Goal: Task Accomplishment & Management: Complete application form

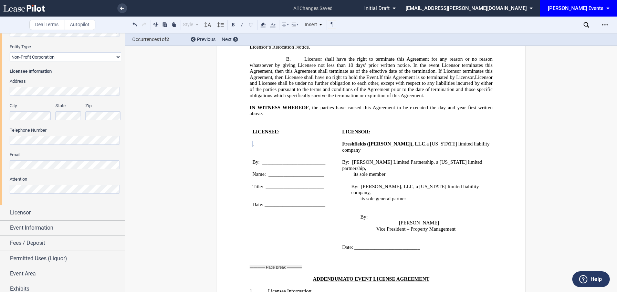
scroll to position [129, 0]
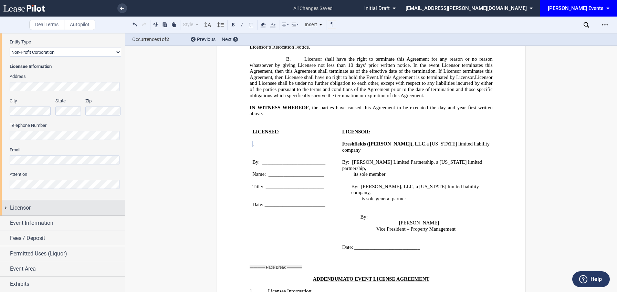
click at [21, 204] on span "Licensor" at bounding box center [20, 207] width 21 height 8
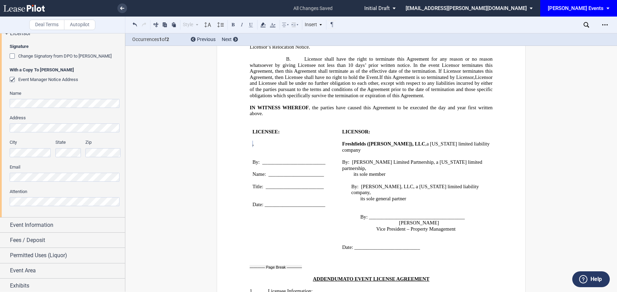
scroll to position [304, 0]
click at [58, 221] on div "Event Information" at bounding box center [67, 224] width 115 height 8
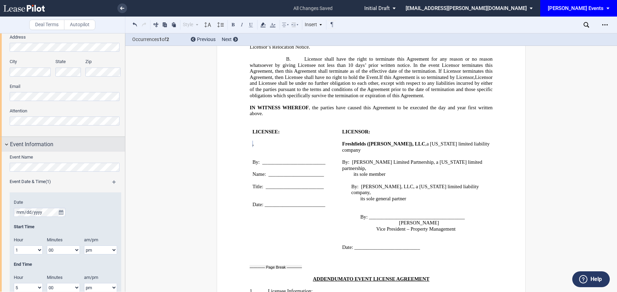
scroll to position [427, 0]
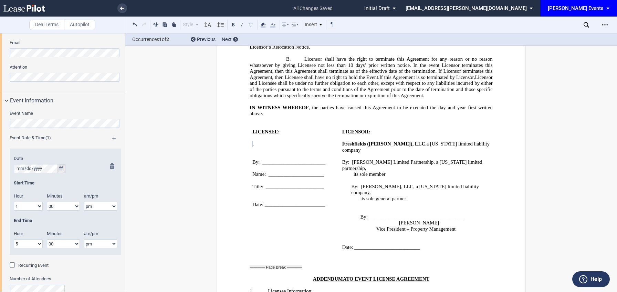
click at [60, 168] on icon "true" at bounding box center [61, 168] width 4 height 5
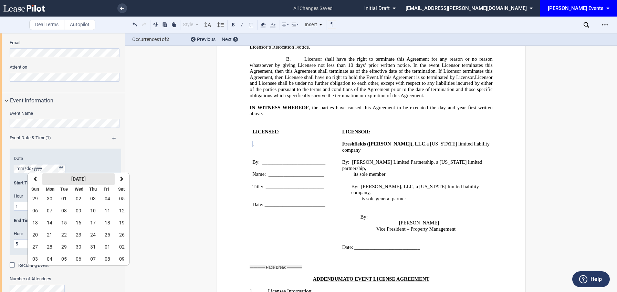
click at [78, 179] on strong "October 2024" at bounding box center [78, 179] width 14 height 6
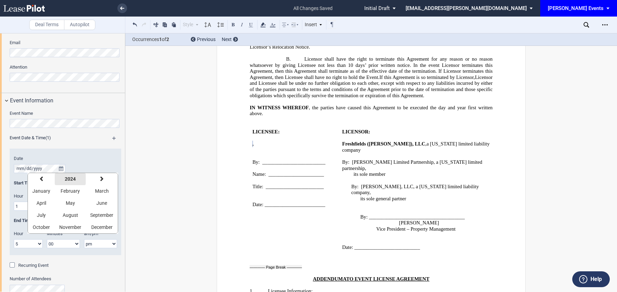
click at [77, 179] on button "2024" at bounding box center [70, 179] width 31 height 12
click at [113, 193] on span "2025" at bounding box center [117, 191] width 11 height 6
click at [44, 229] on span "October" at bounding box center [41, 227] width 17 height 6
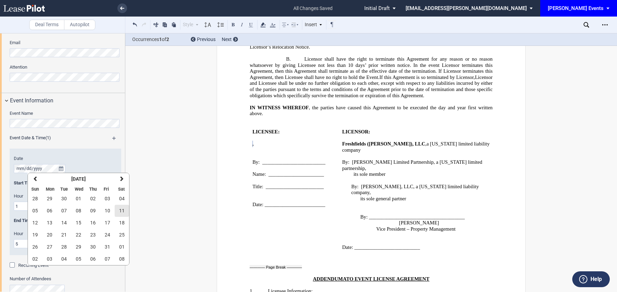
click at [123, 209] on span "11" at bounding box center [122, 211] width 6 height 6
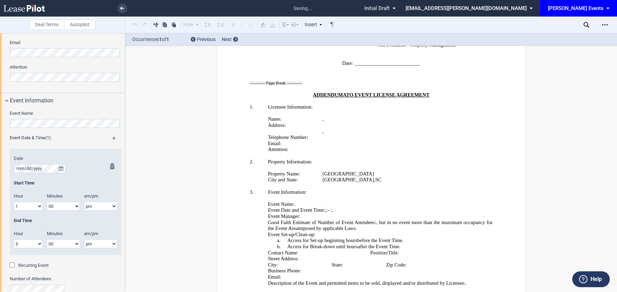
scroll to position [1256, 0]
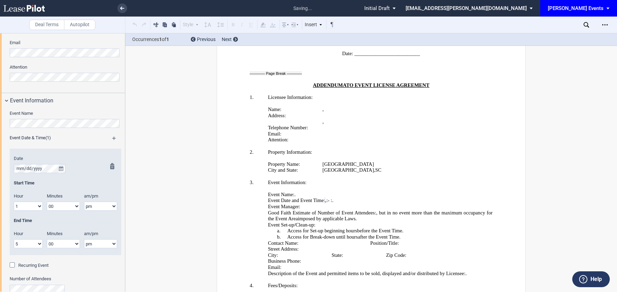
click at [34, 206] on select "1 2 3 4 5 6 7 8 9 10 11 12" at bounding box center [28, 205] width 29 height 9
select select "11"
click at [14, 201] on select "1 2 3 4 5 6 7 8 9 10 11 12" at bounding box center [28, 205] width 29 height 9
click at [99, 204] on select "am pm" at bounding box center [100, 205] width 33 height 9
select select "am"
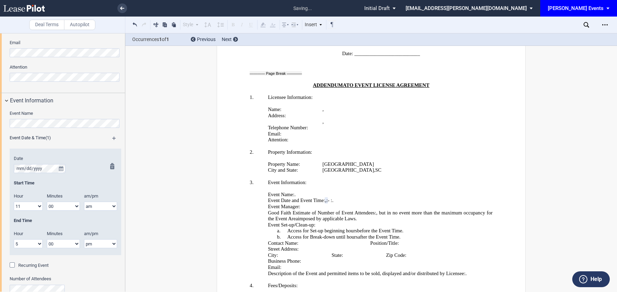
click at [84, 201] on select "am pm" at bounding box center [100, 205] width 33 height 9
click at [33, 244] on select "1 2 3 4 5 6 7 8 9 10 11 12" at bounding box center [28, 243] width 29 height 9
select select "3"
click at [14, 239] on select "1 2 3 4 5 6 7 8 9 10 11 12" at bounding box center [28, 243] width 29 height 9
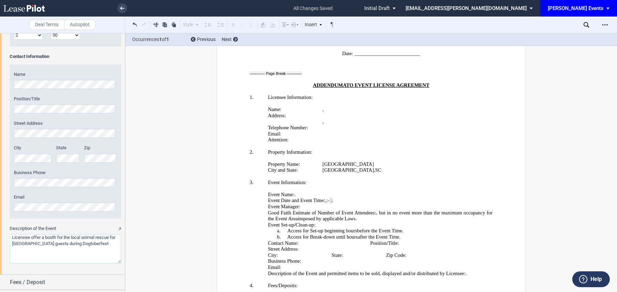
scroll to position [818, 0]
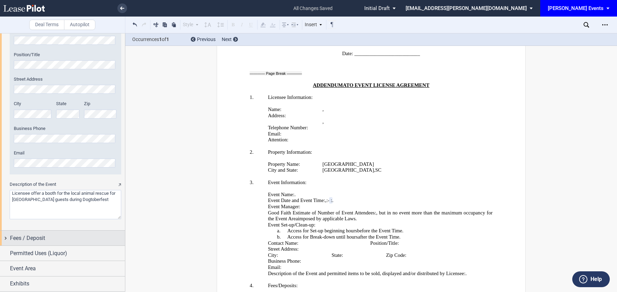
click at [55, 230] on div "Fees / Deposit" at bounding box center [62, 237] width 125 height 15
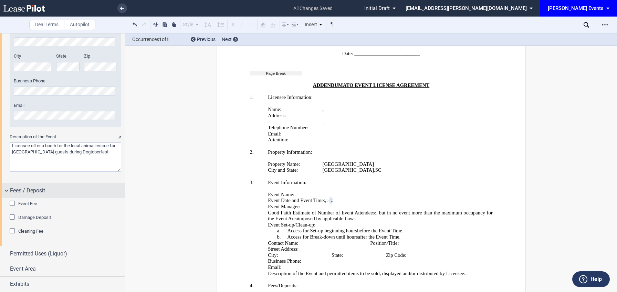
scroll to position [866, 0]
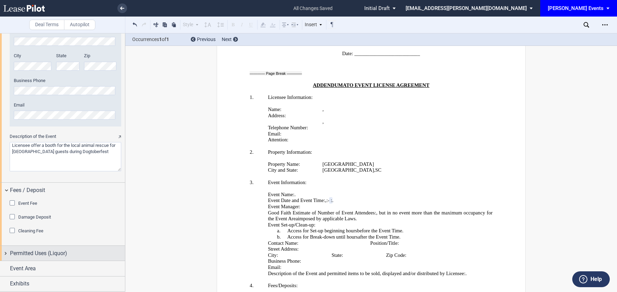
click at [24, 249] on span "Permitted Uses (Liquor)" at bounding box center [38, 253] width 57 height 8
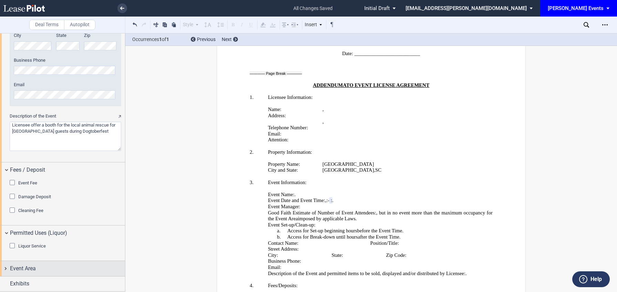
click at [21, 266] on span "Event Area" at bounding box center [23, 268] width 26 height 8
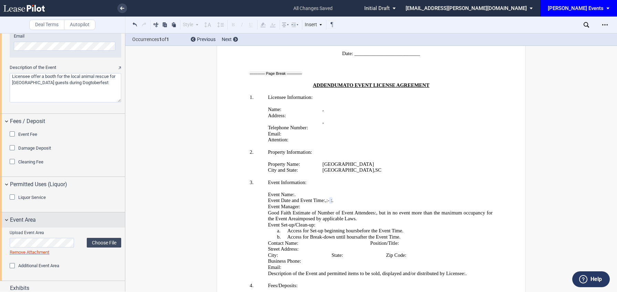
scroll to position [940, 0]
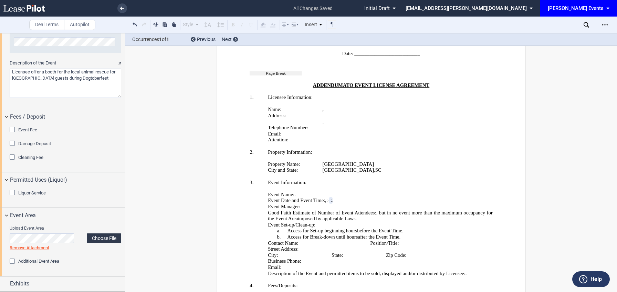
click at [97, 237] on label "Choose File" at bounding box center [104, 238] width 34 height 10
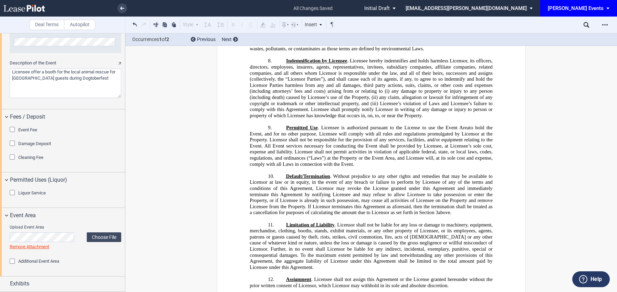
scroll to position [428, 0]
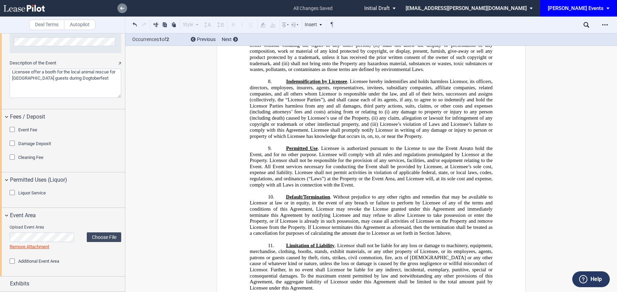
click at [122, 10] on link at bounding box center [122, 8] width 10 height 10
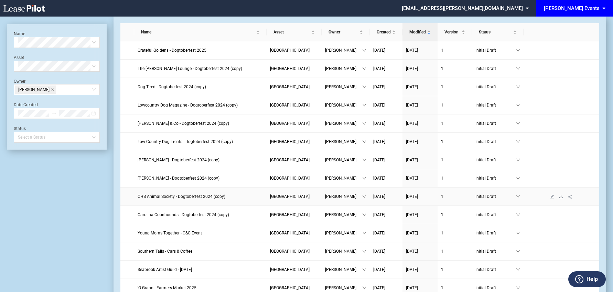
scroll to position [22, 0]
click at [170, 212] on span "Carolina Coonhounds - Dogtoberfest 2024 (copy)" at bounding box center [184, 213] width 92 height 5
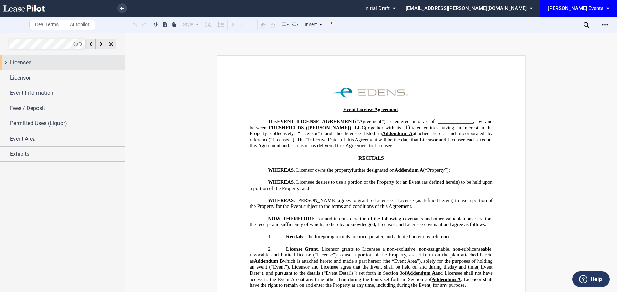
click at [61, 59] on div "Licensee" at bounding box center [67, 63] width 115 height 8
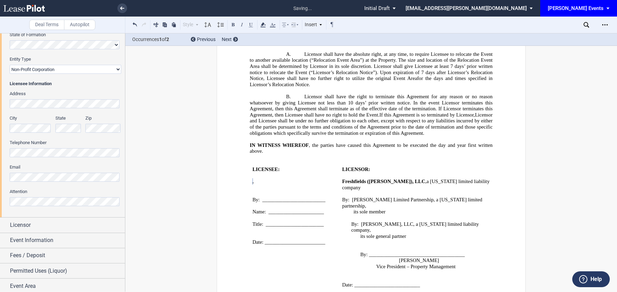
scroll to position [117, 0]
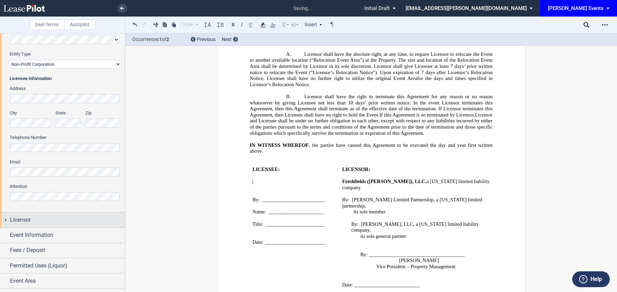
click at [33, 222] on div "Licensor" at bounding box center [67, 220] width 115 height 8
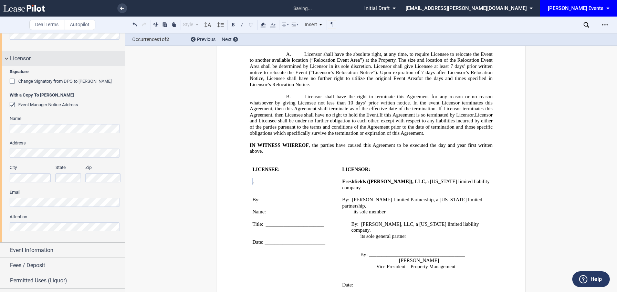
scroll to position [305, 0]
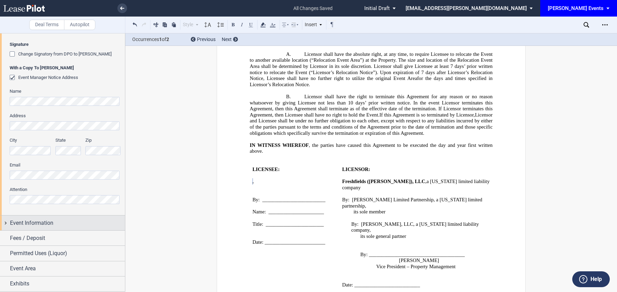
click at [34, 222] on span "Event Information" at bounding box center [31, 223] width 43 height 8
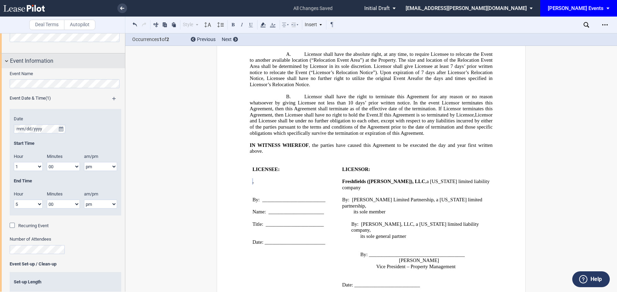
scroll to position [470, 0]
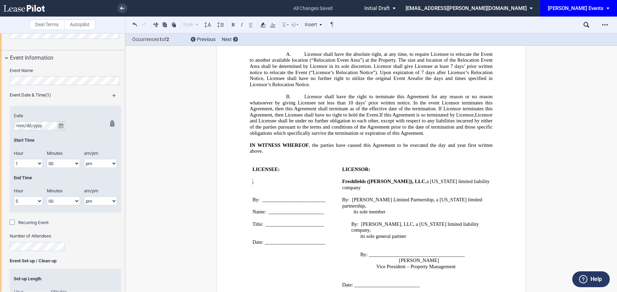
click at [59, 123] on button "true" at bounding box center [61, 125] width 9 height 9
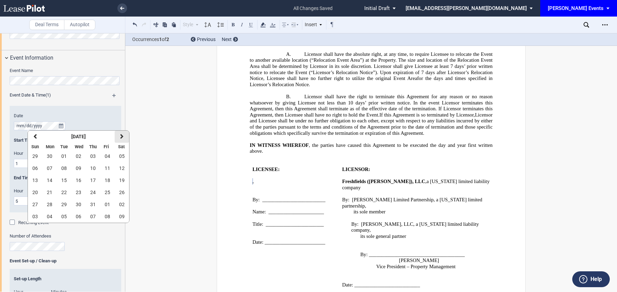
click at [124, 135] on button "next" at bounding box center [122, 136] width 14 height 12
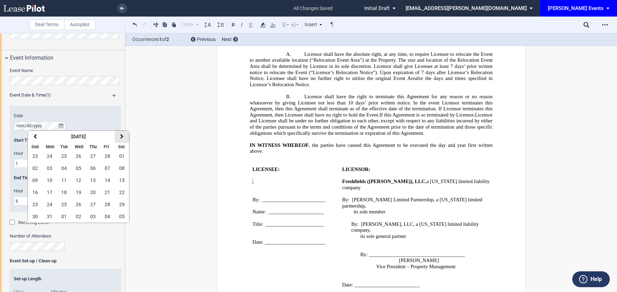
click at [124, 135] on button "next" at bounding box center [122, 136] width 14 height 12
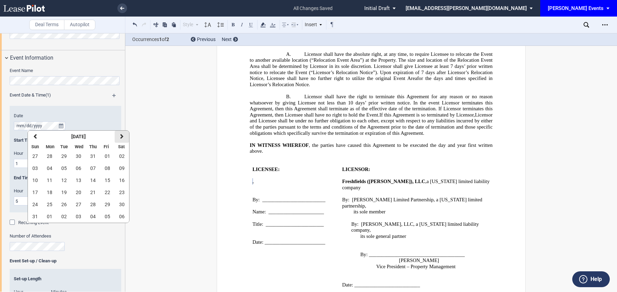
click at [124, 135] on button "next" at bounding box center [122, 136] width 14 height 12
click at [123, 170] on span "11" at bounding box center [122, 168] width 6 height 6
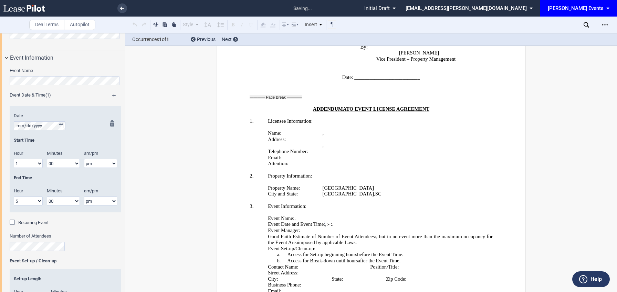
scroll to position [1250, 0]
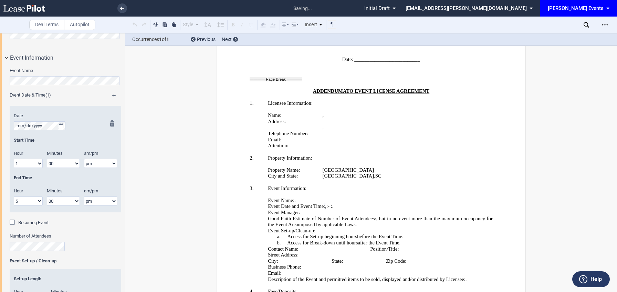
click at [37, 160] on select "1 2 3 4 5 6 7 8 9 10 11 12" at bounding box center [28, 163] width 29 height 9
select select "11"
click at [14, 159] on select "1 2 3 4 5 6 7 8 9 10 11 12" at bounding box center [28, 163] width 29 height 9
click at [93, 162] on select "am pm" at bounding box center [100, 163] width 33 height 9
select select "am"
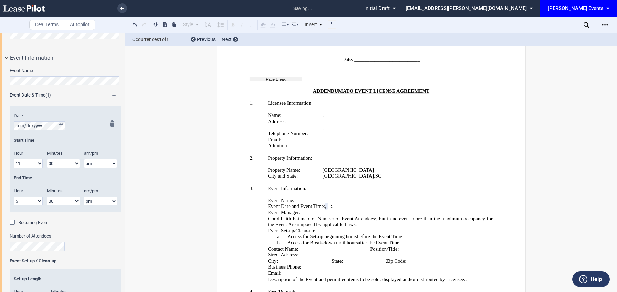
click at [84, 159] on select "am pm" at bounding box center [100, 163] width 33 height 9
click at [21, 202] on select "1 2 3 4 5 6 7 8 9 10 11 12" at bounding box center [28, 200] width 29 height 9
select select "3"
click at [14, 196] on select "1 2 3 4 5 6 7 8 9 10 11 12" at bounding box center [28, 200] width 29 height 9
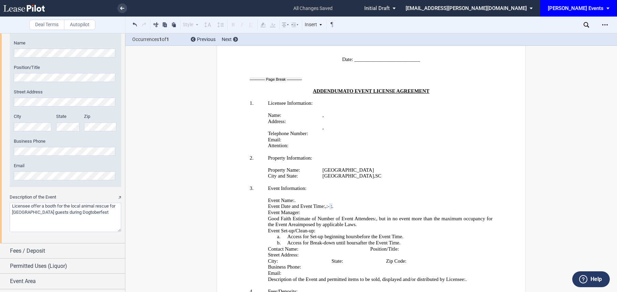
scroll to position [818, 0]
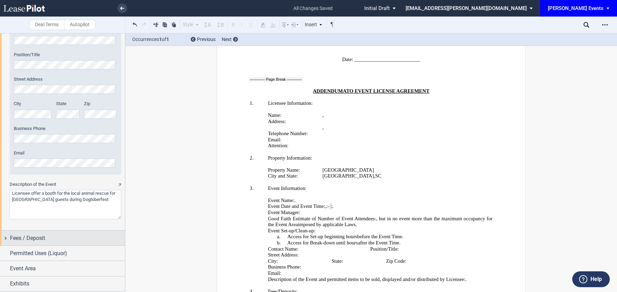
click at [50, 237] on div "Fees / Deposit" at bounding box center [67, 238] width 115 height 8
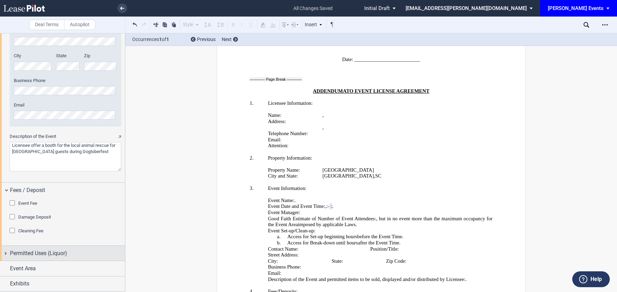
click at [42, 249] on span "Permitted Uses (Liquor)" at bounding box center [38, 253] width 57 height 8
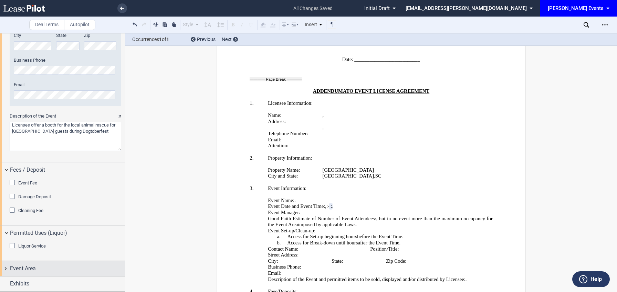
click at [34, 266] on span "Event Area" at bounding box center [23, 268] width 26 height 8
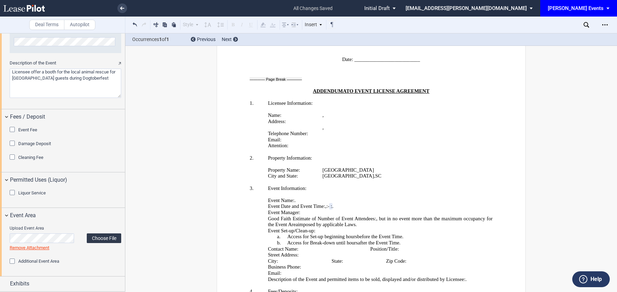
click at [95, 238] on label "Choose File" at bounding box center [104, 238] width 34 height 10
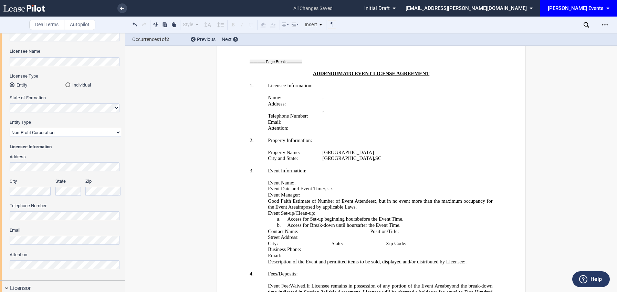
scroll to position [0, 0]
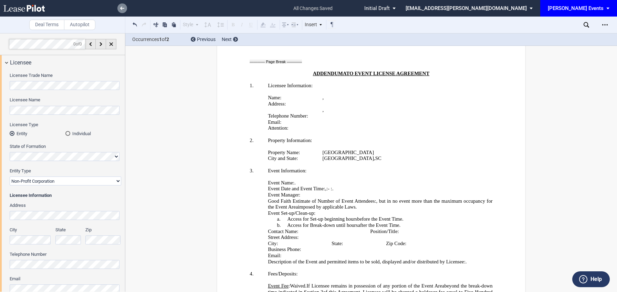
click at [124, 11] on link at bounding box center [122, 8] width 10 height 10
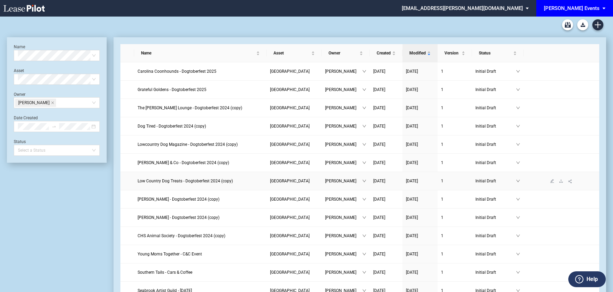
scroll to position [27, 0]
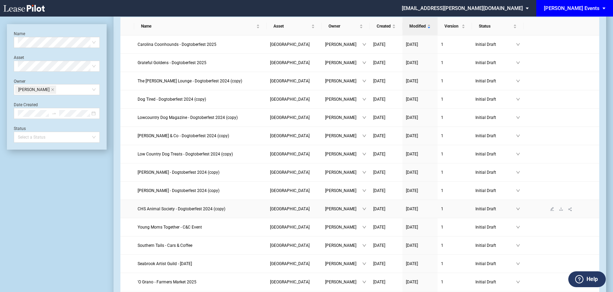
click at [183, 209] on span "CHS Animal Society - Dogtoberfest 2024 (copy)" at bounding box center [182, 208] width 88 height 5
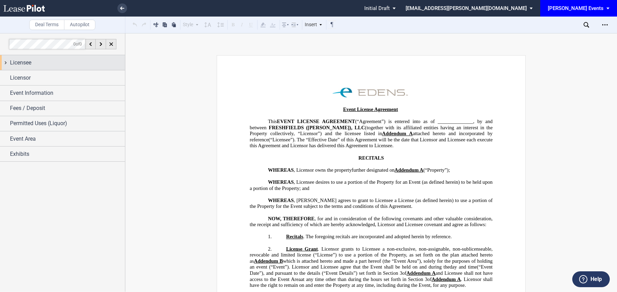
click at [91, 62] on div "Licensee" at bounding box center [67, 63] width 115 height 8
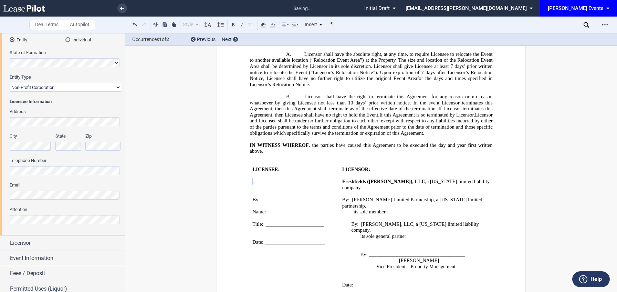
scroll to position [129, 0]
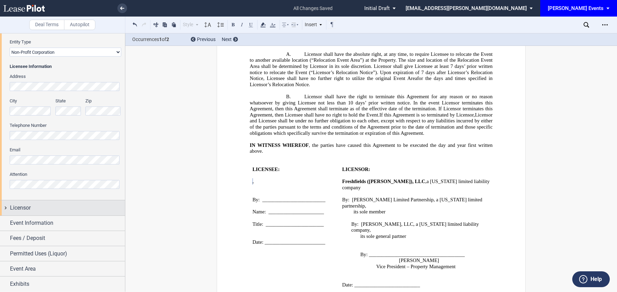
click at [33, 205] on div "Licensor" at bounding box center [67, 207] width 115 height 8
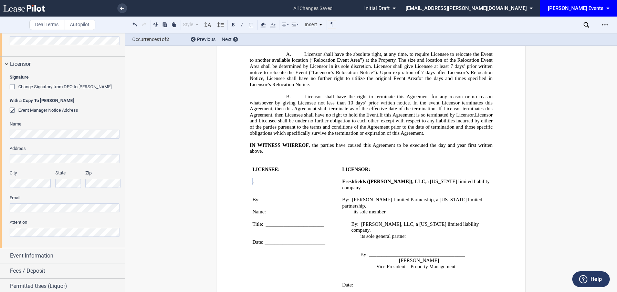
scroll to position [305, 0]
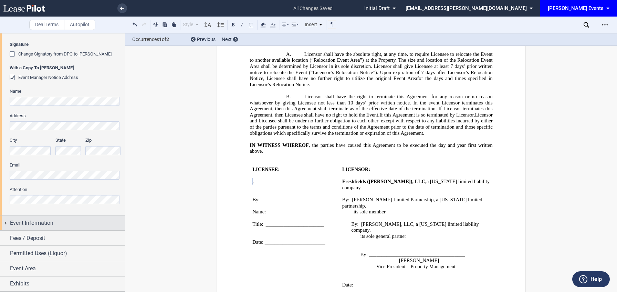
click at [34, 219] on span "Event Information" at bounding box center [31, 223] width 43 height 8
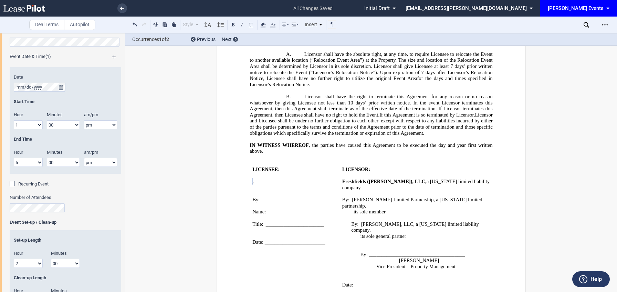
scroll to position [510, 0]
click at [61, 85] on icon "true" at bounding box center [61, 85] width 4 height 5
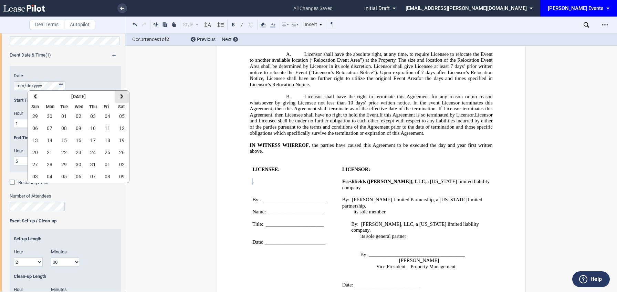
click at [119, 94] on button "next" at bounding box center [122, 97] width 14 height 12
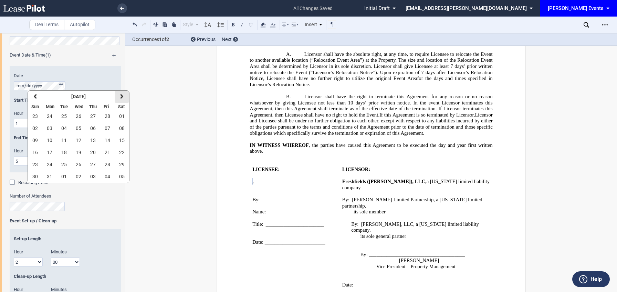
click at [119, 94] on button "next" at bounding box center [122, 97] width 14 height 12
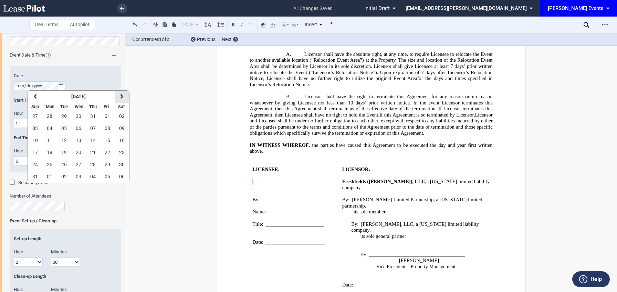
click at [119, 94] on button "next" at bounding box center [122, 97] width 14 height 12
click at [120, 98] on icon "button" at bounding box center [121, 97] width 3 height 6
click at [123, 130] on span "11" at bounding box center [122, 128] width 6 height 6
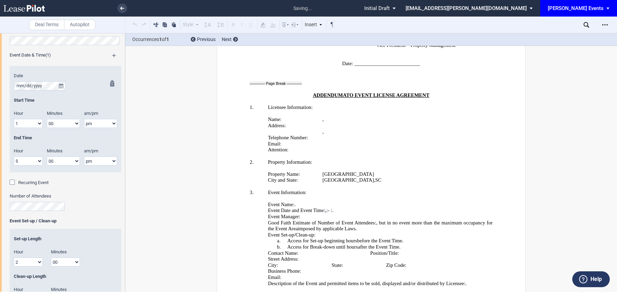
scroll to position [1250, 0]
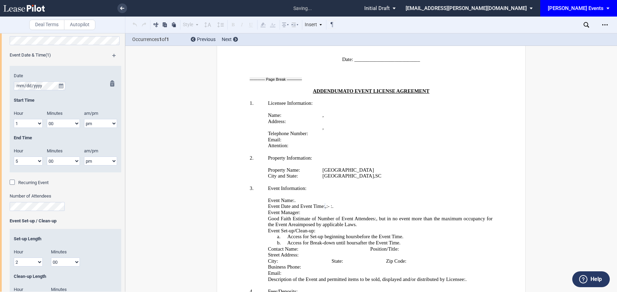
click at [30, 118] on div "Hour" at bounding box center [28, 114] width 37 height 9
click at [29, 122] on select "1 2 3 4 5 6 7 8 9 10 11 12" at bounding box center [28, 123] width 29 height 9
select select "11"
click at [14, 119] on select "1 2 3 4 5 6 7 8 9 10 11 12" at bounding box center [28, 123] width 29 height 9
click at [96, 125] on select "am pm" at bounding box center [100, 123] width 33 height 9
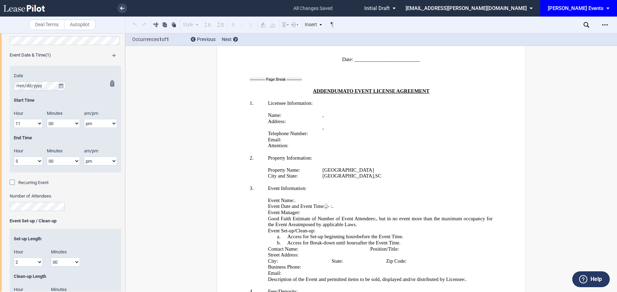
select select "am"
click at [84, 119] on select "am pm" at bounding box center [100, 123] width 33 height 9
click at [27, 161] on select "1 2 3 4 5 6 7 8 9 10 11 12" at bounding box center [28, 160] width 29 height 9
select select "3"
click at [14, 156] on select "1 2 3 4 5 6 7 8 9 10 11 12" at bounding box center [28, 160] width 29 height 9
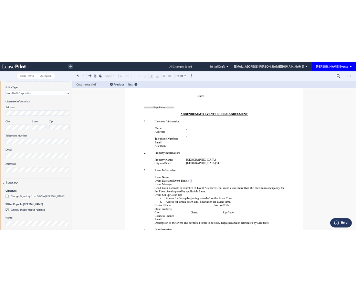
scroll to position [125, 0]
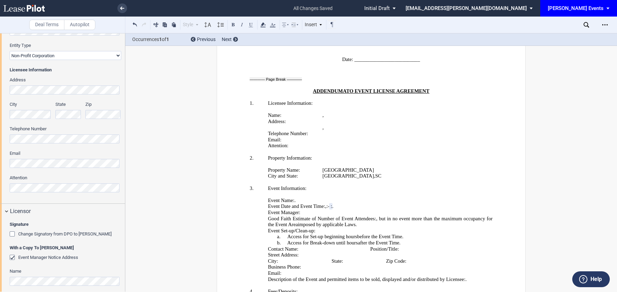
click at [0, 181] on div "Licensee Trade Name Licensee Name Licensee Type Entity Individual State of Form…" at bounding box center [62, 74] width 125 height 259
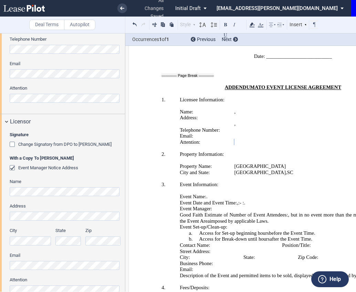
scroll to position [217, 0]
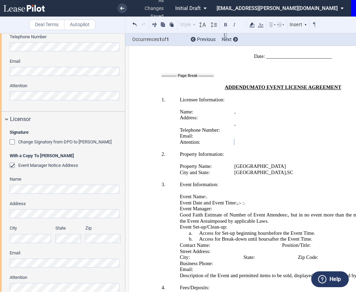
click at [0, 67] on html ".bocls-1{fill:#26354a;fill-rule:evenodd} Loading... × all changes saved Pending…" at bounding box center [178, 146] width 356 height 292
click at [0, 71] on html ".bocls-1{fill:#26354a;fill-rule:evenodd} Loading... × all changes saved Pending…" at bounding box center [178, 146] width 356 height 292
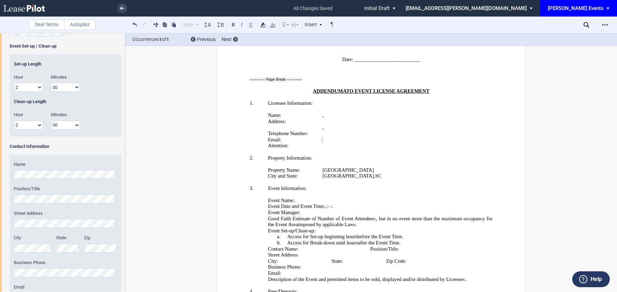
scroll to position [685, 0]
click at [12, 169] on div "Name Position/Title Street Address City State Zip" at bounding box center [66, 230] width 112 height 154
click at [0, 193] on div "Event Name Event Date & Time (1) Date Start Time Hour 1 2 3 4 5 6 7 8 9 10 11 12" at bounding box center [62, 106] width 125 height 513
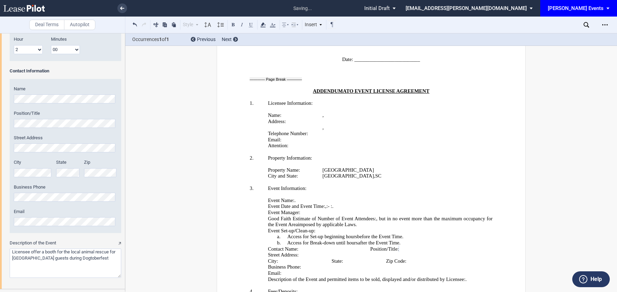
scroll to position [761, 0]
click at [5, 220] on div "Event Name Event Date & Time (1) Date Start Time Hour 1 2 3 4 5 6 7 8 9 10 11 12" at bounding box center [62, 30] width 125 height 513
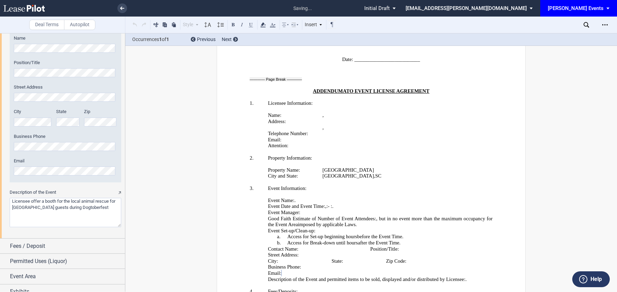
scroll to position [818, 0]
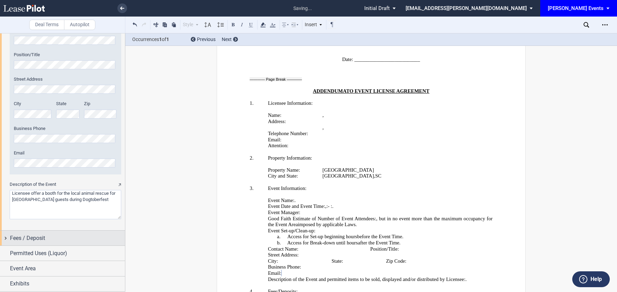
click at [32, 240] on span "Fees / Deposit" at bounding box center [27, 238] width 35 height 8
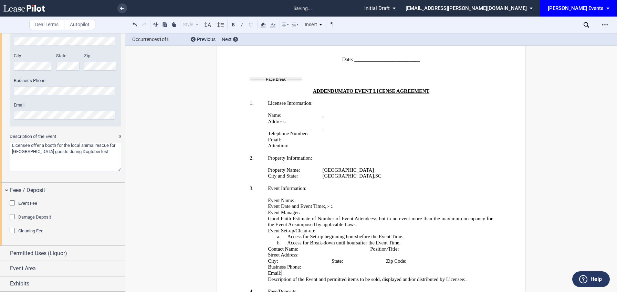
click at [13, 202] on div "Event Fee" at bounding box center [13, 203] width 7 height 7
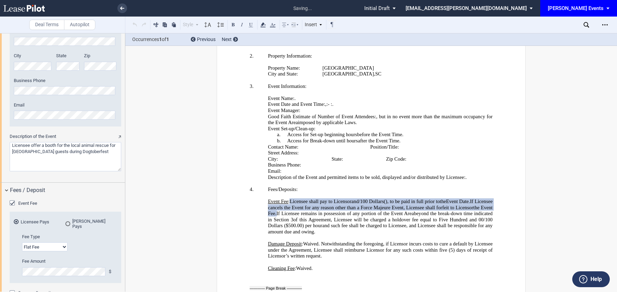
click at [13, 202] on div "Event Fee" at bounding box center [13, 203] width 7 height 7
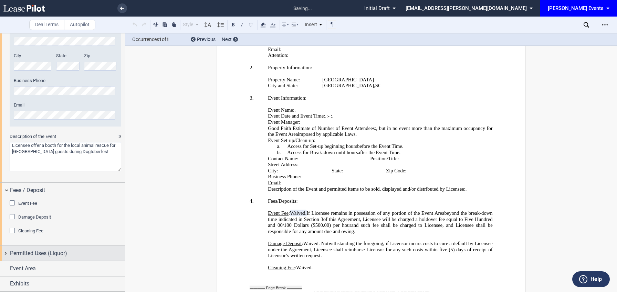
click at [31, 252] on span "Permitted Uses (Liquor)" at bounding box center [38, 253] width 57 height 8
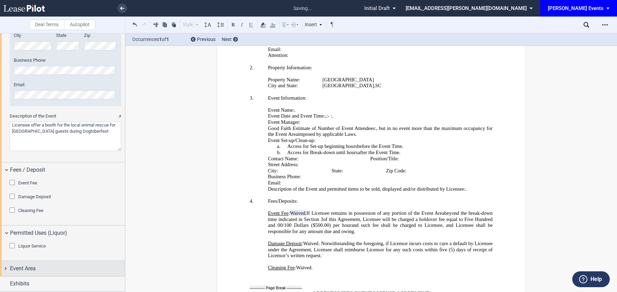
click at [28, 269] on span "Event Area" at bounding box center [23, 268] width 26 height 8
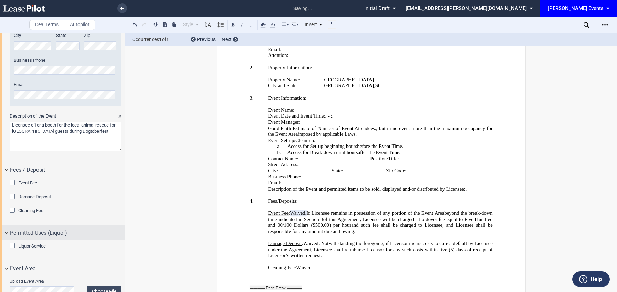
scroll to position [940, 0]
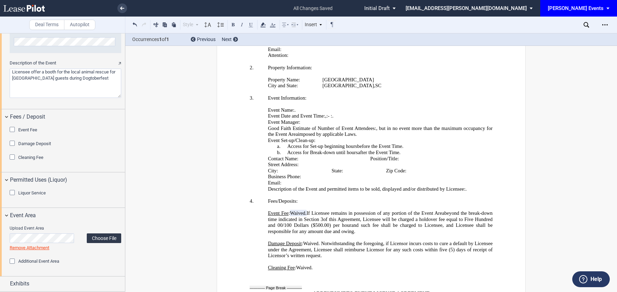
click at [104, 235] on label "Choose File" at bounding box center [104, 238] width 34 height 10
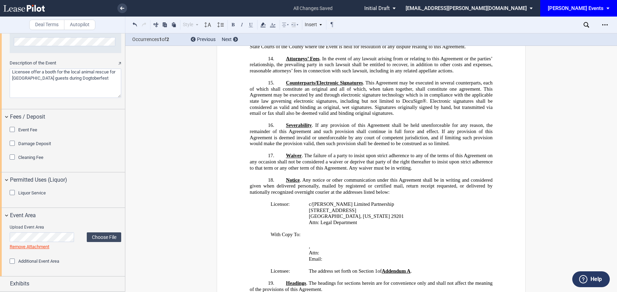
scroll to position [692, 0]
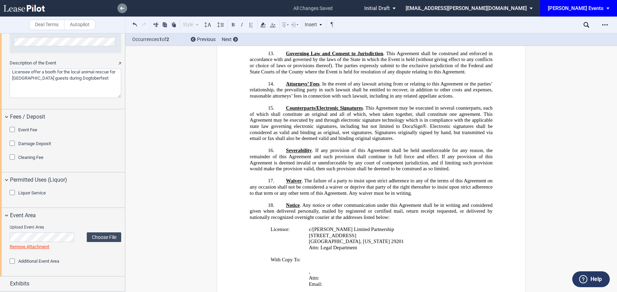
click at [122, 9] on use at bounding box center [122, 8] width 4 height 3
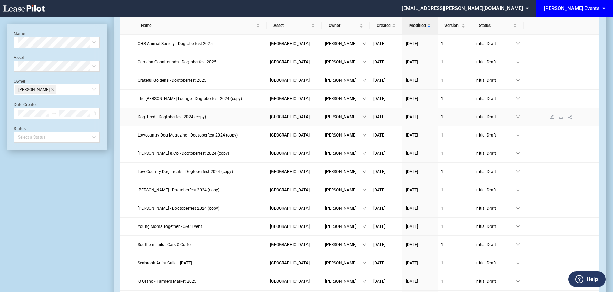
scroll to position [28, 0]
click at [171, 207] on span "Hallie Hill - Dogtoberfest 2024 (copy)" at bounding box center [179, 207] width 82 height 5
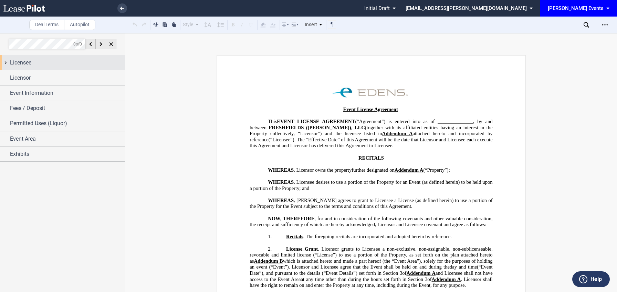
click at [75, 62] on div "Licensee" at bounding box center [67, 63] width 115 height 8
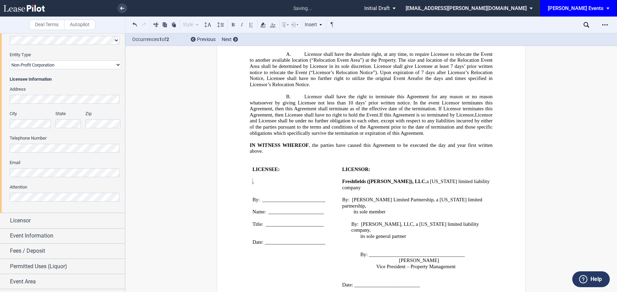
scroll to position [129, 0]
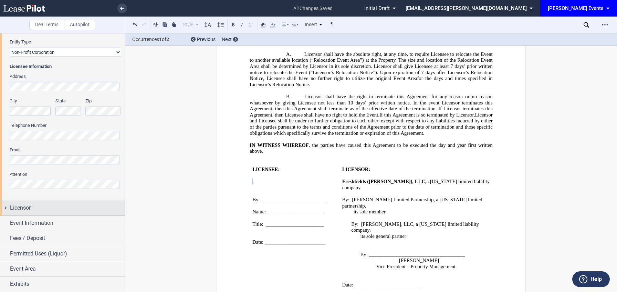
click at [35, 211] on div "Licensor" at bounding box center [67, 207] width 115 height 8
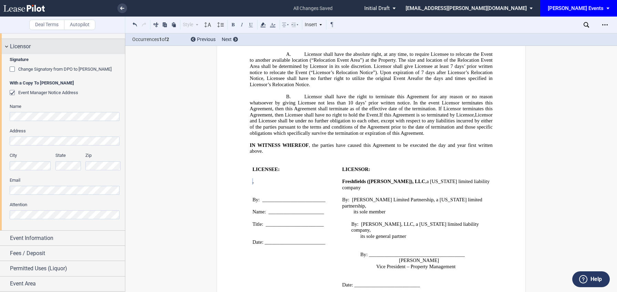
scroll to position [305, 0]
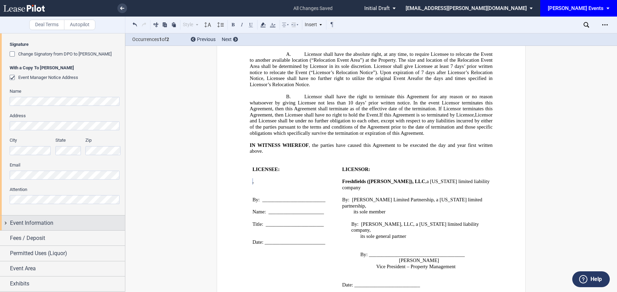
click at [35, 221] on span "Event Information" at bounding box center [31, 223] width 43 height 8
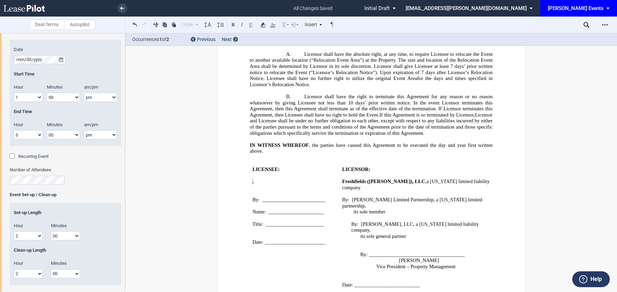
scroll to position [531, 0]
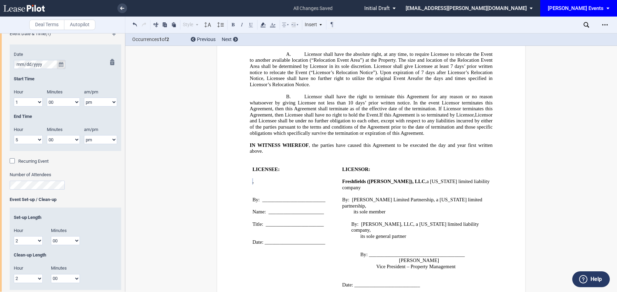
click at [62, 67] on button "true" at bounding box center [61, 64] width 9 height 9
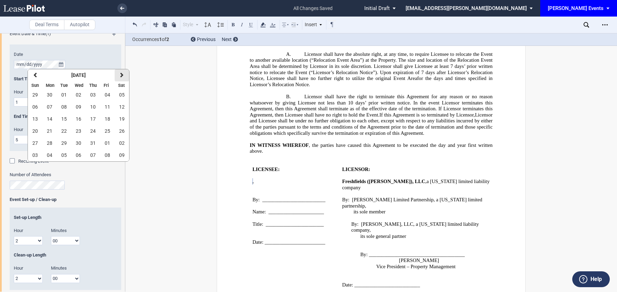
click at [120, 75] on icon "button" at bounding box center [121, 75] width 3 height 6
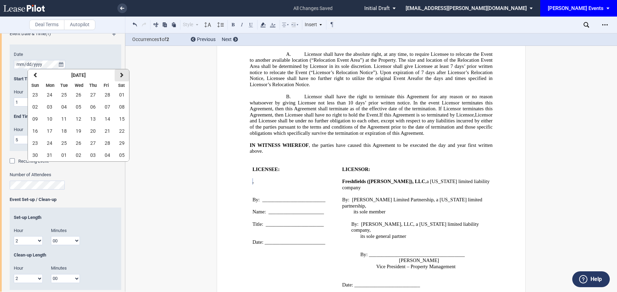
click at [120, 75] on icon "button" at bounding box center [121, 75] width 3 height 6
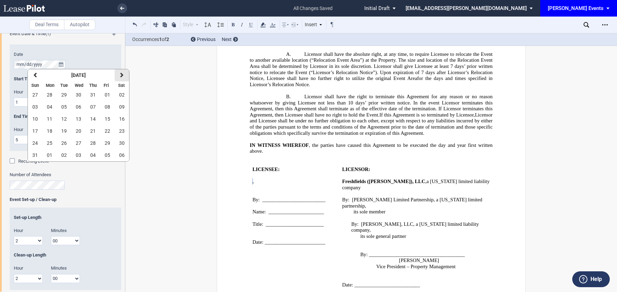
click at [120, 75] on icon "button" at bounding box center [121, 75] width 3 height 6
click at [123, 105] on span "11" at bounding box center [122, 107] width 6 height 6
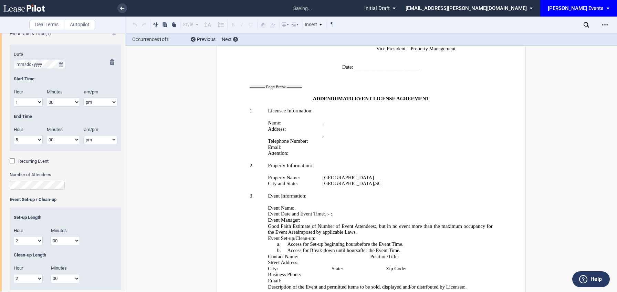
scroll to position [1250, 0]
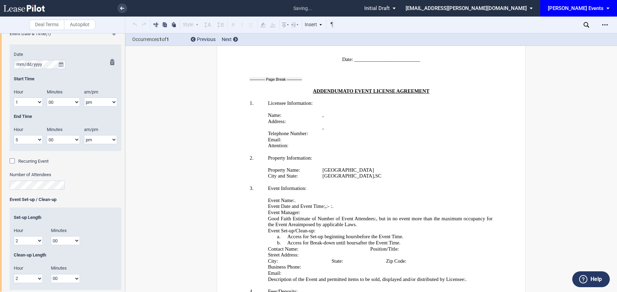
click at [35, 101] on select "1 2 3 4 5 6 7 8 9 10 11 12" at bounding box center [28, 101] width 29 height 9
select select "11"
click at [14, 97] on select "1 2 3 4 5 6 7 8 9 10 11 12" at bounding box center [28, 101] width 29 height 9
click at [93, 106] on select "am pm" at bounding box center [100, 101] width 33 height 9
select select "am"
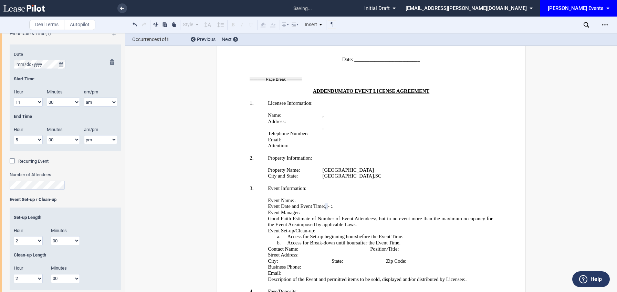
click at [84, 97] on select "am pm" at bounding box center [100, 101] width 33 height 9
click at [34, 140] on select "1 2 3 4 5 6 7 8 9 10 11 12" at bounding box center [28, 139] width 29 height 9
select select "3"
click at [14, 135] on select "1 2 3 4 5 6 7 8 9 10 11 12" at bounding box center [28, 139] width 29 height 9
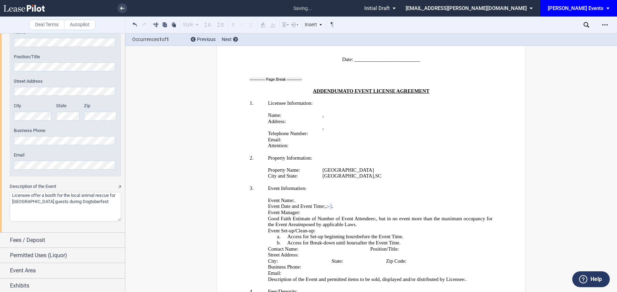
scroll to position [818, 0]
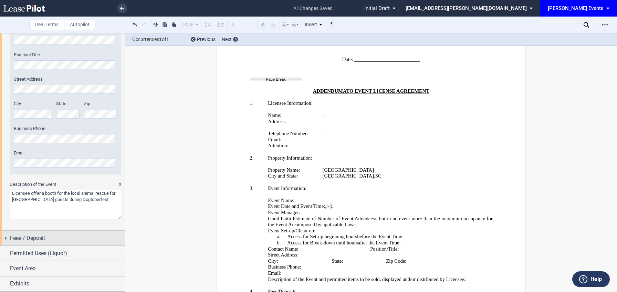
click at [42, 236] on span "Fees / Deposit" at bounding box center [27, 238] width 35 height 8
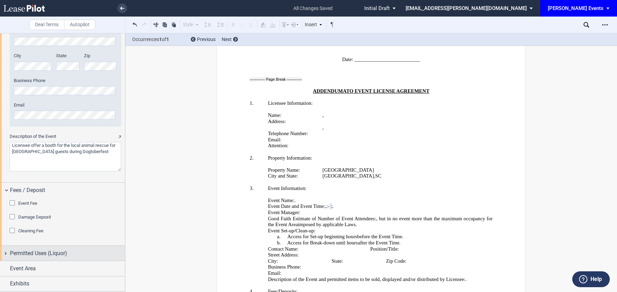
click at [42, 248] on div "Permitted Uses (Liquor)" at bounding box center [62, 252] width 125 height 15
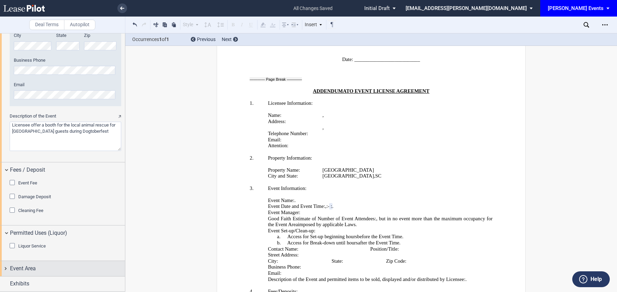
click at [36, 268] on div "Event Area" at bounding box center [67, 268] width 115 height 8
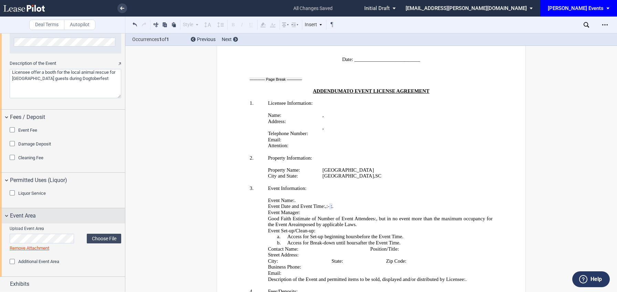
scroll to position [940, 0]
click at [93, 238] on label "Choose File" at bounding box center [104, 238] width 34 height 10
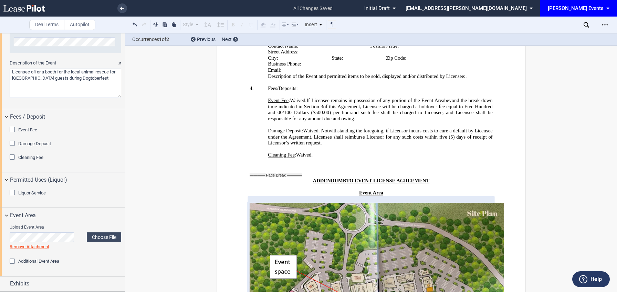
scroll to position [1437, 0]
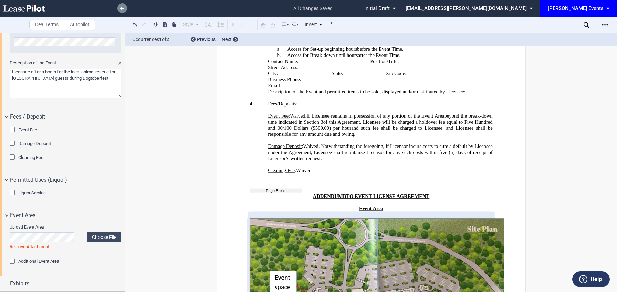
click at [118, 9] on link at bounding box center [122, 8] width 10 height 10
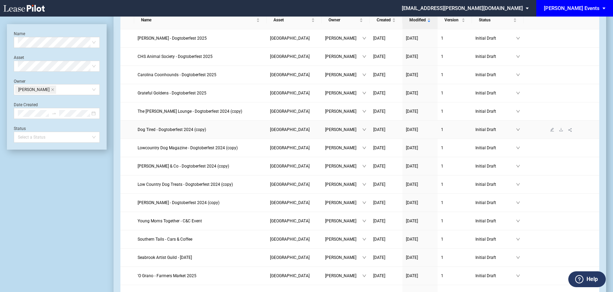
scroll to position [44, 0]
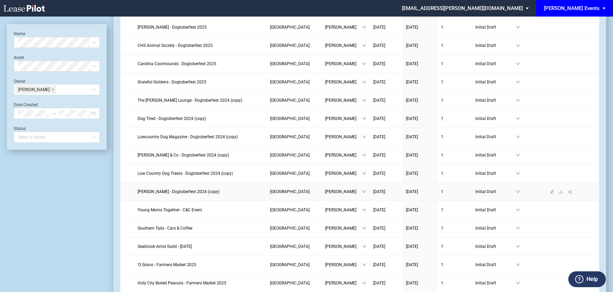
click at [168, 191] on span "[PERSON_NAME] - Dogtoberfest 2024 (copy)" at bounding box center [179, 191] width 82 height 5
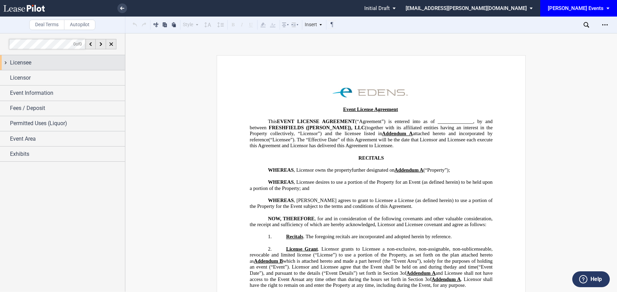
click at [45, 64] on div "Licensee" at bounding box center [67, 63] width 115 height 8
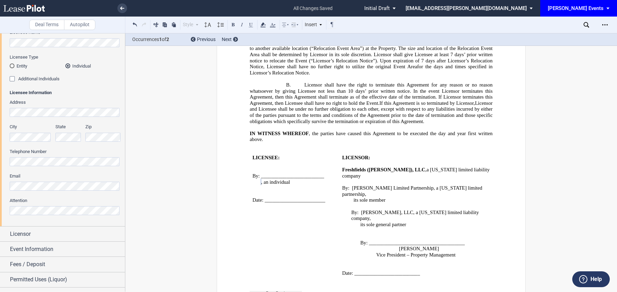
scroll to position [94, 0]
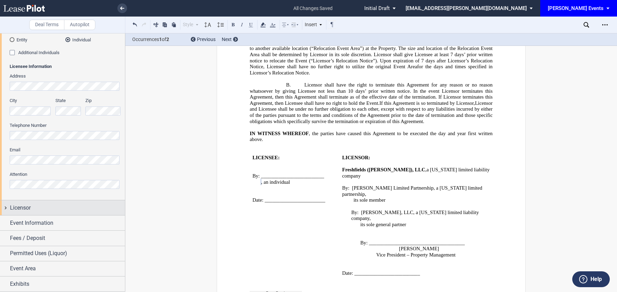
click at [34, 206] on div "Licensor" at bounding box center [67, 207] width 115 height 8
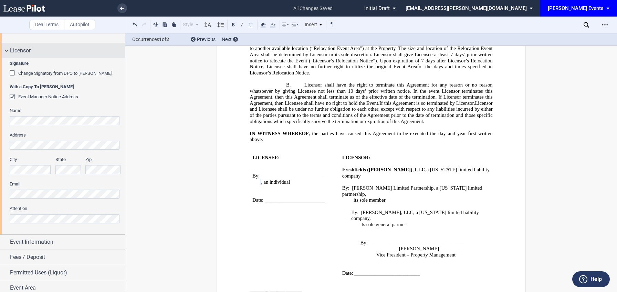
scroll to position [255, 0]
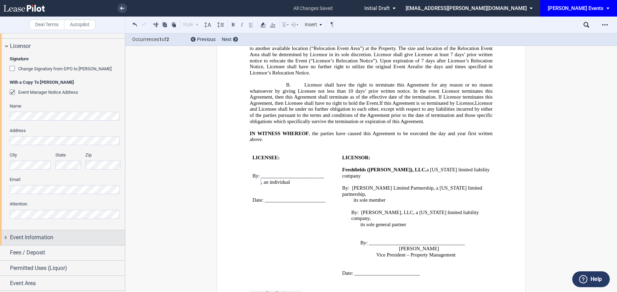
click at [34, 237] on span "Event Information" at bounding box center [31, 237] width 43 height 8
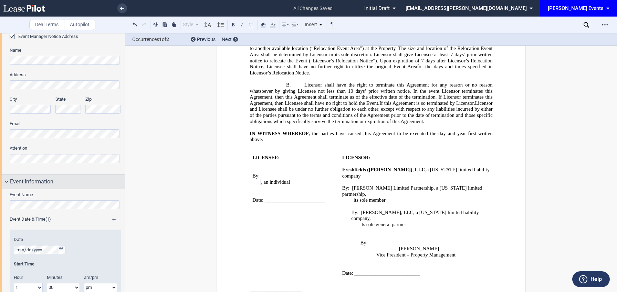
scroll to position [317, 0]
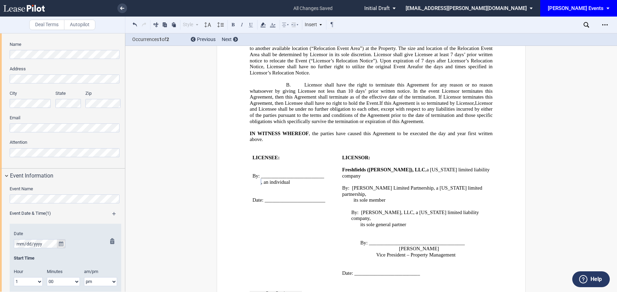
click at [59, 241] on icon "true" at bounding box center [61, 243] width 4 height 5
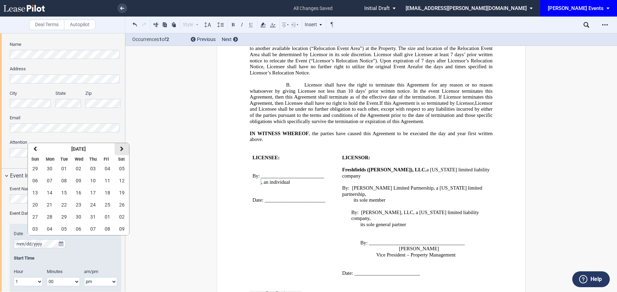
click at [123, 154] on button "next" at bounding box center [122, 149] width 14 height 12
click at [123, 151] on icon "button" at bounding box center [121, 149] width 3 height 6
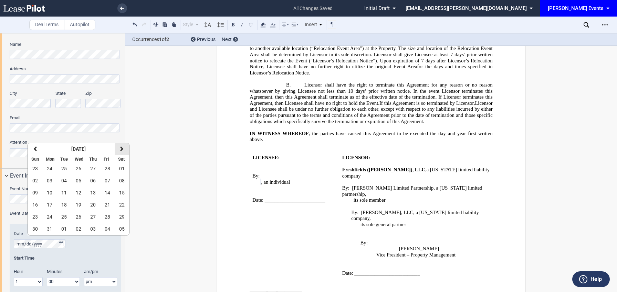
click at [123, 151] on icon "button" at bounding box center [121, 149] width 3 height 6
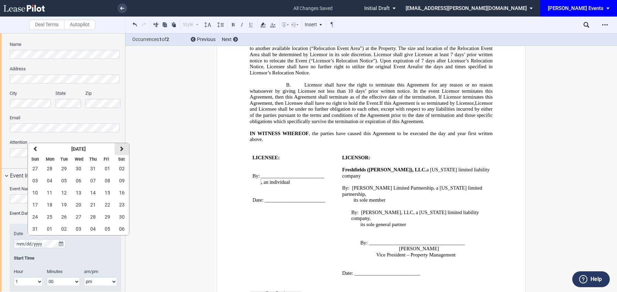
click at [123, 151] on icon "button" at bounding box center [121, 149] width 3 height 6
click at [124, 178] on button "11" at bounding box center [122, 181] width 14 height 12
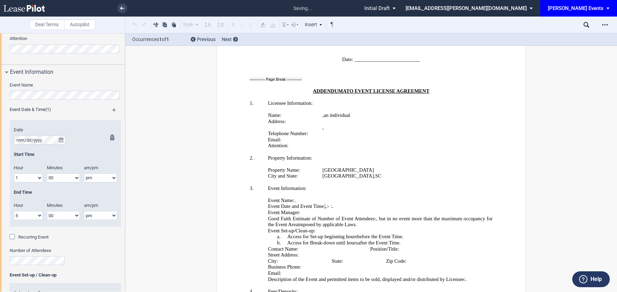
scroll to position [423, 0]
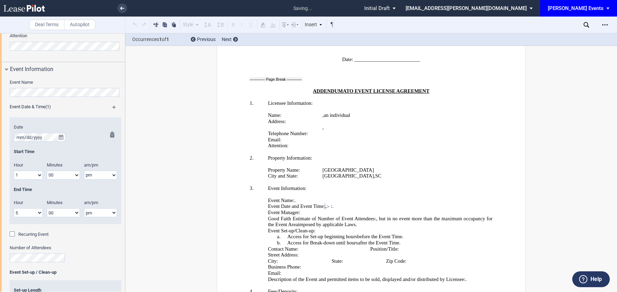
click at [33, 172] on select "1 2 3 4 5 6 7 8 9 10 11 12" at bounding box center [28, 174] width 29 height 9
select select "11"
click at [14, 170] on select "1 2 3 4 5 6 7 8 9 10 11 12" at bounding box center [28, 174] width 29 height 9
click at [93, 174] on select "am pm" at bounding box center [100, 174] width 33 height 9
select select "am"
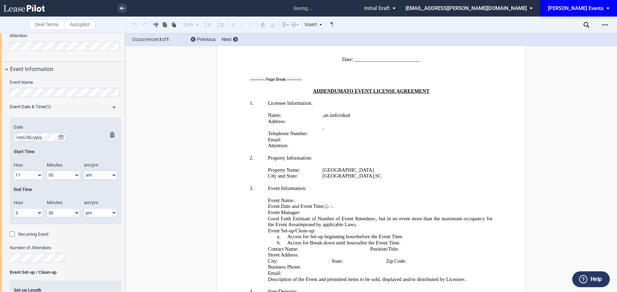
click at [84, 170] on select "am pm" at bounding box center [100, 174] width 33 height 9
click at [28, 214] on select "1 2 3 4 5 6 7 8 9 10 11 12" at bounding box center [28, 212] width 29 height 9
select select "3"
click at [14, 208] on select "1 2 3 4 5 6 7 8 9 10 11 12" at bounding box center [28, 212] width 29 height 9
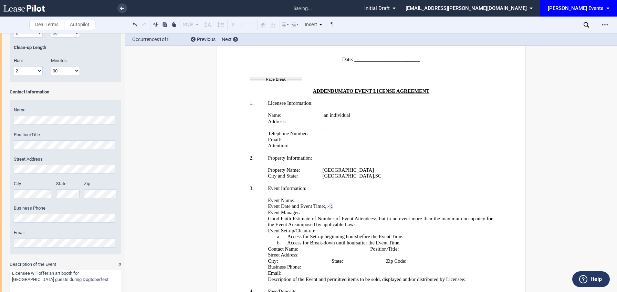
scroll to position [783, 0]
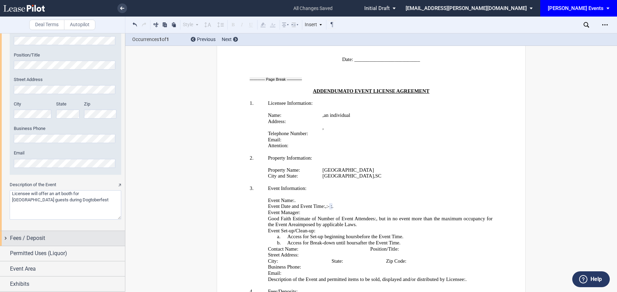
click at [58, 238] on div "Fees / Deposit" at bounding box center [67, 238] width 115 height 8
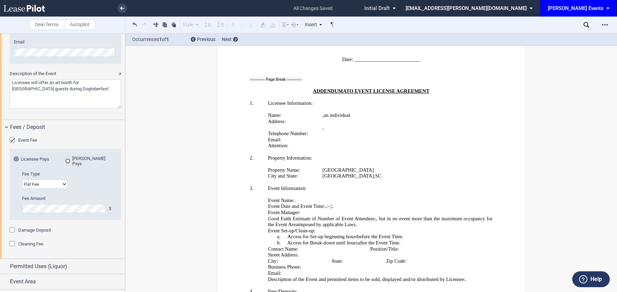
scroll to position [903, 0]
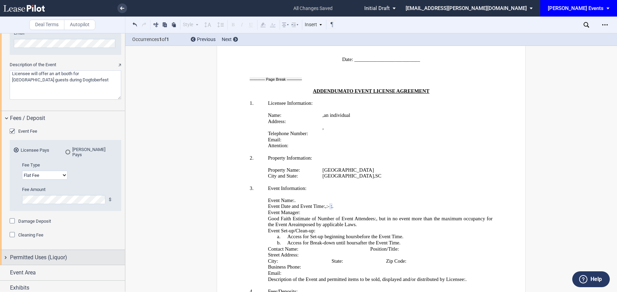
click at [44, 253] on span "Permitted Uses (Liquor)" at bounding box center [38, 257] width 57 height 8
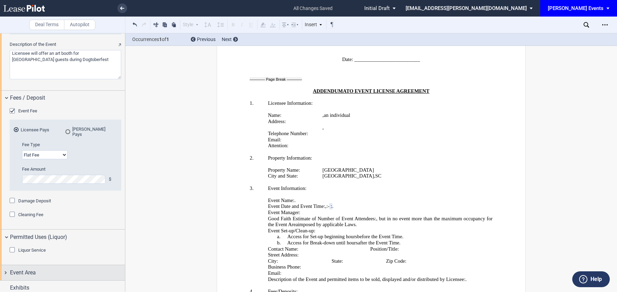
click at [36, 265] on div "Event Area" at bounding box center [62, 272] width 125 height 15
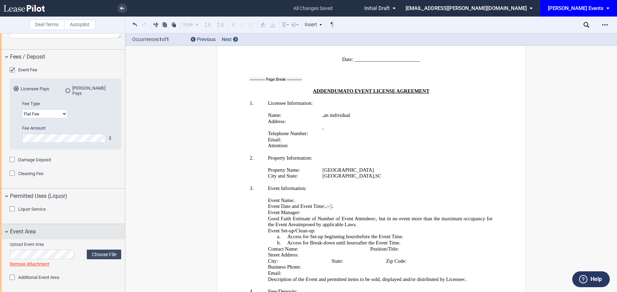
scroll to position [976, 0]
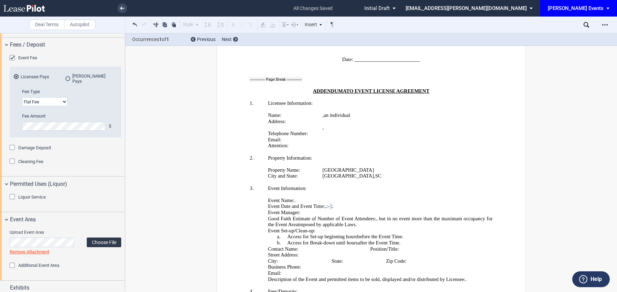
click at [95, 238] on label "Choose File" at bounding box center [104, 242] width 34 height 10
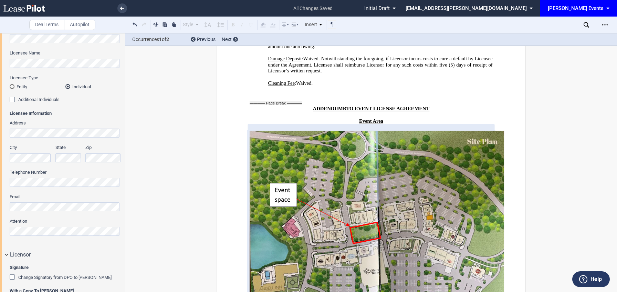
scroll to position [0, 0]
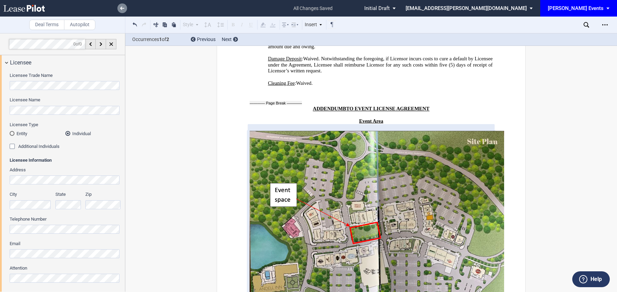
click at [123, 8] on icon at bounding box center [122, 8] width 4 height 3
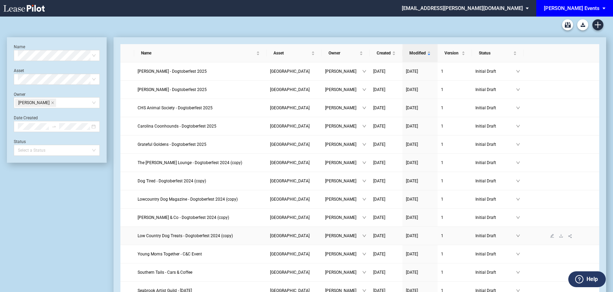
click at [167, 237] on span "Low Country Dog Treats - Dogtoberfest 2024 (copy)" at bounding box center [185, 235] width 95 height 5
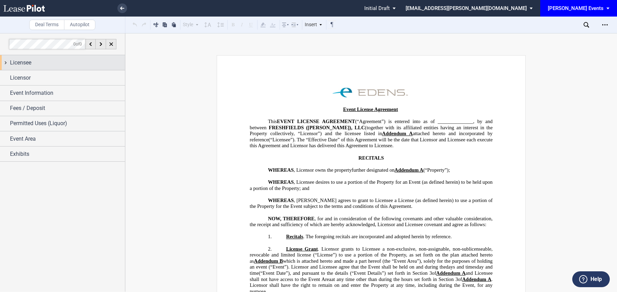
click at [92, 65] on div "Licensee" at bounding box center [67, 63] width 115 height 8
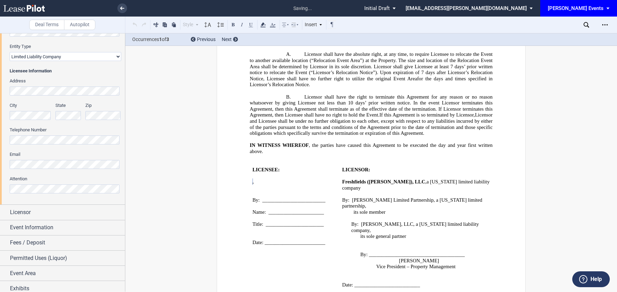
scroll to position [129, 0]
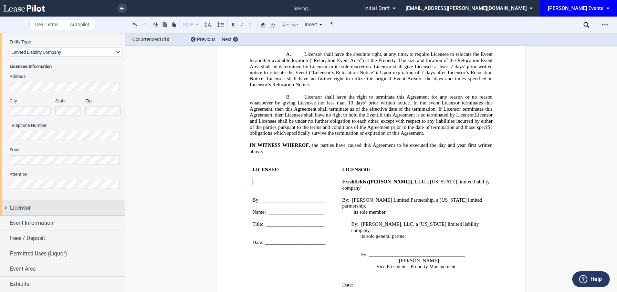
click at [36, 208] on div "Licensor" at bounding box center [67, 207] width 115 height 8
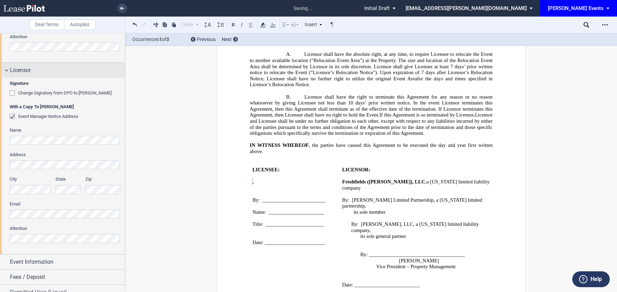
scroll to position [305, 0]
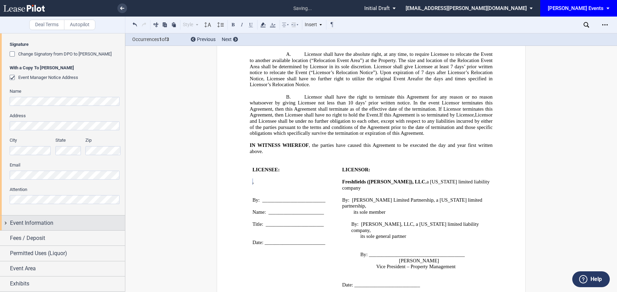
click at [33, 219] on span "Event Information" at bounding box center [31, 223] width 43 height 8
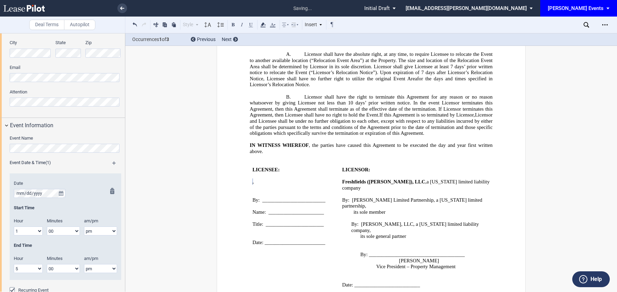
scroll to position [404, 0]
click at [62, 191] on icon "true" at bounding box center [61, 191] width 4 height 5
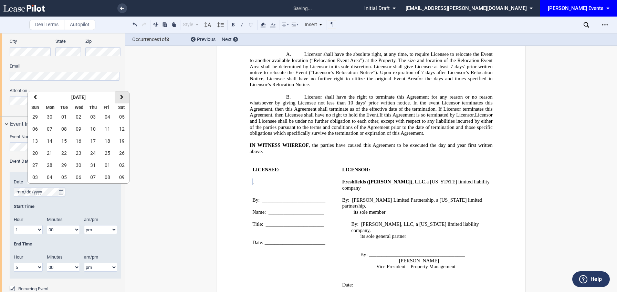
click at [120, 98] on icon "button" at bounding box center [121, 97] width 3 height 6
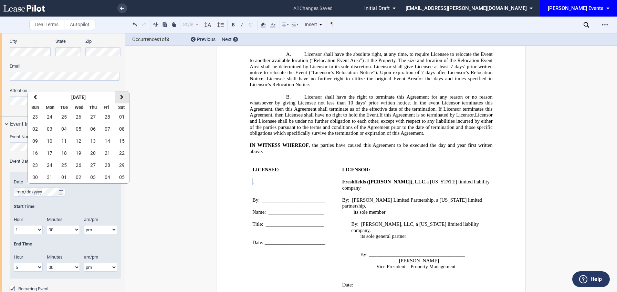
click at [120, 98] on icon "button" at bounding box center [121, 97] width 3 height 6
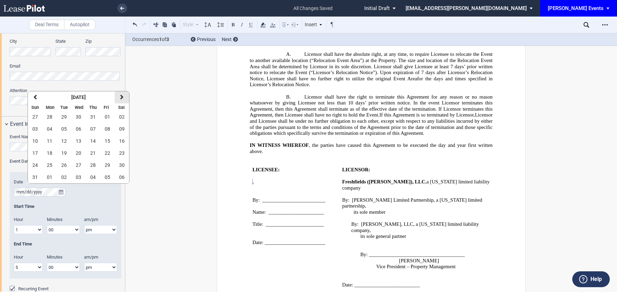
click at [120, 98] on icon "button" at bounding box center [121, 97] width 3 height 6
click at [123, 128] on span "11" at bounding box center [122, 129] width 6 height 6
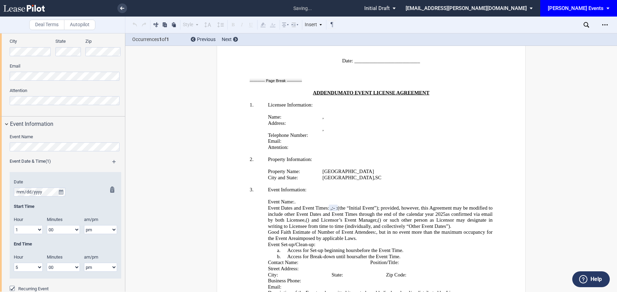
scroll to position [1256, 0]
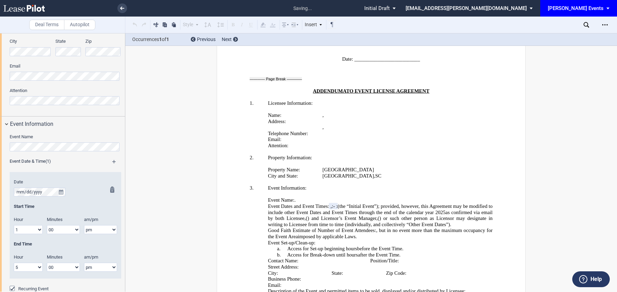
click at [34, 229] on select "1 2 3 4 5 6 7 8 9 10 11 12" at bounding box center [28, 229] width 29 height 9
select select "11"
click at [14, 225] on select "1 2 3 4 5 6 7 8 9 10 11 12" at bounding box center [28, 229] width 29 height 9
click at [85, 227] on select "am pm" at bounding box center [100, 229] width 33 height 9
select select "am"
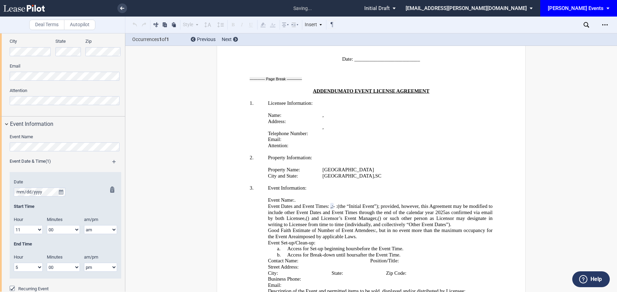
click at [84, 225] on select "am pm" at bounding box center [100, 229] width 33 height 9
click at [34, 269] on select "1 2 3 4 5 6 7 8 9 10 11 12" at bounding box center [28, 266] width 29 height 9
select select "3"
click at [14, 262] on select "1 2 3 4 5 6 7 8 9 10 11 12" at bounding box center [28, 266] width 29 height 9
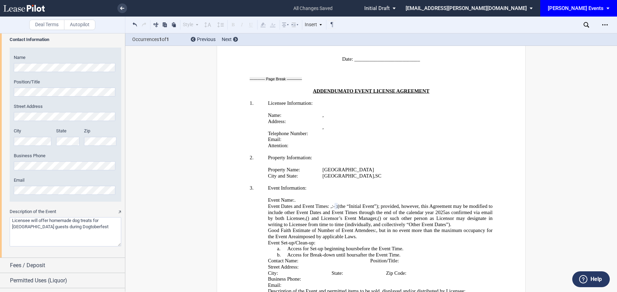
scroll to position [791, 0]
click at [44, 267] on span "Fees / Deposit" at bounding box center [27, 265] width 35 height 8
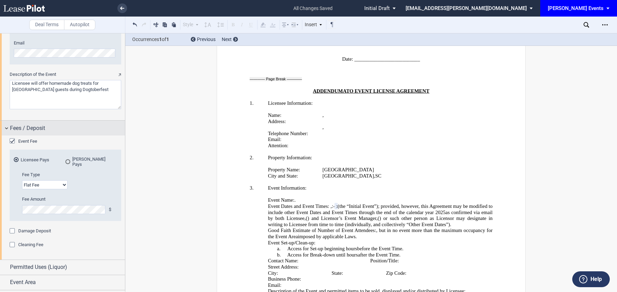
scroll to position [938, 0]
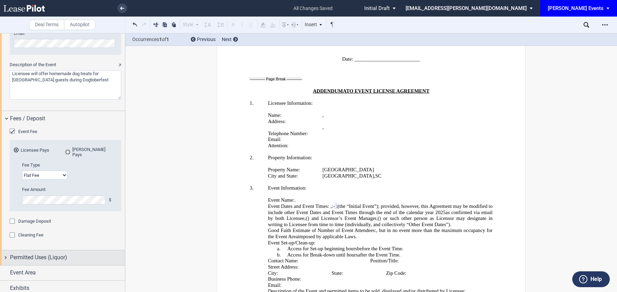
click at [49, 258] on div "Permitted Uses (Liquor)" at bounding box center [62, 257] width 125 height 15
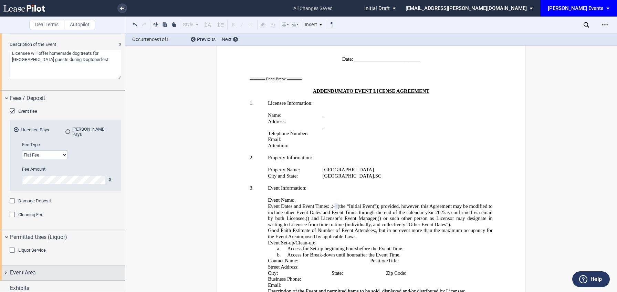
click at [45, 268] on div "Event Area" at bounding box center [67, 272] width 115 height 8
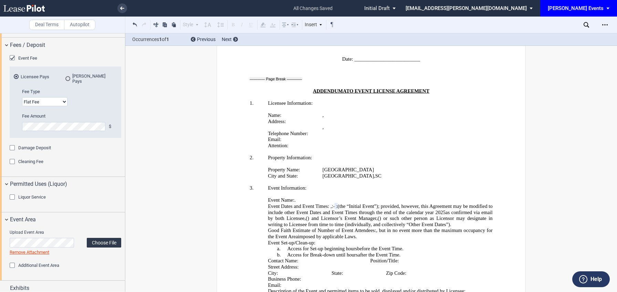
click at [98, 238] on label "Choose File" at bounding box center [104, 243] width 34 height 10
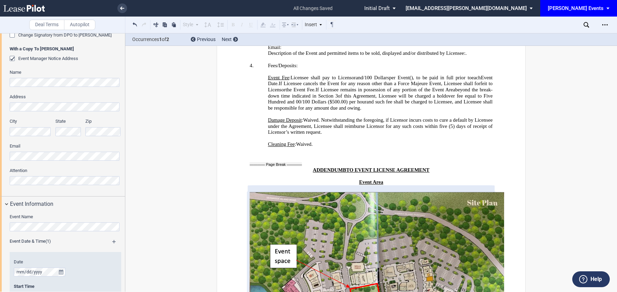
scroll to position [373, 0]
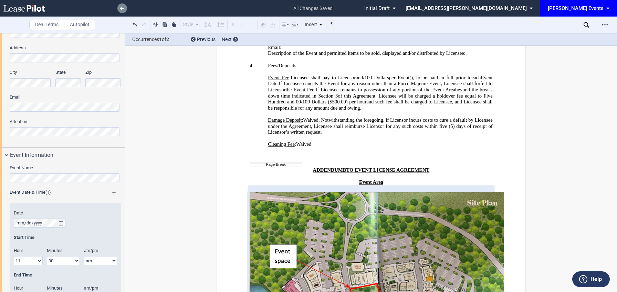
click at [124, 10] on link at bounding box center [122, 8] width 10 height 10
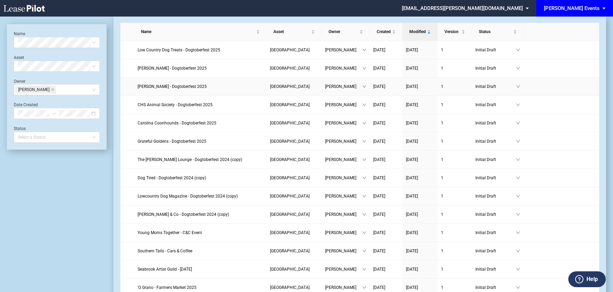
scroll to position [30, 0]
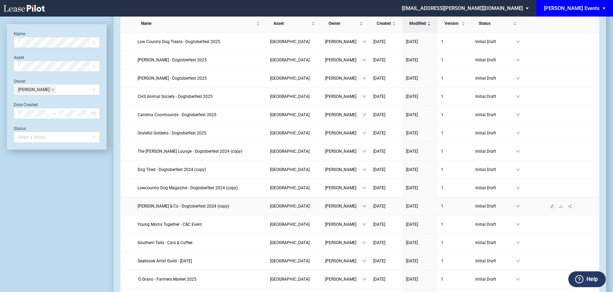
click at [169, 207] on span "[PERSON_NAME] & Co - Dogtoberfest 2024 (copy)" at bounding box center [184, 205] width 92 height 5
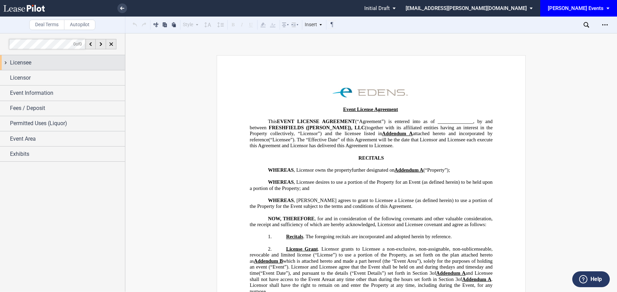
click at [60, 57] on div "Licensee" at bounding box center [62, 62] width 125 height 15
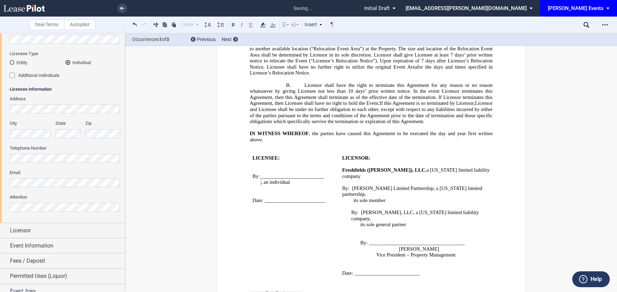
scroll to position [94, 0]
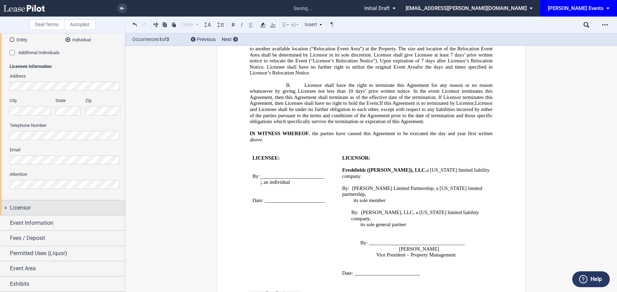
click at [28, 207] on span "Licensor" at bounding box center [20, 207] width 21 height 8
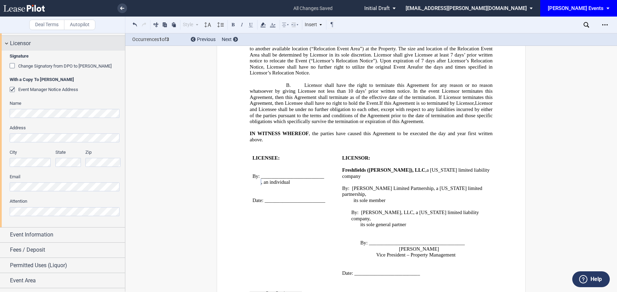
scroll to position [270, 0]
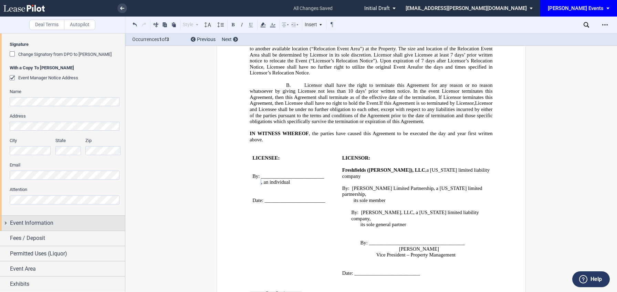
click at [25, 219] on span "Event Information" at bounding box center [31, 223] width 43 height 8
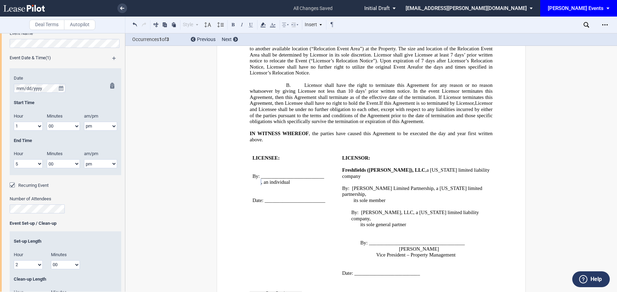
scroll to position [472, 0]
click at [62, 86] on icon "true" at bounding box center [61, 88] width 4 height 5
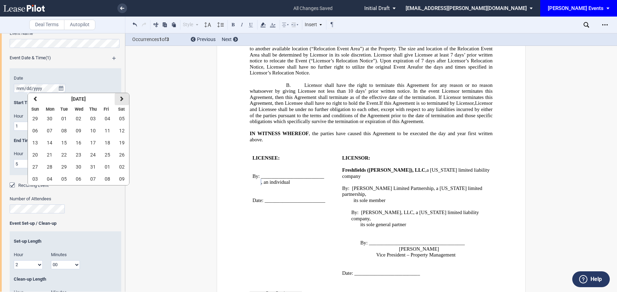
click at [123, 96] on button "next" at bounding box center [122, 99] width 14 height 12
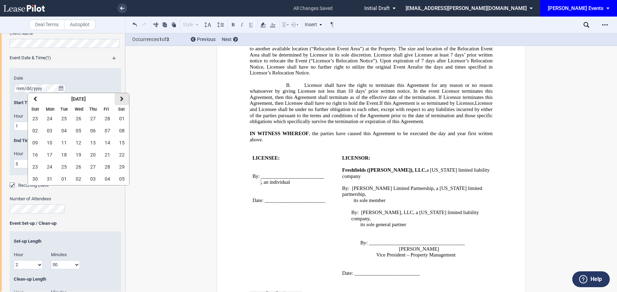
click at [123, 96] on button "next" at bounding box center [122, 99] width 14 height 12
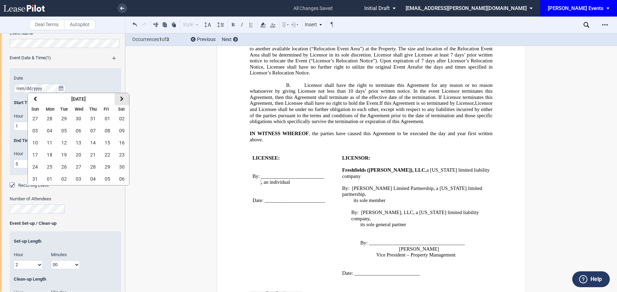
click at [123, 96] on button "next" at bounding box center [122, 99] width 14 height 12
click at [123, 101] on icon "button" at bounding box center [121, 99] width 3 height 6
click at [122, 128] on span "11" at bounding box center [122, 131] width 6 height 6
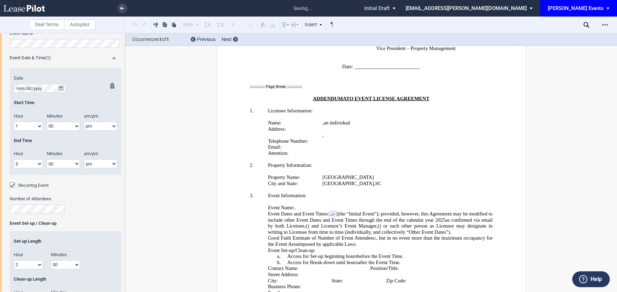
scroll to position [1256, 0]
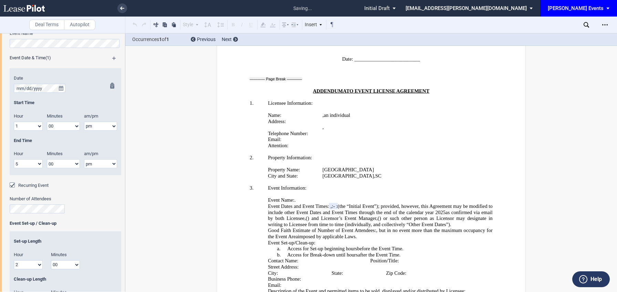
click at [24, 127] on select "1 2 3 4 5 6 7 8 9 10 11 12" at bounding box center [28, 126] width 29 height 9
select select "11"
click at [14, 122] on select "1 2 3 4 5 6 7 8 9 10 11 12" at bounding box center [28, 126] width 29 height 9
click at [97, 125] on select "am pm" at bounding box center [100, 126] width 33 height 9
select select "am"
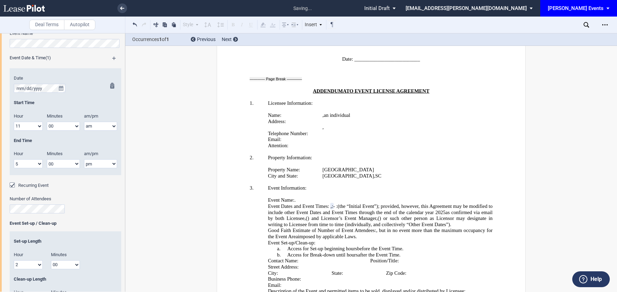
click at [84, 122] on select "am pm" at bounding box center [100, 126] width 33 height 9
click at [34, 162] on select "1 2 3 4 5 6 7 8 9 10 11 12" at bounding box center [28, 163] width 29 height 9
select select "3"
click at [14, 159] on select "1 2 3 4 5 6 7 8 9 10 11 12" at bounding box center [28, 163] width 29 height 9
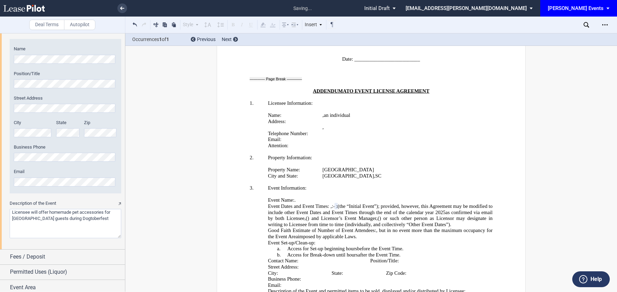
scroll to position [783, 0]
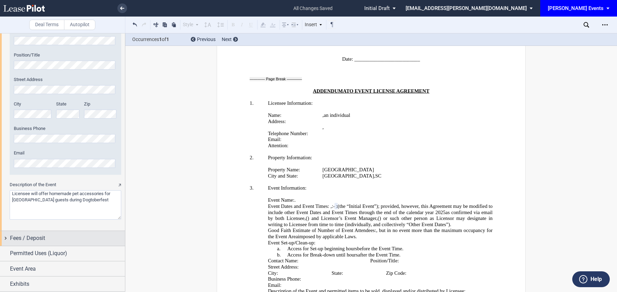
click at [40, 236] on span "Fees / Deposit" at bounding box center [27, 238] width 35 height 8
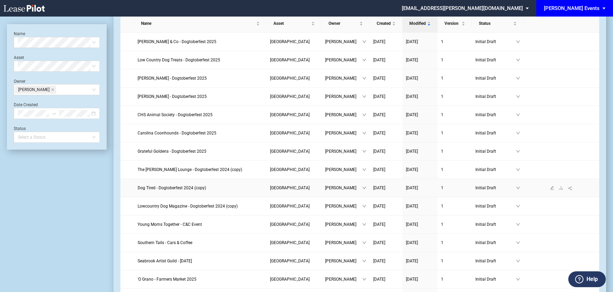
scroll to position [36, 0]
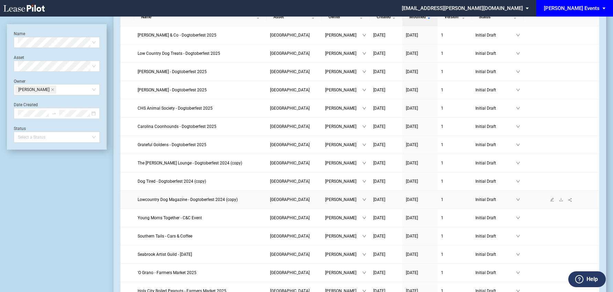
click at [189, 199] on span "Lowcountry Dog Magazine - Dogtoberfest 2024 (copy)" at bounding box center [188, 199] width 100 height 5
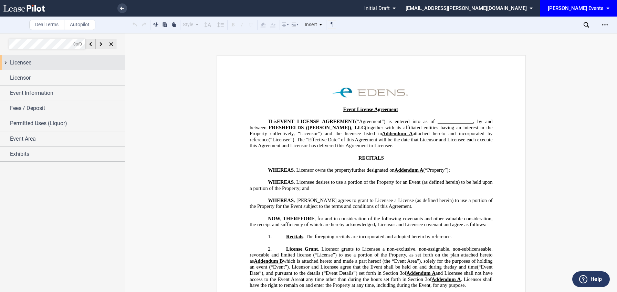
click at [60, 63] on div "Licensee" at bounding box center [67, 63] width 115 height 8
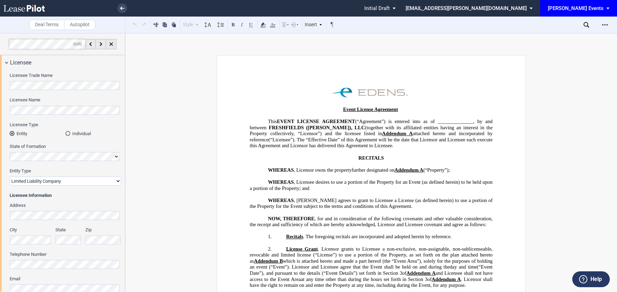
scroll to position [0, 2]
click at [162, 88] on div "Deal Terms Autopilot Style Normal 8pt 9pt 10pt 10.5pt 11pt 12pt 14pt 16pt Norma…" at bounding box center [308, 162] width 617 height 259
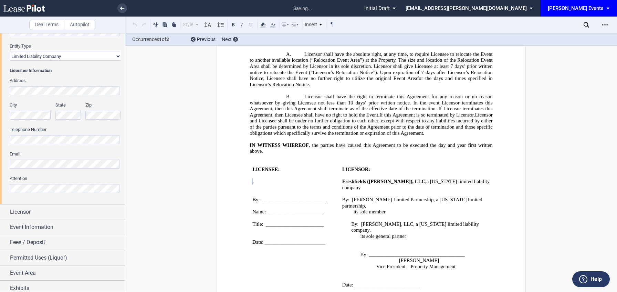
scroll to position [129, 0]
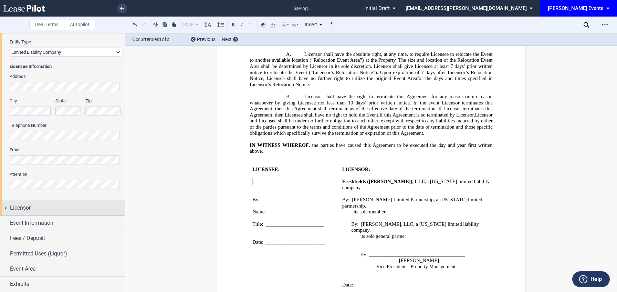
click at [29, 205] on span "Licensor" at bounding box center [20, 207] width 21 height 8
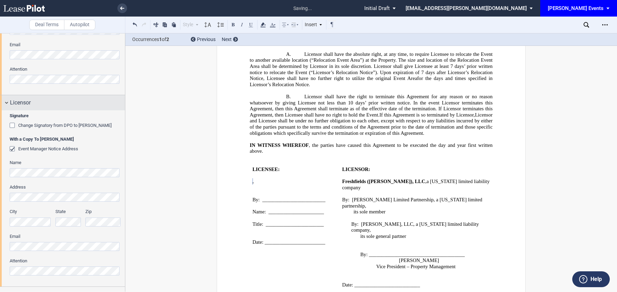
scroll to position [305, 0]
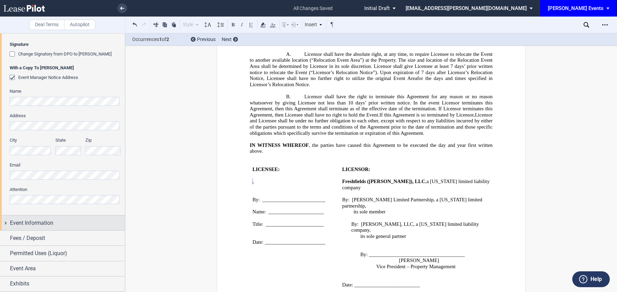
click at [31, 224] on span "Event Information" at bounding box center [31, 223] width 43 height 8
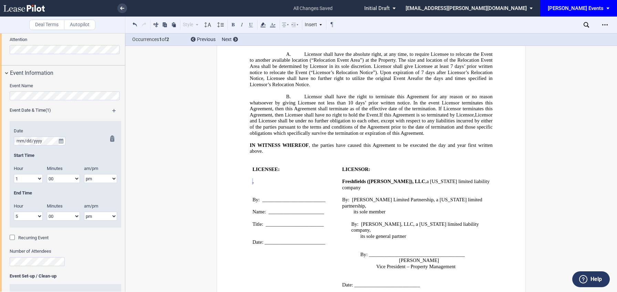
scroll to position [466, 0]
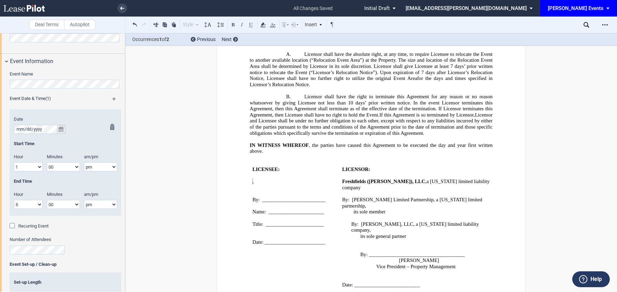
click at [61, 130] on icon "true" at bounding box center [61, 129] width 4 height 5
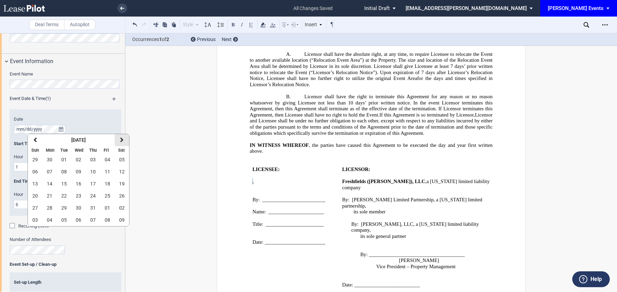
click at [119, 139] on button "next" at bounding box center [122, 140] width 14 height 12
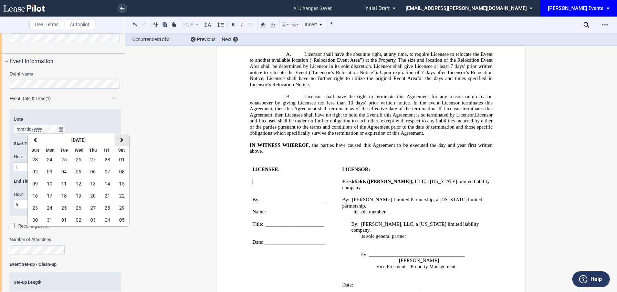
click at [119, 139] on button "next" at bounding box center [122, 140] width 14 height 12
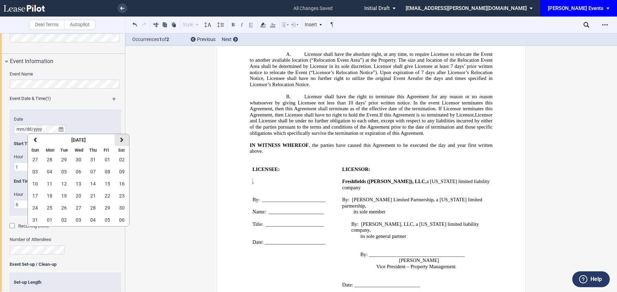
click at [119, 139] on button "next" at bounding box center [122, 140] width 14 height 12
click at [126, 176] on button "11" at bounding box center [122, 172] width 14 height 12
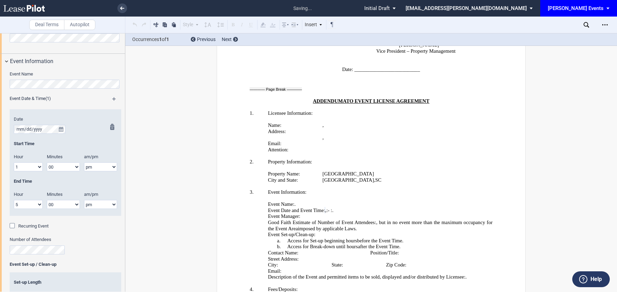
scroll to position [1244, 0]
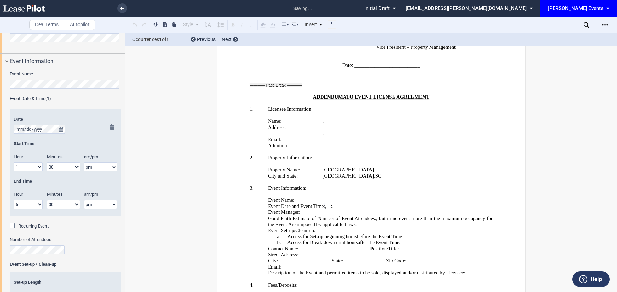
click at [30, 167] on select "1 2 3 4 5 6 7 8 9 10 11 12" at bounding box center [28, 166] width 29 height 9
select select "11"
click at [14, 162] on select "1 2 3 4 5 6 7 8 9 10 11 12" at bounding box center [28, 166] width 29 height 9
click at [94, 167] on select "am pm" at bounding box center [100, 166] width 33 height 9
select select "am"
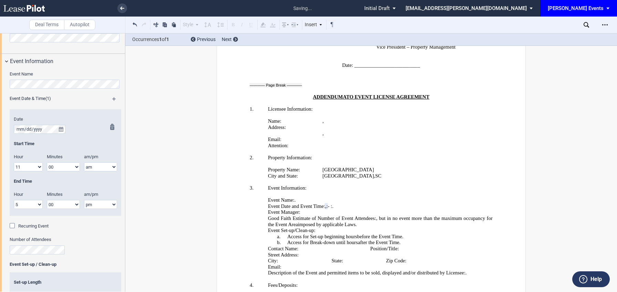
click at [84, 162] on select "am pm" at bounding box center [100, 166] width 33 height 9
click at [33, 206] on select "1 2 3 4 5 6 7 8 9 10 11 12" at bounding box center [28, 204] width 29 height 9
select select "3"
click at [14, 200] on select "1 2 3 4 5 6 7 8 9 10 11 12" at bounding box center [28, 204] width 29 height 9
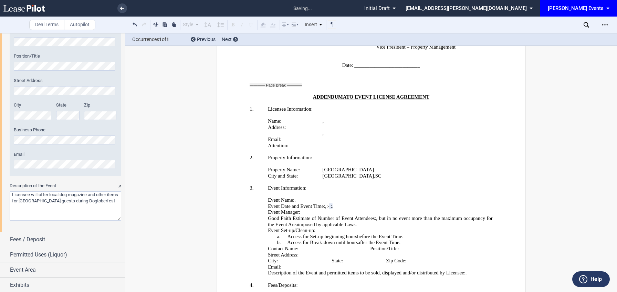
scroll to position [818, 0]
click at [34, 235] on span "Fees / Deposit" at bounding box center [27, 238] width 35 height 8
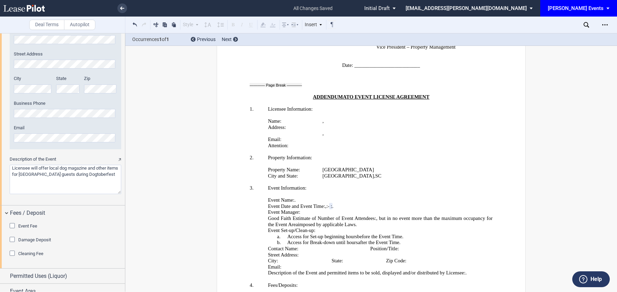
scroll to position [866, 0]
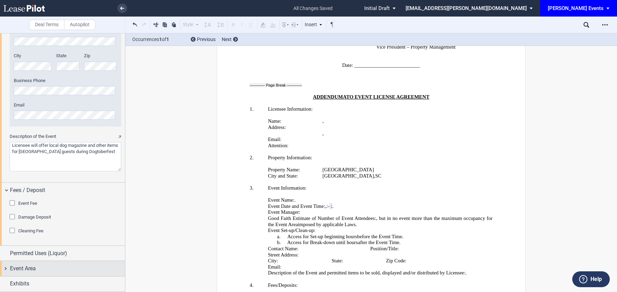
click at [31, 273] on div "Event Area" at bounding box center [62, 268] width 125 height 15
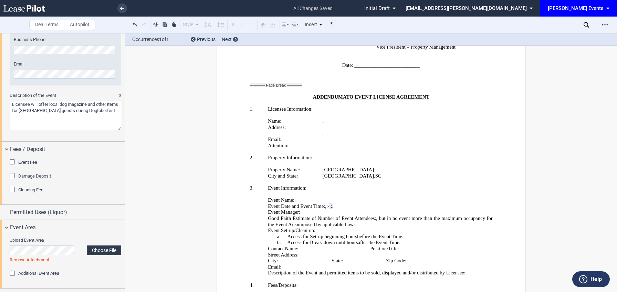
click at [105, 249] on label "Choose File" at bounding box center [104, 250] width 34 height 10
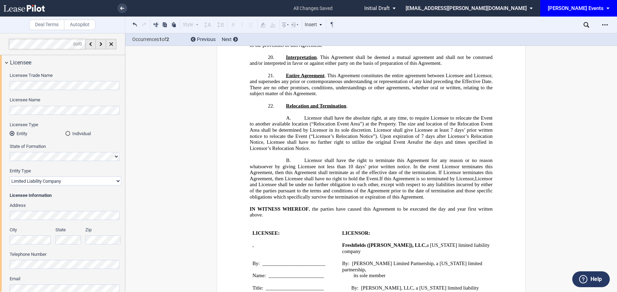
scroll to position [979, 0]
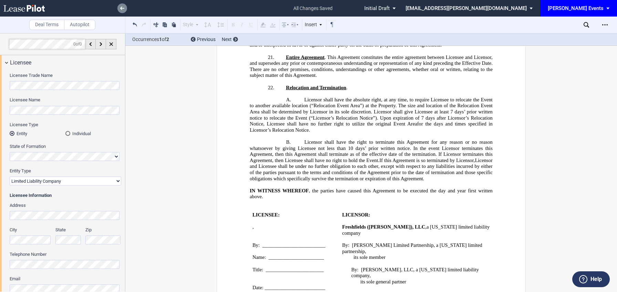
click at [124, 7] on icon at bounding box center [122, 8] width 4 height 3
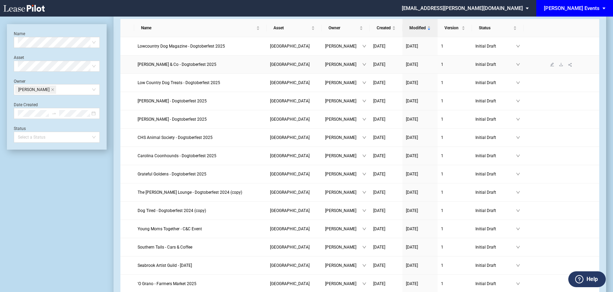
scroll to position [32, 0]
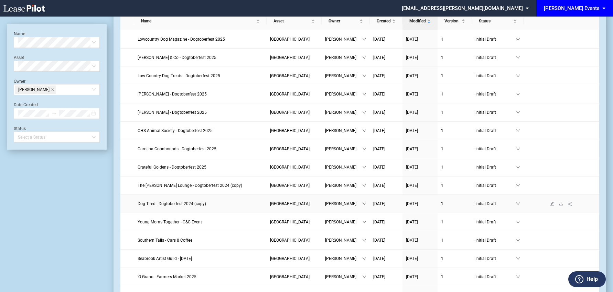
click at [164, 204] on span "Dog Tired - Dogtoberfest 2024 (copy)" at bounding box center [172, 203] width 69 height 5
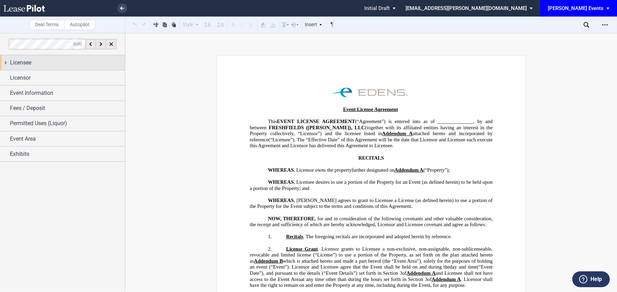
click at [91, 65] on div "Licensee" at bounding box center [67, 63] width 115 height 8
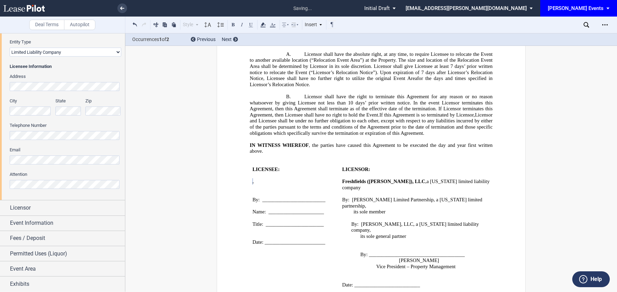
scroll to position [129, 0]
click at [30, 207] on span "Licensor" at bounding box center [20, 207] width 21 height 8
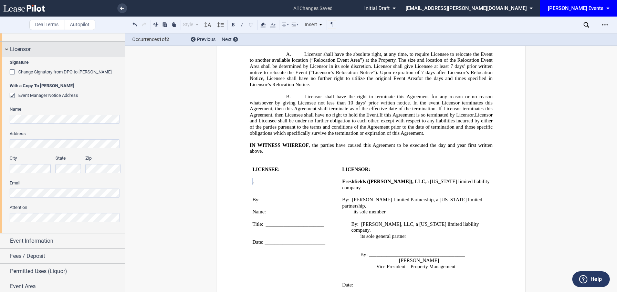
scroll to position [305, 0]
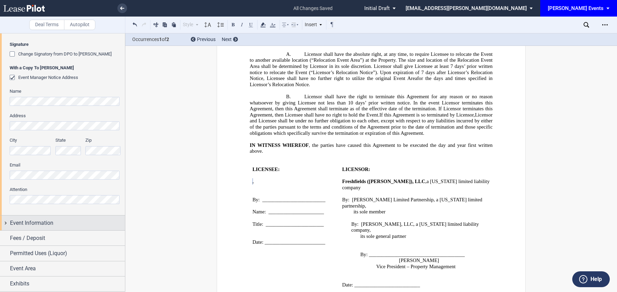
click at [28, 224] on span "Event Information" at bounding box center [31, 223] width 43 height 8
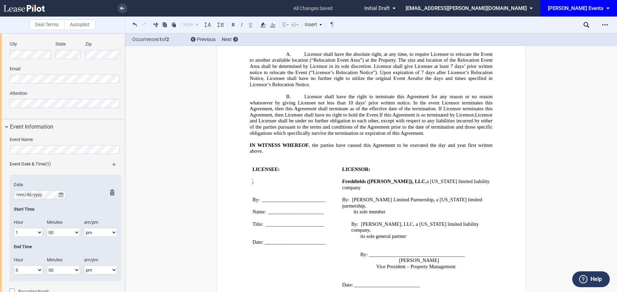
scroll to position [402, 0]
click at [61, 192] on icon "true" at bounding box center [61, 193] width 4 height 5
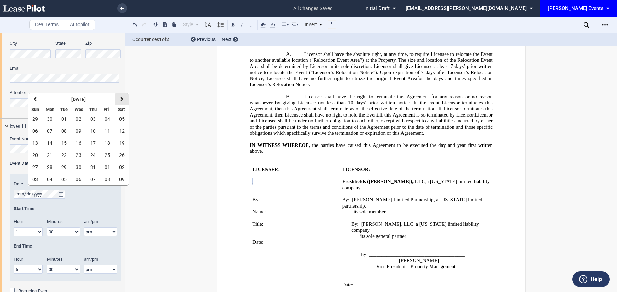
click at [120, 101] on icon "button" at bounding box center [121, 99] width 3 height 6
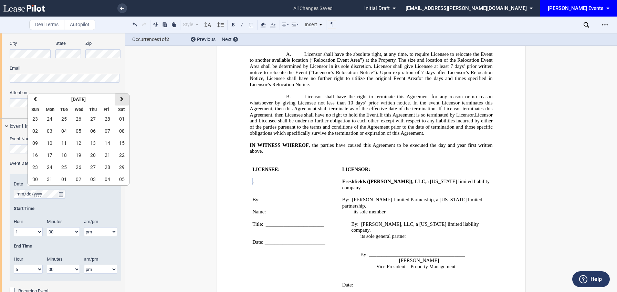
click at [120, 101] on icon "button" at bounding box center [121, 99] width 3 height 6
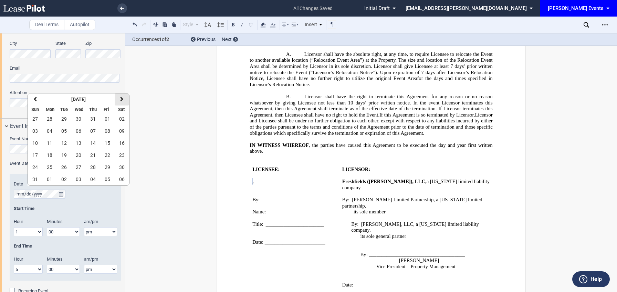
click at [120, 101] on icon "button" at bounding box center [121, 99] width 3 height 6
click at [124, 130] on span "11" at bounding box center [122, 131] width 6 height 6
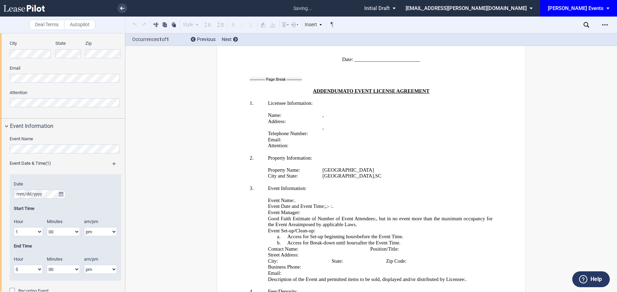
scroll to position [434, 0]
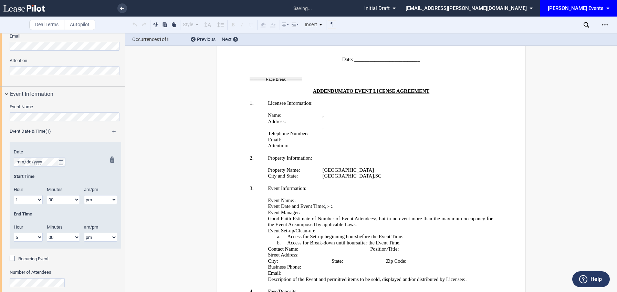
click at [33, 196] on select "1 2 3 4 5 6 7 8 9 10 11 12" at bounding box center [28, 199] width 29 height 9
select select "11"
click at [14, 195] on select "1 2 3 4 5 6 7 8 9 10 11 12" at bounding box center [28, 199] width 29 height 9
click at [93, 199] on select "am pm" at bounding box center [100, 199] width 33 height 9
select select "am"
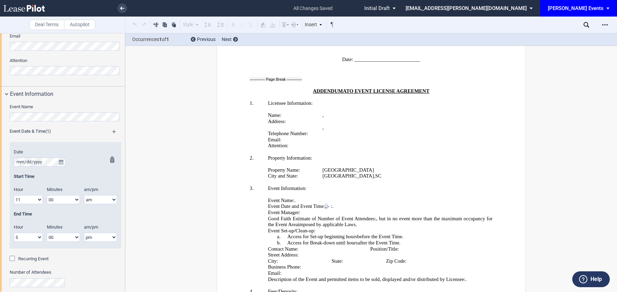
click at [84, 195] on select "am pm" at bounding box center [100, 199] width 33 height 9
click at [25, 239] on select "1 2 3 4 5 6 7 8 9 10 11 12" at bounding box center [28, 236] width 29 height 9
select select "3"
click at [14, 232] on select "1 2 3 4 5 6 7 8 9 10 11 12" at bounding box center [28, 236] width 29 height 9
click at [90, 234] on select "am pm" at bounding box center [100, 236] width 33 height 9
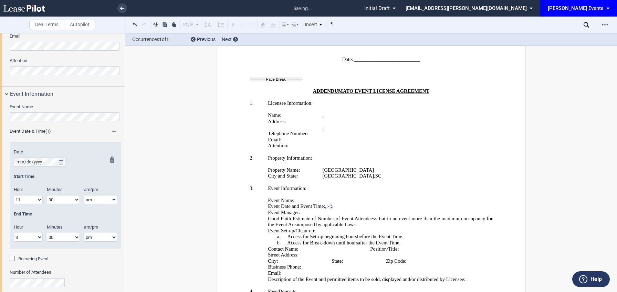
select select "am"
click at [84, 232] on select "am pm" at bounding box center [100, 236] width 33 height 9
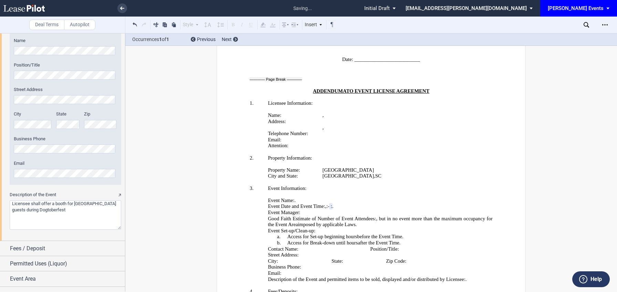
scroll to position [818, 0]
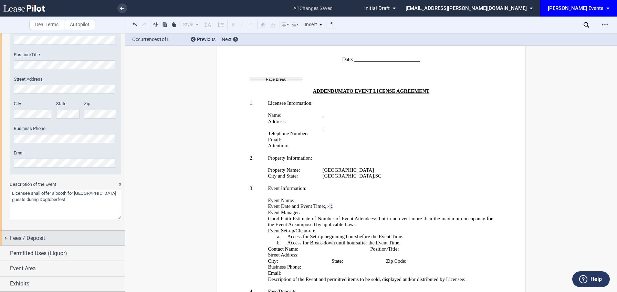
click at [39, 239] on span "Fees / Deposit" at bounding box center [27, 238] width 35 height 8
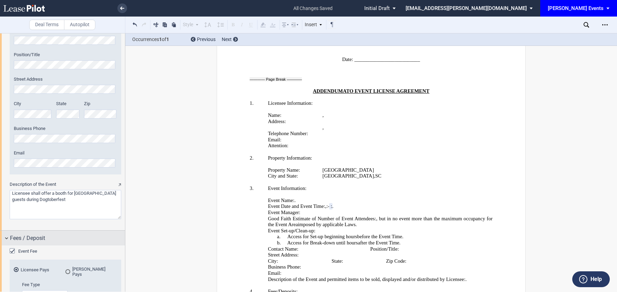
scroll to position [938, 0]
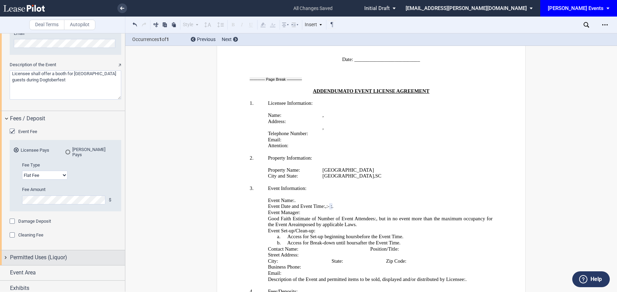
click at [38, 254] on span "Permitted Uses (Liquor)" at bounding box center [38, 257] width 57 height 8
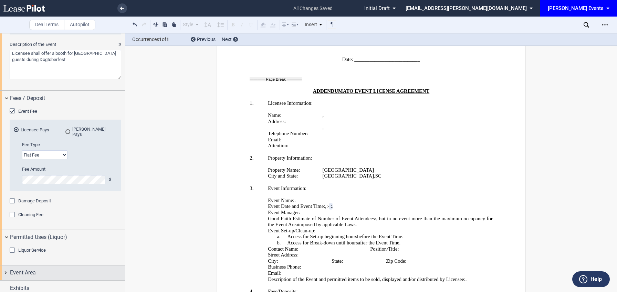
click at [36, 268] on div "Event Area" at bounding box center [67, 272] width 115 height 8
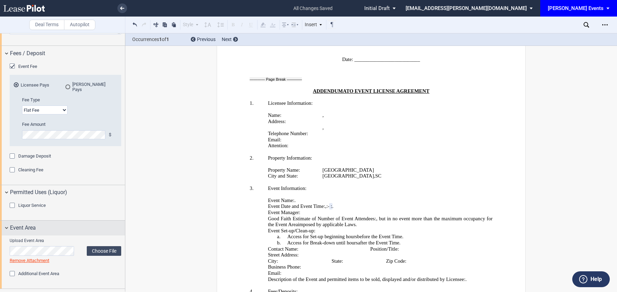
scroll to position [1011, 0]
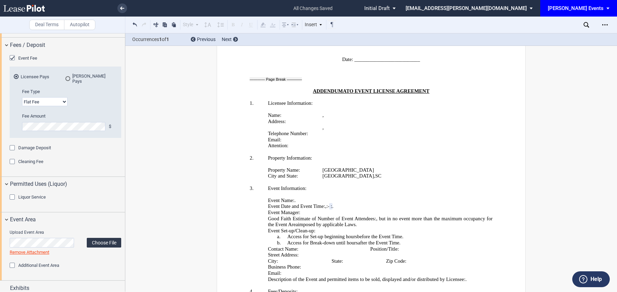
click at [97, 238] on label "Choose File" at bounding box center [104, 243] width 34 height 10
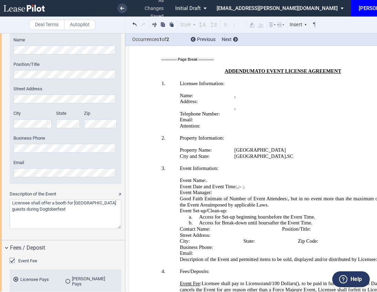
scroll to position [804, 0]
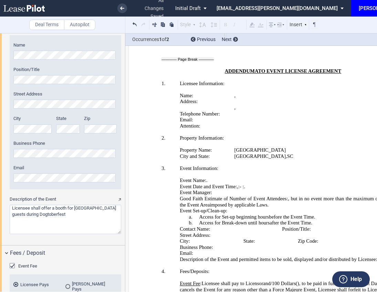
click at [0, 50] on html ".bocls-1{fill:#26354a;fill-rule:evenodd} Loading... × all changes saved Pending…" at bounding box center [188, 146] width 377 height 292
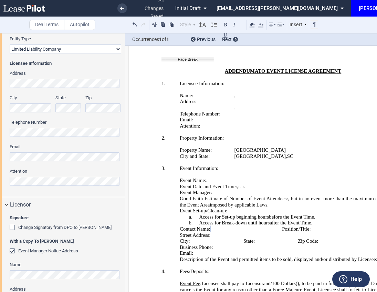
scroll to position [113, 0]
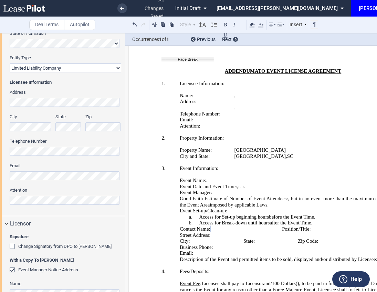
click at [0, 200] on html ".bocls-1{fill:#26354a;fill-rule:evenodd} Loading... × all changes saved Pending…" at bounding box center [188, 146] width 377 height 292
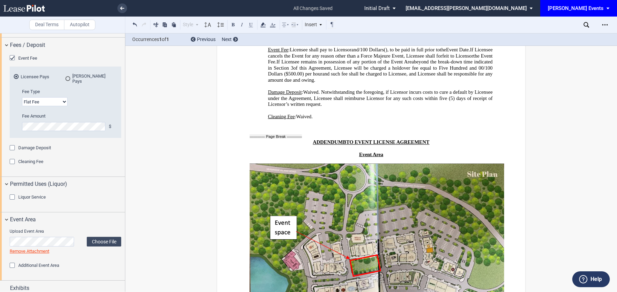
scroll to position [1535, 0]
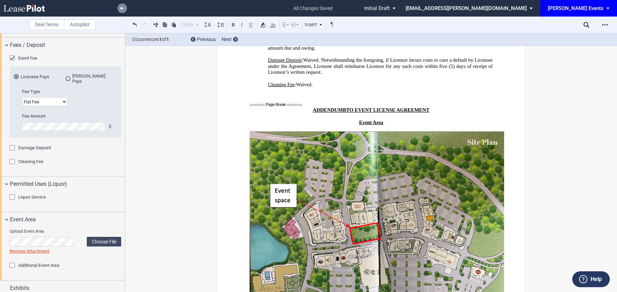
click at [124, 10] on link at bounding box center [122, 8] width 10 height 10
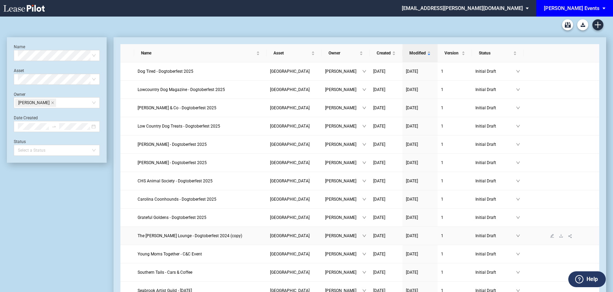
click at [164, 236] on span "The [PERSON_NAME] Lounge - Dogtoberfest 2024 (copy)" at bounding box center [190, 235] width 105 height 5
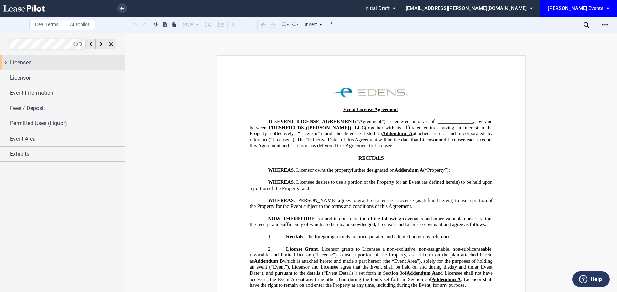
click at [71, 61] on div "Licensee" at bounding box center [67, 63] width 115 height 8
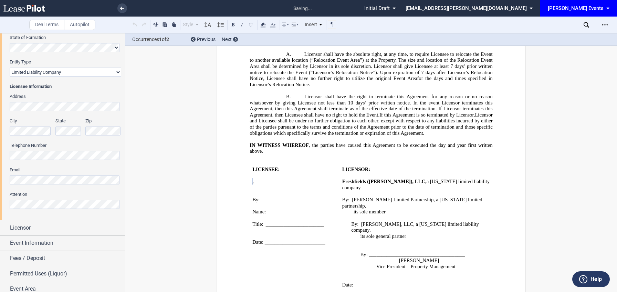
scroll to position [129, 0]
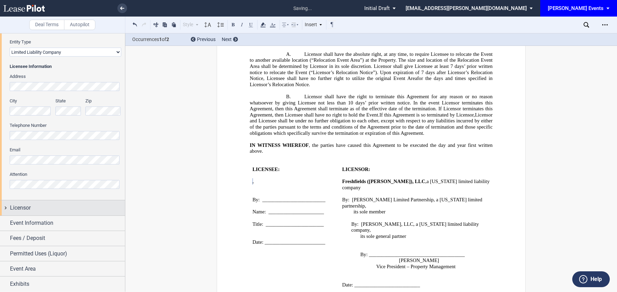
click at [46, 205] on div "Licensor" at bounding box center [67, 207] width 115 height 8
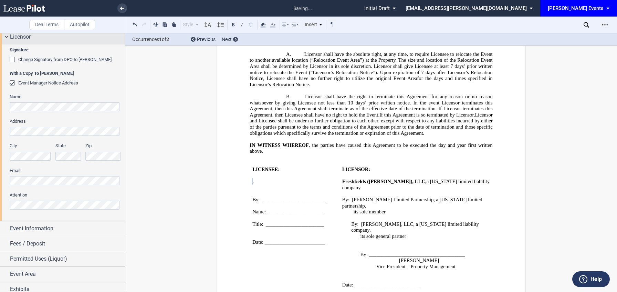
scroll to position [305, 0]
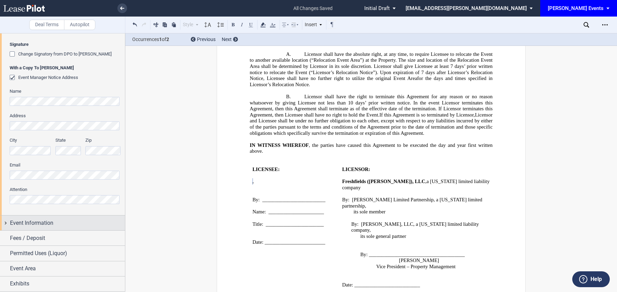
click at [40, 219] on span "Event Information" at bounding box center [31, 223] width 43 height 8
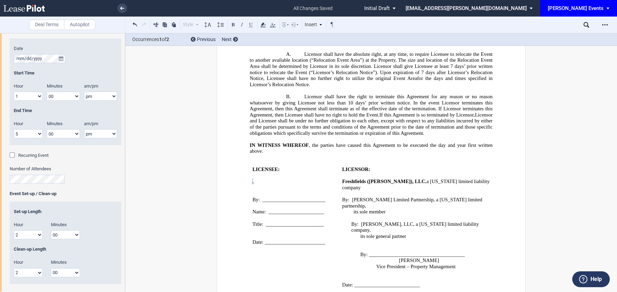
scroll to position [536, 0]
click at [62, 57] on button "true" at bounding box center [61, 59] width 9 height 9
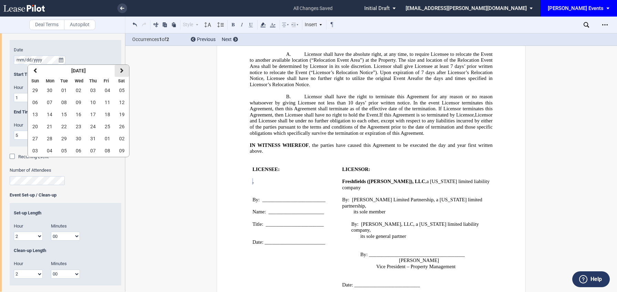
click at [118, 70] on button "next" at bounding box center [122, 71] width 14 height 12
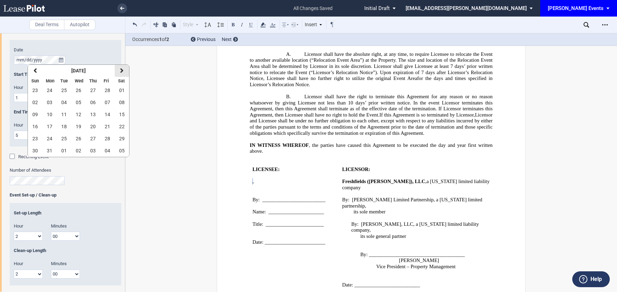
click at [118, 70] on button "next" at bounding box center [122, 71] width 14 height 12
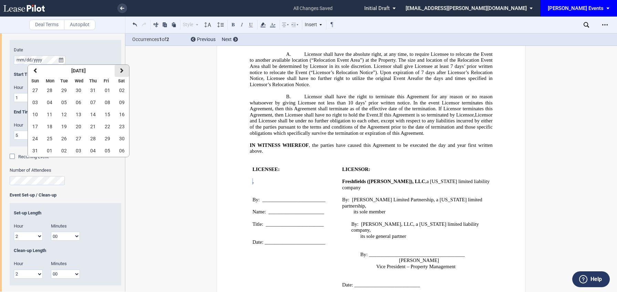
click at [118, 70] on button "next" at bounding box center [122, 71] width 14 height 12
click at [120, 102] on span "11" at bounding box center [122, 102] width 6 height 6
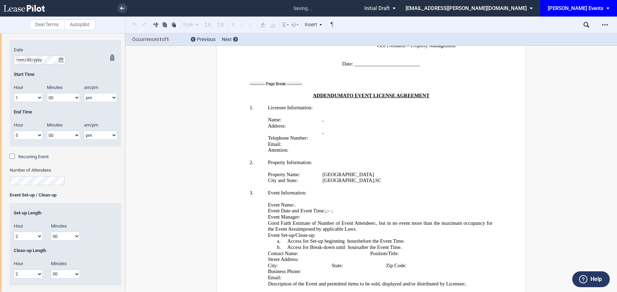
scroll to position [1250, 0]
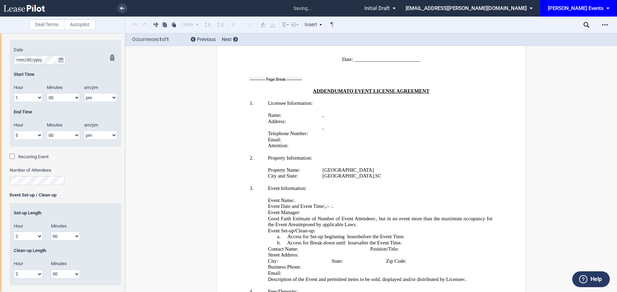
click at [35, 97] on select "1 2 3 4 5 6 7 8 9 10 11 12" at bounding box center [28, 97] width 29 height 9
select select "11"
click at [14, 93] on select "1 2 3 4 5 6 7 8 9 10 11 12" at bounding box center [28, 97] width 29 height 9
click at [94, 98] on select "am pm" at bounding box center [100, 97] width 33 height 9
select select "am"
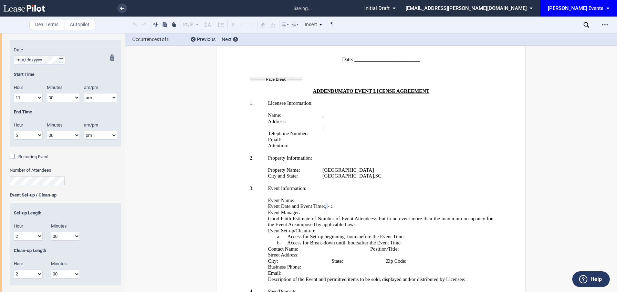
click at [84, 93] on select "am pm" at bounding box center [100, 97] width 33 height 9
click at [32, 140] on div "Hour 1 2 3 4 5 6 7 8 9 10 11 12" at bounding box center [28, 134] width 37 height 24
click at [31, 138] on select "1 2 3 4 5 6 7 8 9 10 11 12" at bounding box center [28, 134] width 29 height 9
select select "3"
click at [14, 130] on select "1 2 3 4 5 6 7 8 9 10 11 12" at bounding box center [28, 134] width 29 height 9
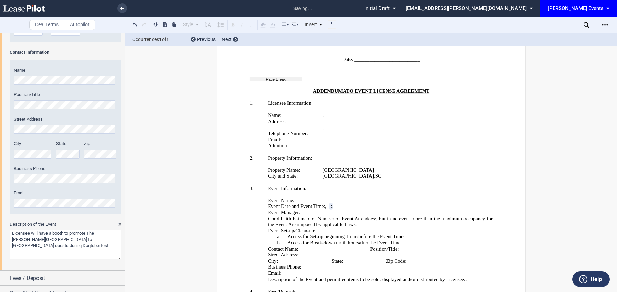
scroll to position [818, 0]
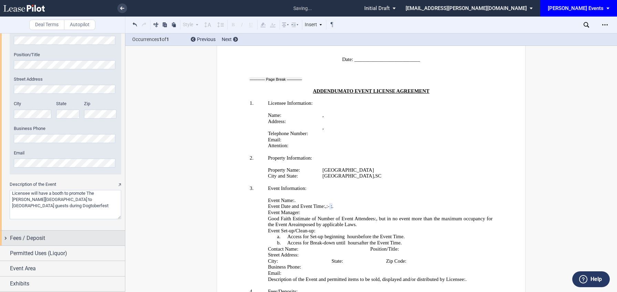
click at [41, 233] on div "Fees / Deposit" at bounding box center [62, 237] width 125 height 15
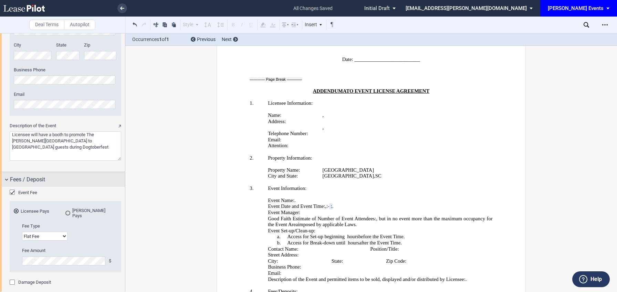
scroll to position [938, 0]
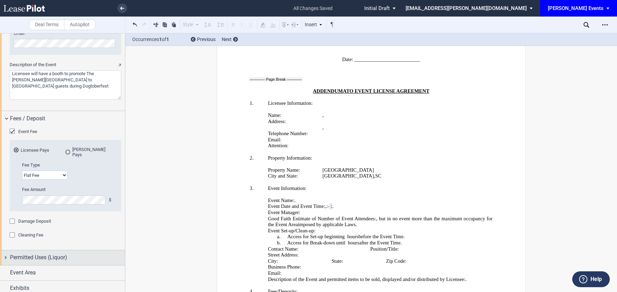
click at [39, 253] on span "Permitted Uses (Liquor)" at bounding box center [38, 257] width 57 height 8
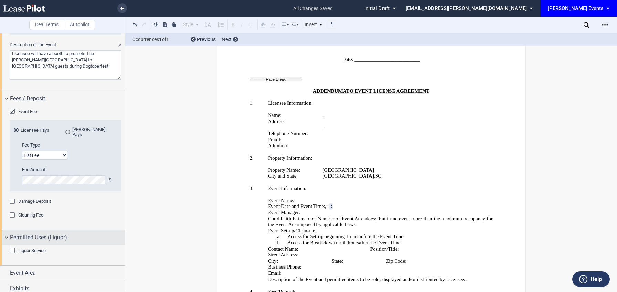
scroll to position [958, 0]
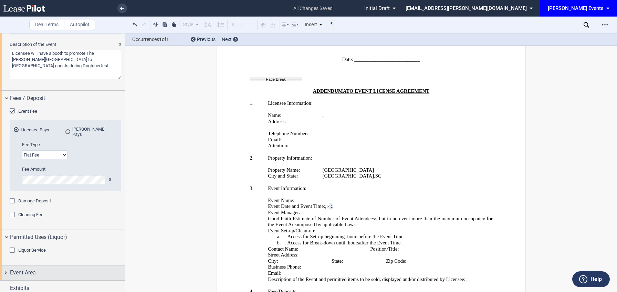
click at [34, 265] on div "Event Area" at bounding box center [62, 272] width 125 height 15
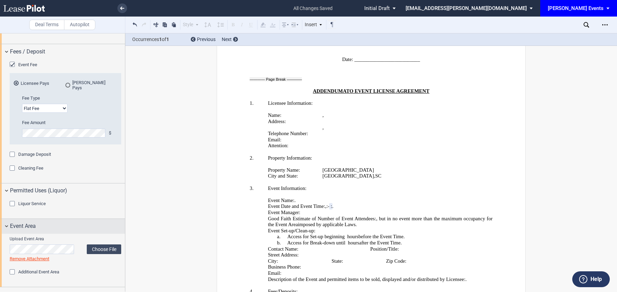
scroll to position [1011, 0]
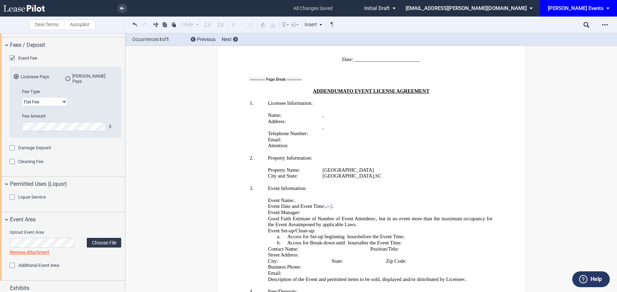
click at [96, 241] on label "Choose File" at bounding box center [104, 243] width 34 height 10
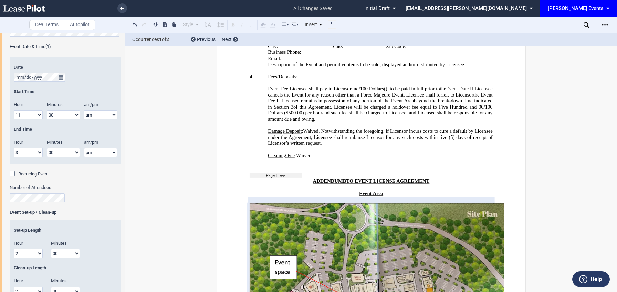
scroll to position [270, 0]
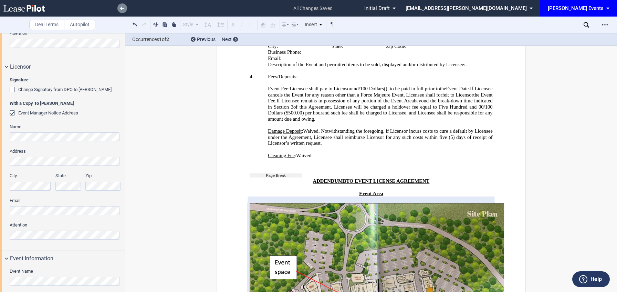
click at [125, 8] on link at bounding box center [122, 8] width 10 height 10
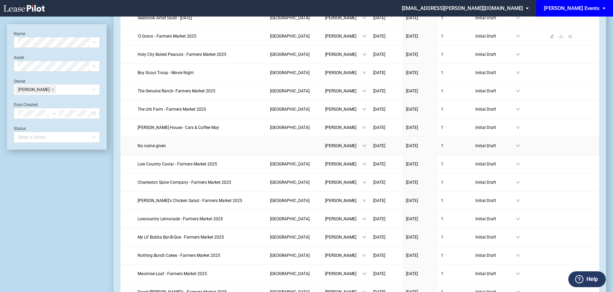
scroll to position [274, 0]
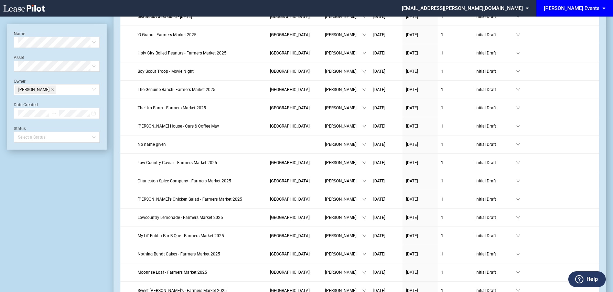
click at [585, 5] on div "[PERSON_NAME] Events" at bounding box center [572, 8] width 56 height 6
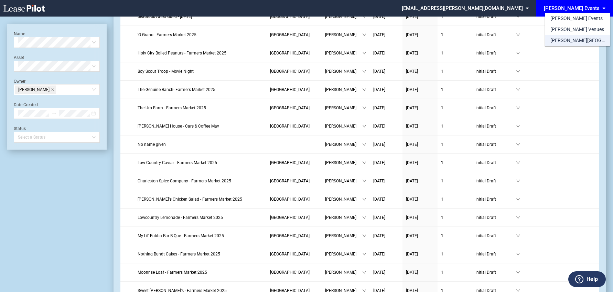
click at [570, 39] on div "[PERSON_NAME][GEOGRAPHIC_DATA] Consents" at bounding box center [578, 40] width 54 height 7
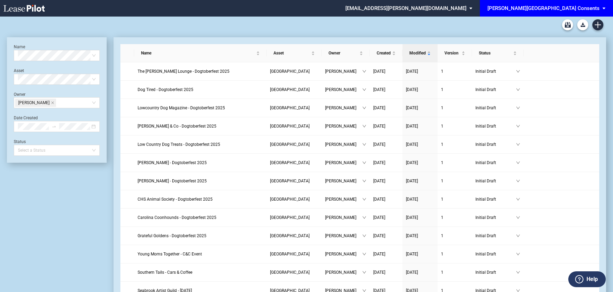
scroll to position [274, 0]
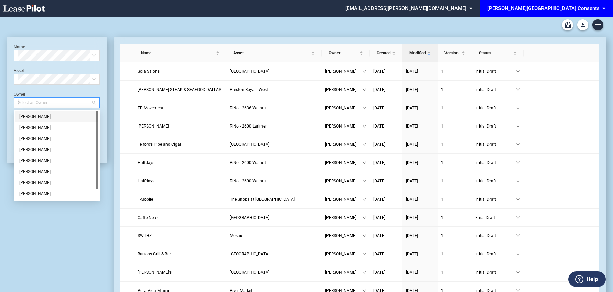
click at [60, 104] on div at bounding box center [53, 103] width 77 height 10
click at [47, 135] on div "[PERSON_NAME]" at bounding box center [56, 138] width 75 height 7
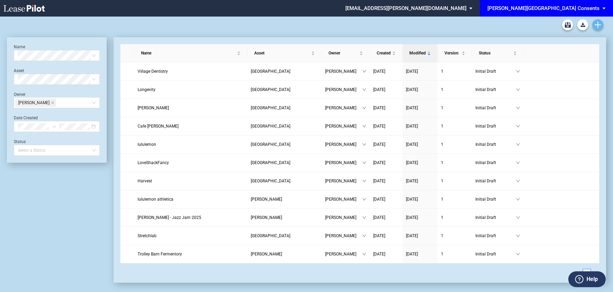
click at [599, 24] on icon "Create new document" at bounding box center [598, 25] width 6 height 6
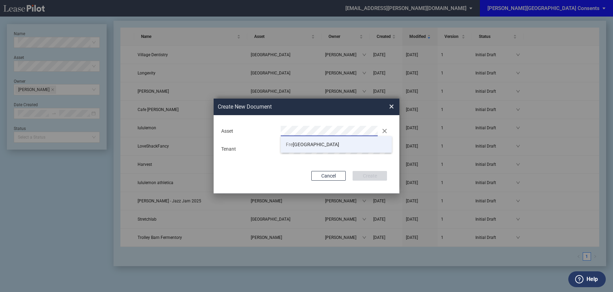
click at [293, 142] on span "Fre" at bounding box center [289, 144] width 7 height 6
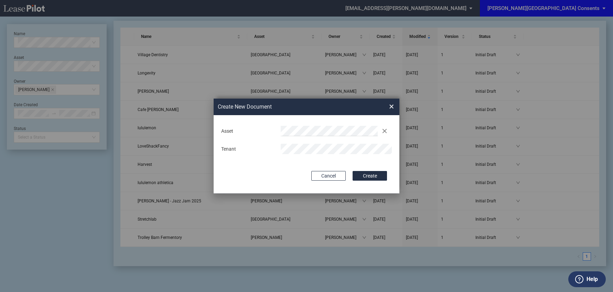
click at [353, 171] on button "Create" at bounding box center [370, 176] width 34 height 10
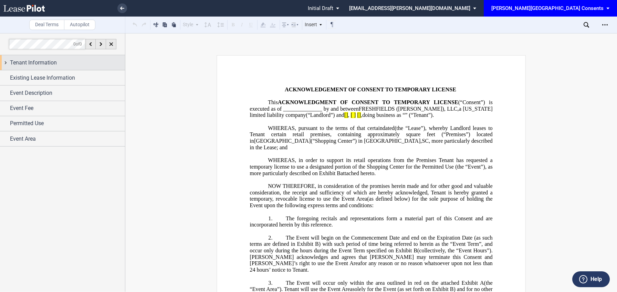
click at [57, 60] on div "Tenant Information" at bounding box center [67, 63] width 115 height 8
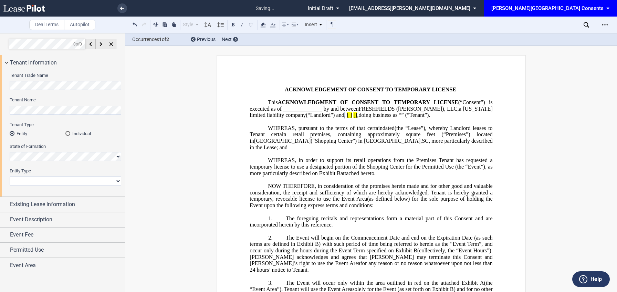
click at [71, 150] on div "State of Formation" at bounding box center [66, 152] width 112 height 18
click at [40, 180] on select "Corporation Limited Liability Company General Partnership Limited Partnership N…" at bounding box center [66, 180] width 112 height 9
select select "limited liability company"
click at [10, 176] on select "Corporation Limited Liability Company General Partnership Limited Partnership N…" at bounding box center [66, 180] width 112 height 9
click at [73, 180] on select "Corporation Limited Liability Company General Partnership Limited Partnership N…" at bounding box center [66, 180] width 112 height 9
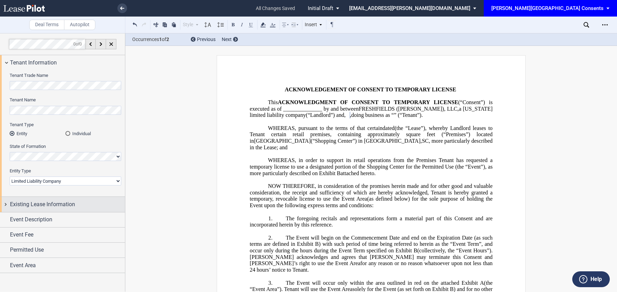
click at [51, 209] on div "Existing Lease Information" at bounding box center [62, 204] width 125 height 15
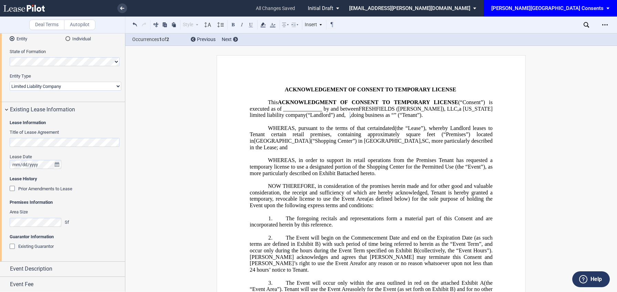
scroll to position [101, 0]
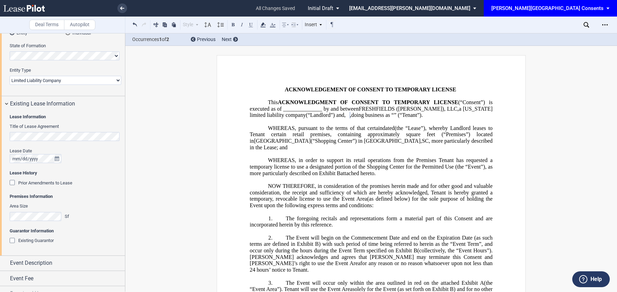
click at [67, 141] on editor-control "Title of Lease Agreement" at bounding box center [66, 135] width 112 height 24
click at [57, 159] on icon "true" at bounding box center [57, 158] width 4 height 5
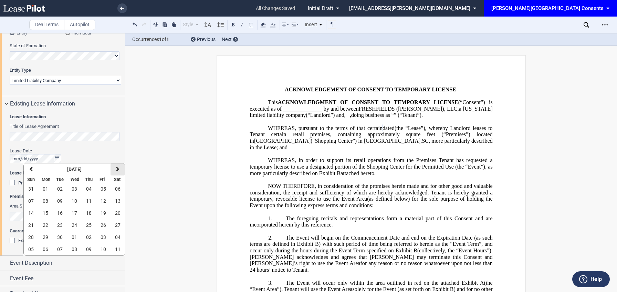
click at [113, 171] on button "next" at bounding box center [118, 169] width 14 height 12
click at [116, 200] on span "11" at bounding box center [118, 201] width 6 height 6
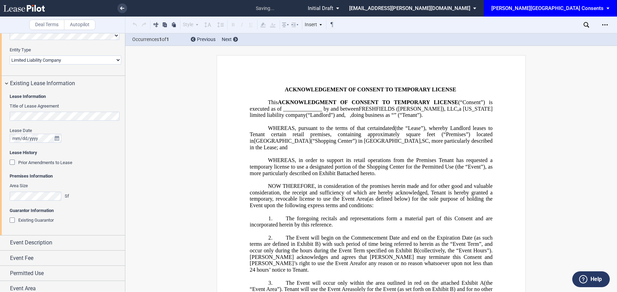
scroll to position [122, 0]
click at [57, 138] on icon "true" at bounding box center [57, 137] width 4 height 5
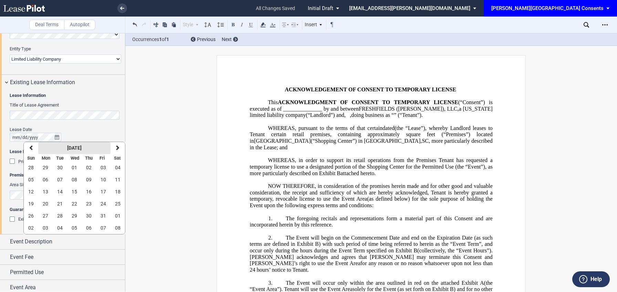
click at [67, 148] on strong "[DATE]" at bounding box center [74, 148] width 14 height 6
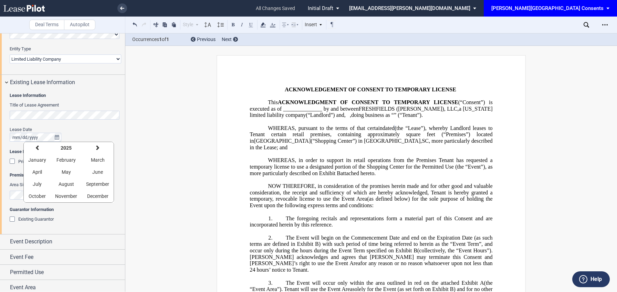
click at [67, 148] on strong "2025" at bounding box center [66, 148] width 11 height 6
click at [32, 149] on icon "button" at bounding box center [33, 148] width 3 height 6
click at [33, 194] on span "2016" at bounding box center [33, 196] width 11 height 6
click at [65, 157] on span "February" at bounding box center [65, 160] width 19 height 6
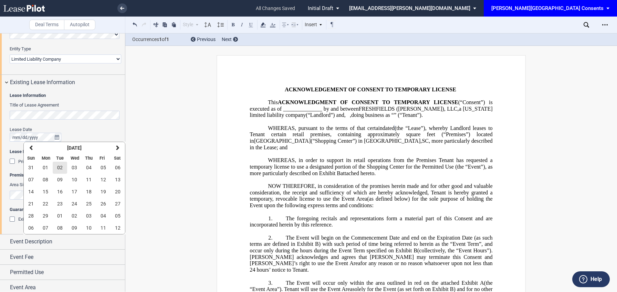
click at [58, 166] on span "02" at bounding box center [60, 168] width 6 height 6
click at [126, 107] on div "Deal Terms Autopilot Style Normal 8pt 9pt 10pt 10.5pt 11pt 12pt 14pt 16pt Norma…" at bounding box center [308, 162] width 617 height 259
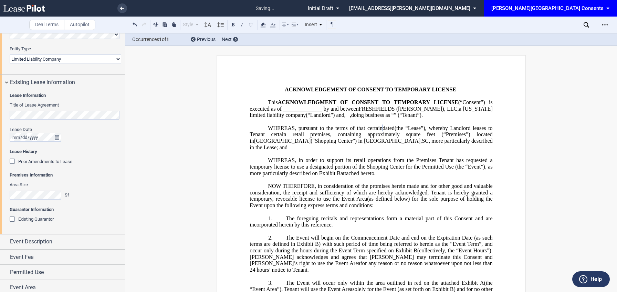
scroll to position [125, 0]
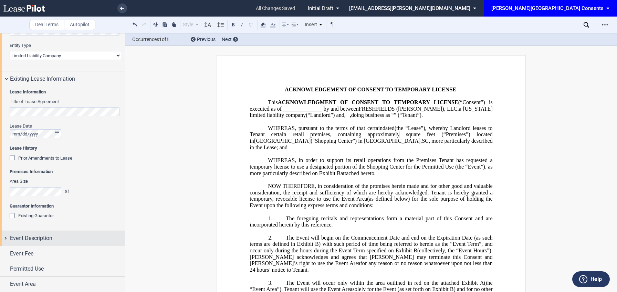
click at [50, 235] on span "Event Description" at bounding box center [31, 238] width 42 height 8
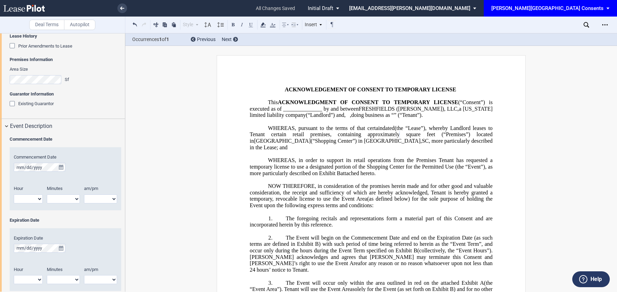
scroll to position [241, 0]
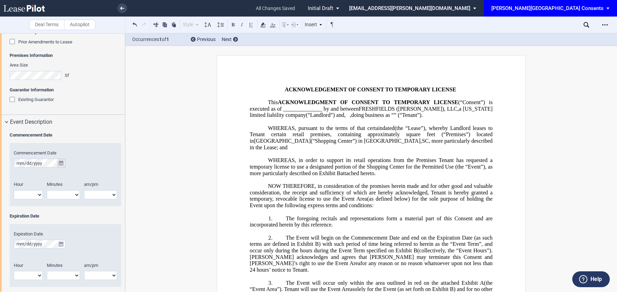
click at [60, 162] on icon "true" at bounding box center [61, 162] width 4 height 5
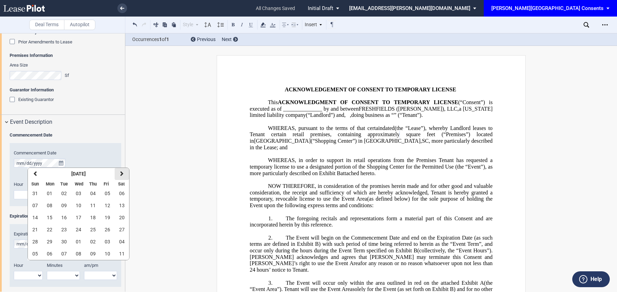
click at [116, 172] on button "next" at bounding box center [122, 174] width 14 height 12
click at [119, 206] on span "11" at bounding box center [122, 205] width 6 height 6
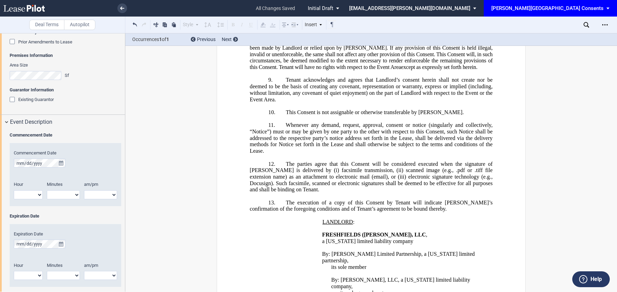
scroll to position [809, 0]
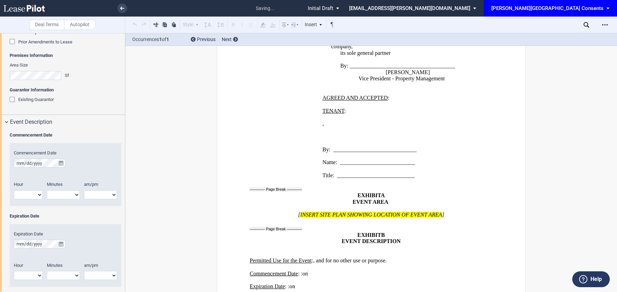
click at [19, 191] on select "1 2 3 4 5 6 7 8 9 10 11 12" at bounding box center [28, 194] width 29 height 9
select select "8"
click at [14, 190] on select "1 2 3 4 5 6 7 8 9 10 11 12" at bounding box center [28, 194] width 29 height 9
click at [59, 194] on select "00 05 10 15 20 25 30 35 40 45 50 55" at bounding box center [63, 194] width 33 height 9
select select "00"
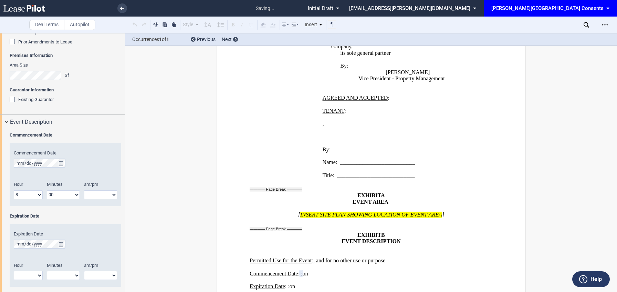
click at [47, 190] on select "00 05 10 15 20 25 30 35 40 45 50 55" at bounding box center [63, 194] width 33 height 9
click at [86, 193] on select "am pm" at bounding box center [100, 194] width 33 height 9
select select "am"
click at [84, 190] on select "am pm" at bounding box center [100, 194] width 33 height 9
click at [62, 241] on icon "true" at bounding box center [61, 243] width 4 height 5
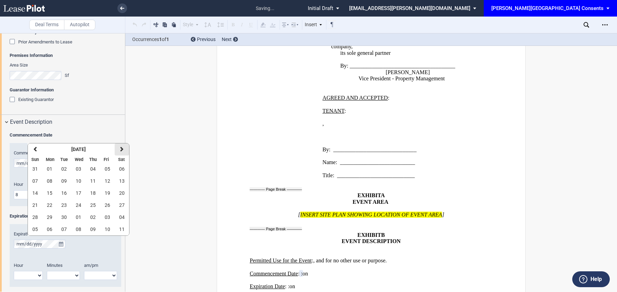
click at [124, 151] on button "next" at bounding box center [122, 149] width 14 height 12
click at [75, 170] on button "31" at bounding box center [78, 169] width 14 height 12
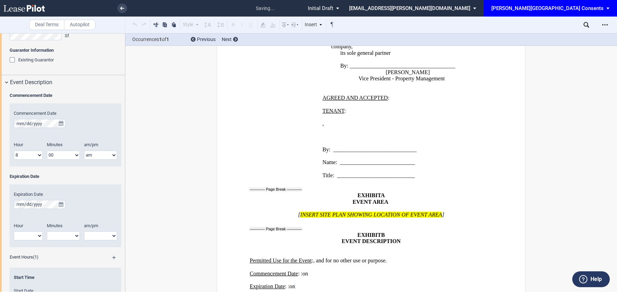
scroll to position [282, 0]
click at [36, 235] on select "1 2 3 4 5 6 7 8 9 10 11 12" at bounding box center [28, 234] width 29 height 9
select select "10"
click at [14, 230] on select "1 2 3 4 5 6 7 8 9 10 11 12" at bounding box center [28, 234] width 29 height 9
click at [61, 233] on select "00 05 10 15 20 25 30 35 40 45 50 55" at bounding box center [63, 234] width 33 height 9
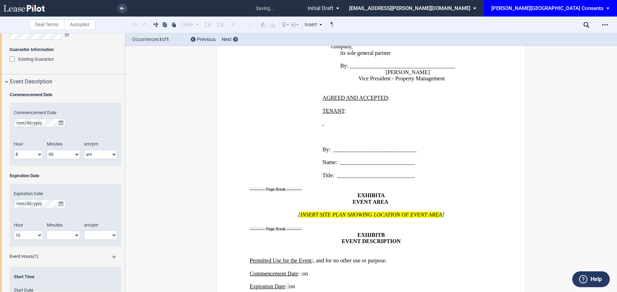
select select "00"
click at [47, 230] on select "00 05 10 15 20 25 30 35 40 45 50 55" at bounding box center [63, 234] width 33 height 9
click at [93, 235] on select "am pm" at bounding box center [100, 234] width 33 height 9
select select "pm"
click at [84, 230] on select "am pm" at bounding box center [100, 234] width 33 height 9
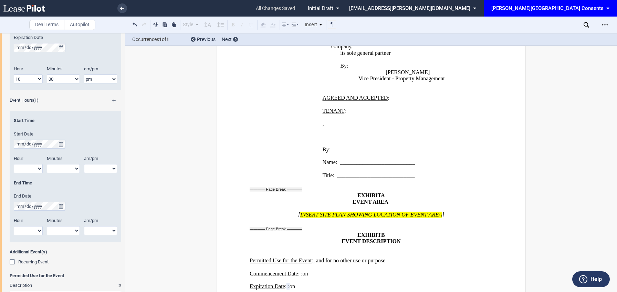
scroll to position [451, 0]
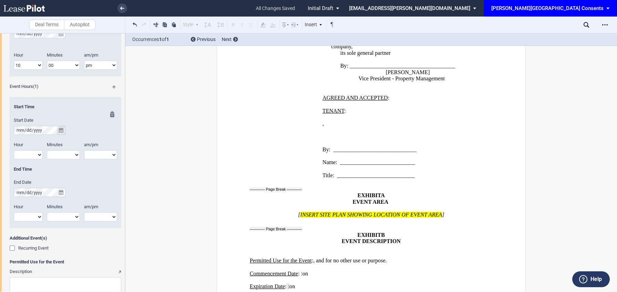
click at [61, 129] on icon "true" at bounding box center [61, 130] width 4 height 5
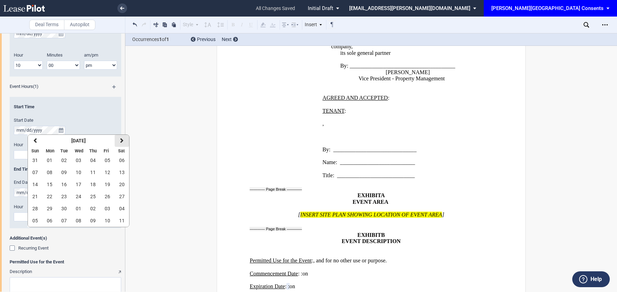
click at [125, 139] on button "next" at bounding box center [122, 141] width 14 height 12
click at [36, 136] on button "previous" at bounding box center [35, 141] width 14 height 12
click at [122, 170] on span "11" at bounding box center [122, 172] width 6 height 6
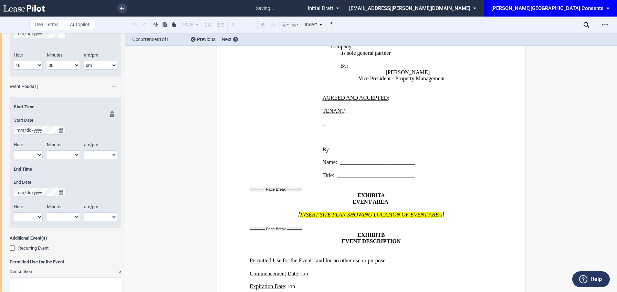
click at [27, 153] on select "1 2 3 4 5 6 7 8 9 10 11 12" at bounding box center [28, 154] width 29 height 9
select select "11"
click at [14, 150] on select "1 2 3 4 5 6 7 8 9 10 11 12" at bounding box center [28, 154] width 29 height 9
click at [59, 157] on select "00 05 10 15 20 25 30 35 40 45 50 55" at bounding box center [63, 154] width 33 height 9
select select "00"
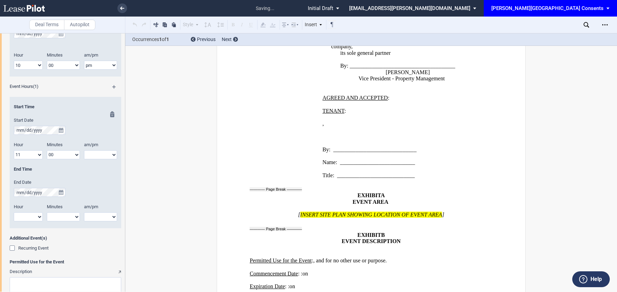
click at [47, 150] on select "00 05 10 15 20 25 30 35 40 45 50 55" at bounding box center [63, 154] width 33 height 9
click at [96, 152] on select "am pm" at bounding box center [100, 154] width 33 height 9
select select "am"
click at [84, 150] on select "am pm" at bounding box center [100, 154] width 33 height 9
click at [32, 216] on select "1 2 3 4 5 6 7 8 9 10 11 12" at bounding box center [28, 216] width 29 height 9
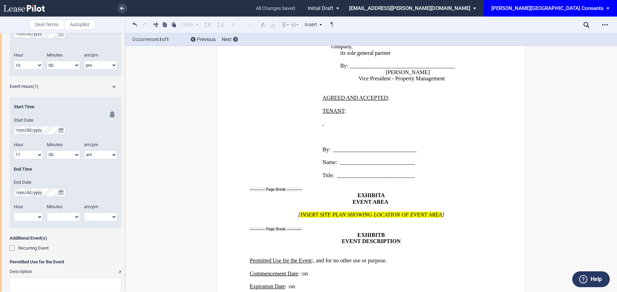
select select "3"
click at [14, 212] on select "1 2 3 4 5 6 7 8 9 10 11 12" at bounding box center [28, 216] width 29 height 9
click at [63, 218] on select "00 05 10 15 20 25 30 35 40 45 50 55" at bounding box center [63, 216] width 33 height 9
select select "00"
click at [47, 212] on select "00 05 10 15 20 25 30 35 40 45 50 55" at bounding box center [63, 216] width 33 height 9
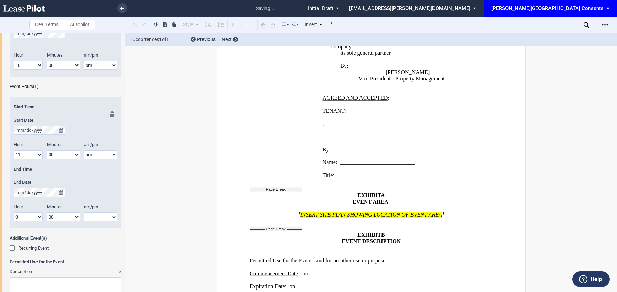
click at [93, 216] on select "am pm" at bounding box center [100, 216] width 33 height 9
select select "pm"
click at [84, 212] on select "am pm" at bounding box center [100, 216] width 33 height 9
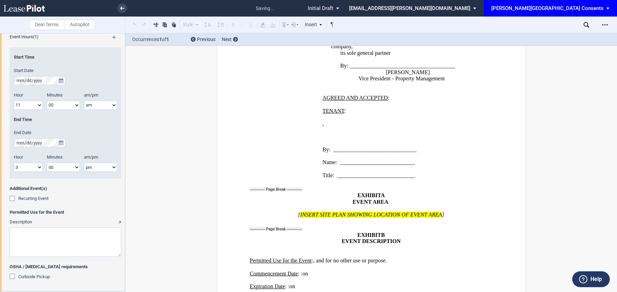
scroll to position [503, 0]
click at [31, 195] on span "Recurring Event" at bounding box center [33, 196] width 30 height 5
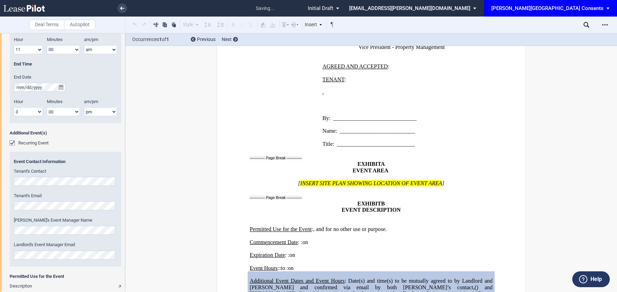
scroll to position [557, 0]
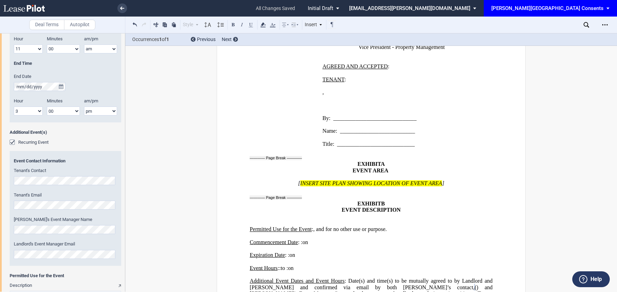
click at [0, 175] on div "Commencement Date Commencement Date Hour 1 2 3 4 5 6 7 8 9 10 11 12" at bounding box center [62, 84] width 125 height 541
click at [46, 222] on div "[PERSON_NAME]'s Event Manager Name" at bounding box center [65, 225] width 103 height 18
click at [46, 223] on div "[PERSON_NAME]'s Event Manager Name" at bounding box center [65, 225] width 103 height 18
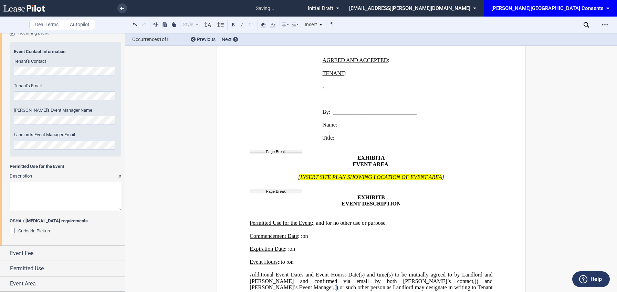
scroll to position [0, 0]
click at [39, 193] on textarea "Description" at bounding box center [66, 195] width 112 height 29
click at [21, 253] on span "Event Fee" at bounding box center [21, 253] width 23 height 8
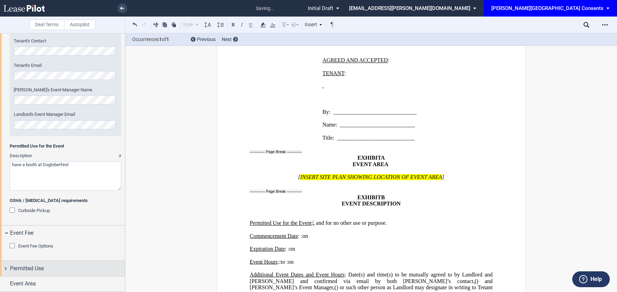
click at [14, 268] on span "Permitted Use" at bounding box center [27, 268] width 34 height 8
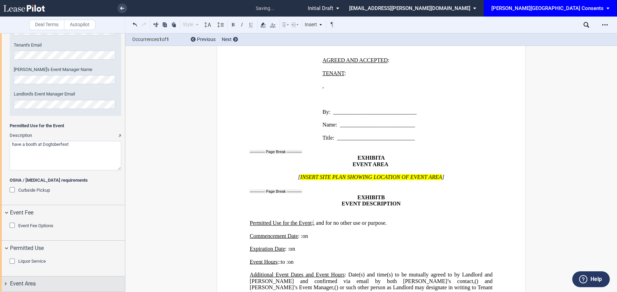
click at [18, 285] on span "Event Area" at bounding box center [23, 283] width 26 height 8
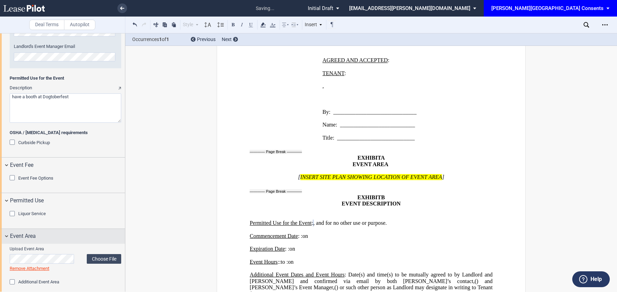
scroll to position [760, 0]
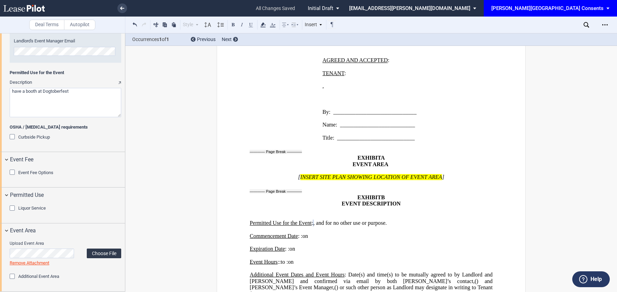
click at [94, 252] on label "Choose File" at bounding box center [104, 253] width 34 height 10
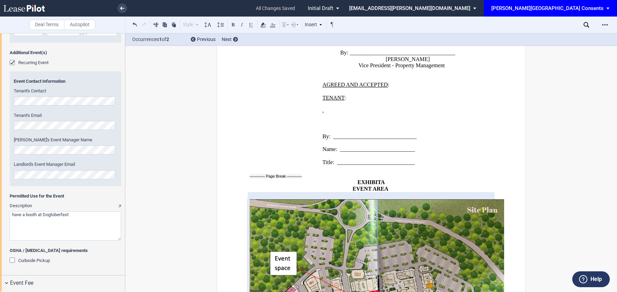
scroll to position [1031, 0]
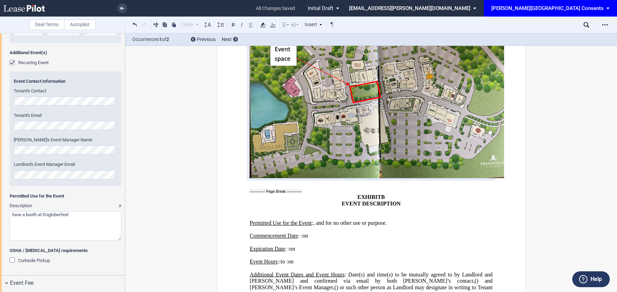
click at [12, 213] on textarea "Description" at bounding box center [66, 225] width 112 height 29
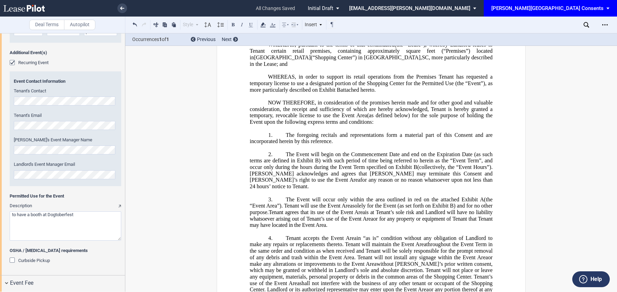
scroll to position [0, 0]
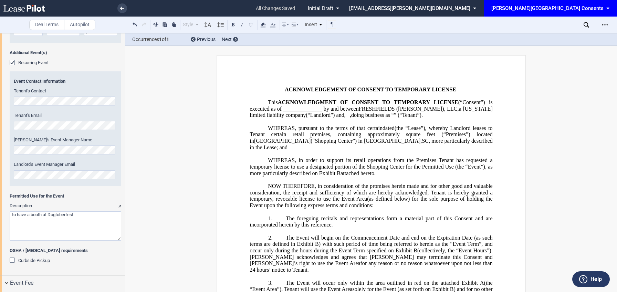
type textarea "to have a booth at Dogtoberfest"
drag, startPoint x: 319, startPoint y: 108, endPoint x: 287, endPoint y: 107, distance: 32.0
click at [287, 107] on span "(“Consent”) is executed as of ______________ by and between" at bounding box center [372, 105] width 244 height 12
click at [121, 8] on use at bounding box center [122, 8] width 4 height 3
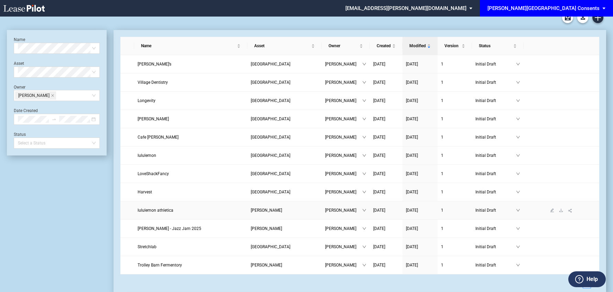
scroll to position [8, 0]
click at [601, 19] on link "Create new document" at bounding box center [598, 16] width 11 height 11
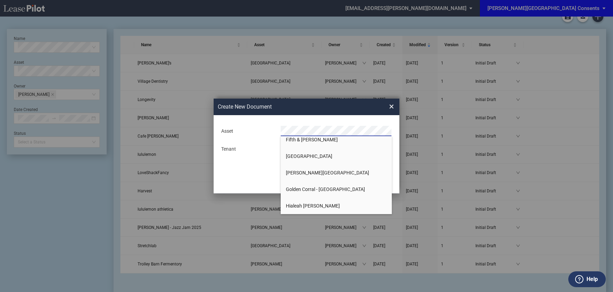
scroll to position [544, 0]
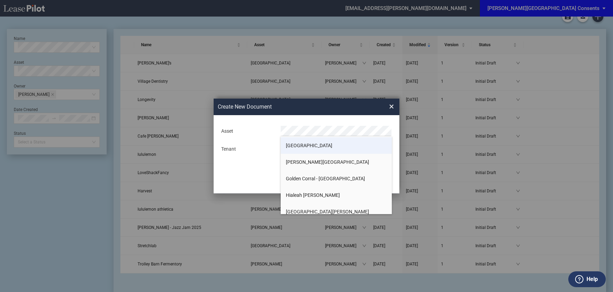
click at [315, 143] on span "[GEOGRAPHIC_DATA]" at bounding box center [309, 146] width 46 height 6
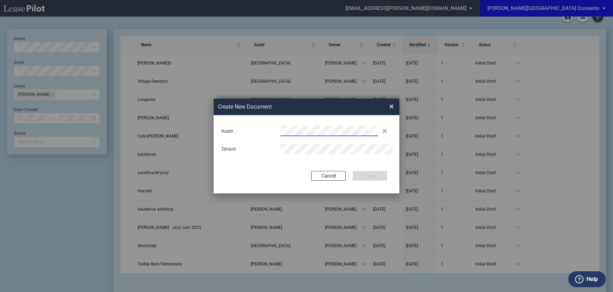
click at [299, 155] on md-input-container "Tenant" at bounding box center [307, 149] width 172 height 12
click at [353, 171] on button "Create" at bounding box center [370, 176] width 34 height 10
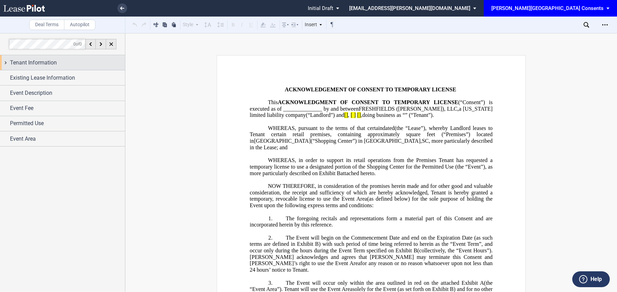
click at [61, 59] on div "Tenant Information" at bounding box center [67, 63] width 115 height 8
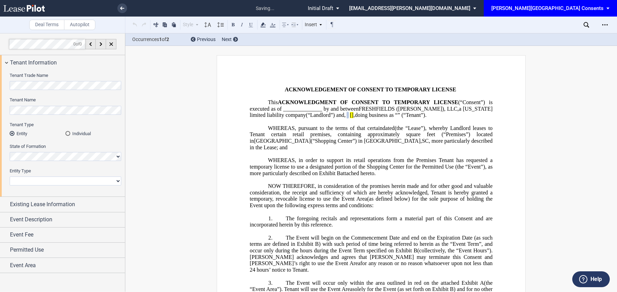
click at [45, 180] on select "Corporation Limited Liability Company General Partnership Limited Partnership N…" at bounding box center [66, 180] width 112 height 9
select select "limited liability company"
click at [10, 176] on select "Corporation Limited Liability Company General Partnership Limited Partnership N…" at bounding box center [66, 180] width 112 height 9
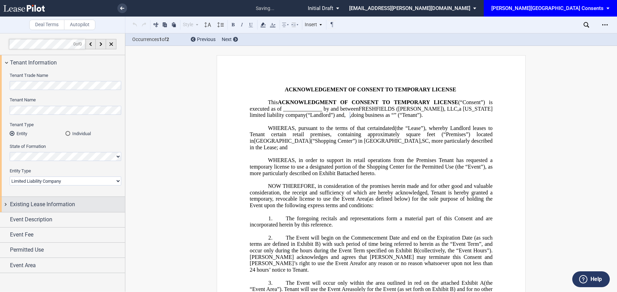
click at [42, 204] on span "Existing Lease Information" at bounding box center [42, 204] width 65 height 8
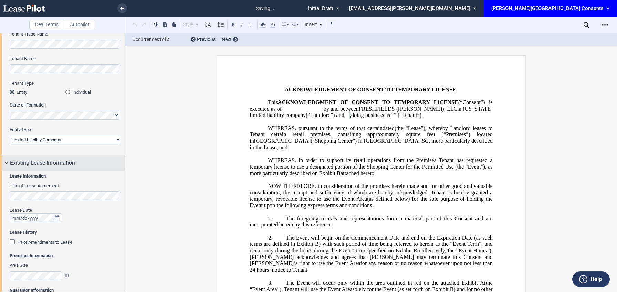
scroll to position [52, 0]
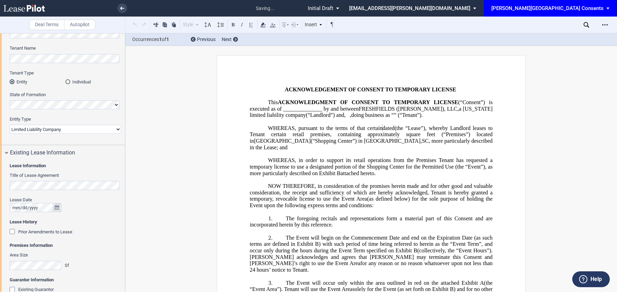
click at [57, 209] on icon "true" at bounding box center [57, 207] width 4 height 5
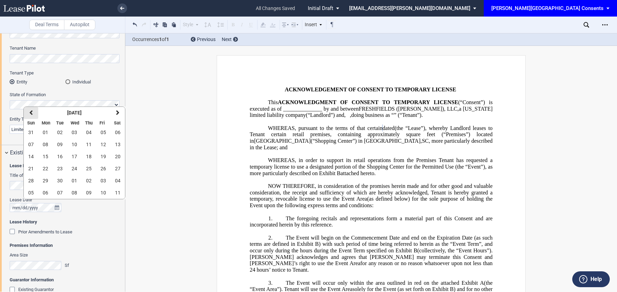
click at [31, 115] on icon "button" at bounding box center [30, 113] width 3 height 6
click at [61, 94] on label "State of Formation" at bounding box center [66, 95] width 112 height 6
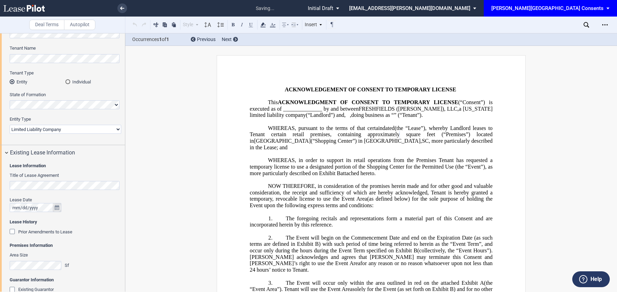
click at [57, 206] on icon "true" at bounding box center [57, 207] width 4 height 5
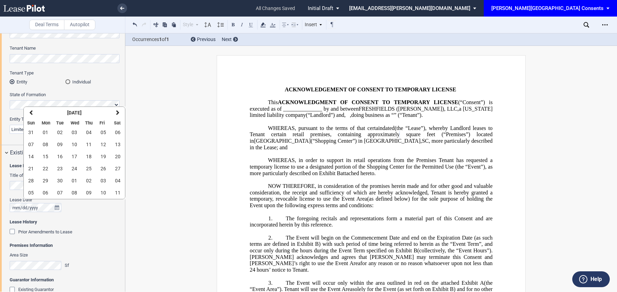
click at [85, 119] on th "Thu" at bounding box center [89, 123] width 14 height 8
click at [82, 115] on strong "[DATE]" at bounding box center [74, 113] width 14 height 6
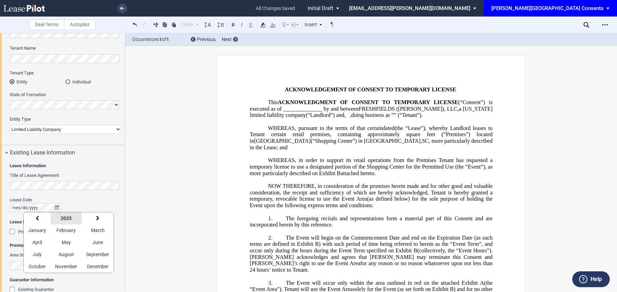
click at [65, 217] on strong "2025" at bounding box center [66, 218] width 11 height 6
click at [33, 231] on span "2021" at bounding box center [33, 230] width 11 height 6
click at [42, 252] on button "July" at bounding box center [37, 254] width 27 height 12
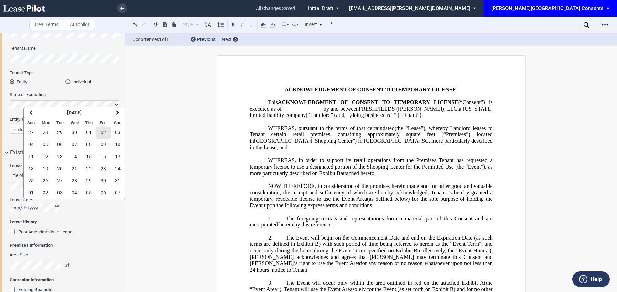
click at [103, 134] on span "02" at bounding box center [104, 132] width 6 height 6
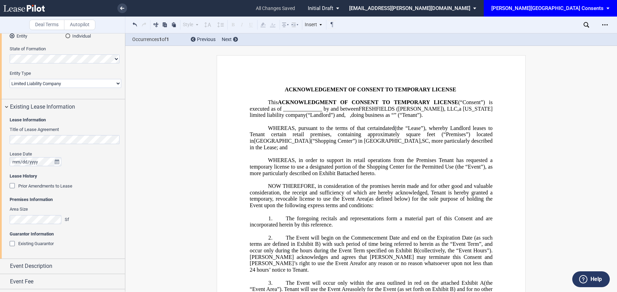
scroll to position [125, 0]
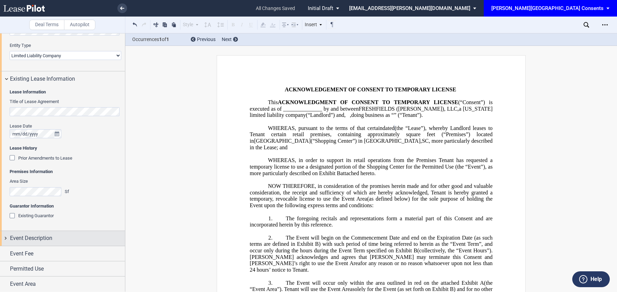
click at [32, 235] on span "Event Description" at bounding box center [31, 238] width 42 height 8
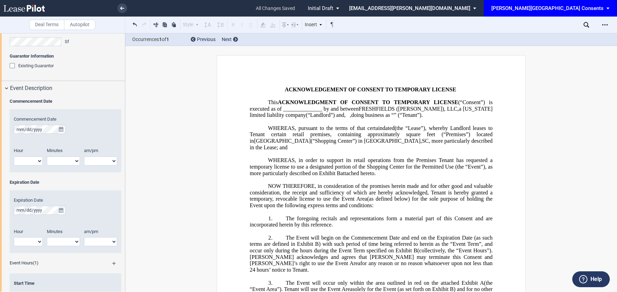
scroll to position [280, 0]
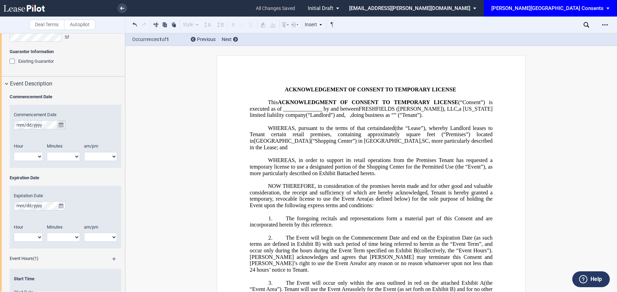
click at [61, 123] on icon "true" at bounding box center [61, 124] width 4 height 5
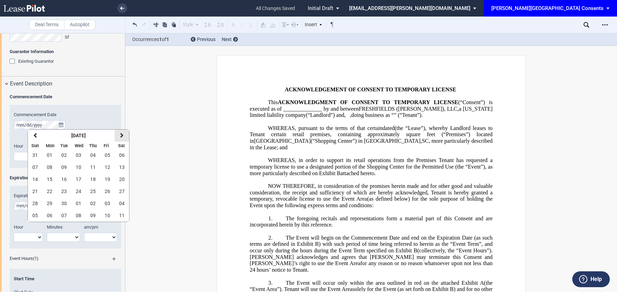
click at [117, 133] on button "next" at bounding box center [122, 135] width 14 height 12
click at [121, 165] on span "11" at bounding box center [122, 167] width 6 height 6
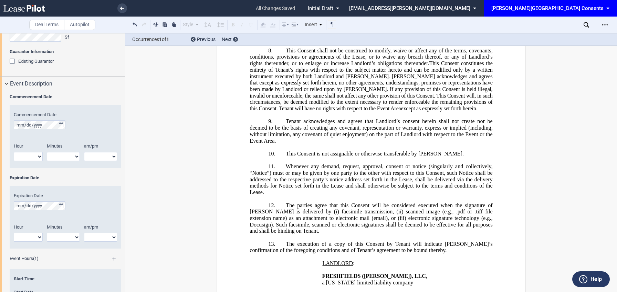
scroll to position [809, 0]
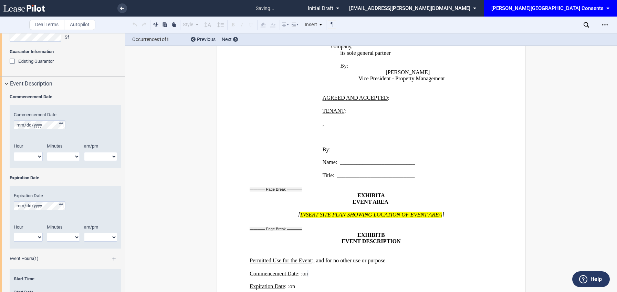
click at [31, 154] on select "1 2 3 4 5 6 7 8 9 10 11 12" at bounding box center [28, 156] width 29 height 9
select select "8"
click at [14, 152] on select "1 2 3 4 5 6 7 8 9 10 11 12" at bounding box center [28, 156] width 29 height 9
click at [57, 159] on select "00 05 10 15 20 25 30 35 40 45 50 55" at bounding box center [63, 156] width 33 height 9
select select "00"
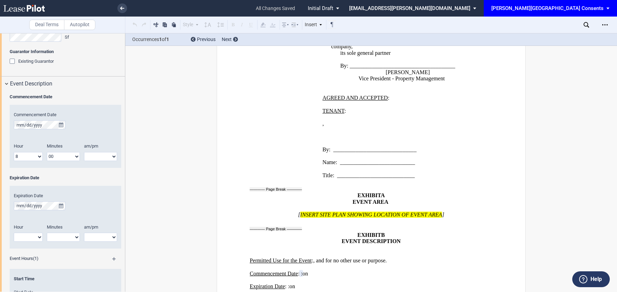
click at [47, 152] on select "00 05 10 15 20 25 30 35 40 45 50 55" at bounding box center [63, 156] width 33 height 9
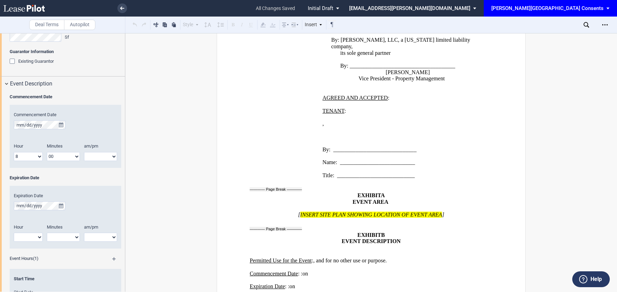
click at [94, 153] on select "am pm" at bounding box center [100, 156] width 33 height 9
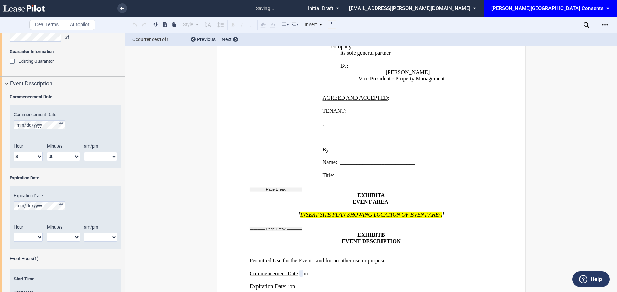
select select "am"
click at [84, 152] on select "am pm" at bounding box center [100, 156] width 33 height 9
click at [60, 205] on icon "true" at bounding box center [61, 205] width 4 height 5
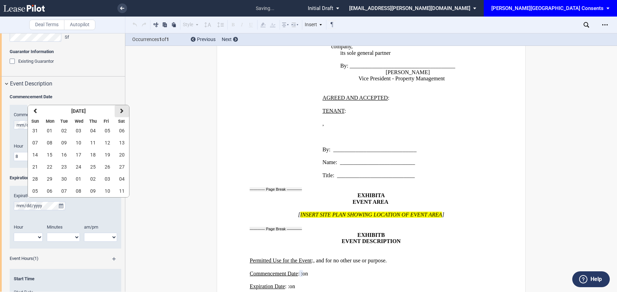
click at [121, 113] on icon "button" at bounding box center [121, 111] width 3 height 6
click at [81, 179] on span "31" at bounding box center [79, 179] width 6 height 6
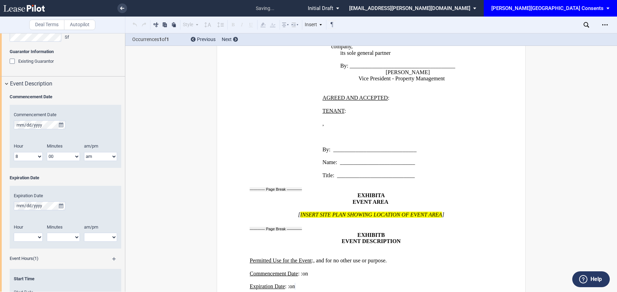
click at [24, 235] on select "1 2 3 4 5 6 7 8 9 10 11 12" at bounding box center [28, 236] width 29 height 9
select select "10"
click at [14, 232] on select "1 2 3 4 5 6 7 8 9 10 11 12" at bounding box center [28, 236] width 29 height 9
click at [60, 237] on select "00 05 10 15 20 25 30 35 40 45 50 55" at bounding box center [63, 236] width 33 height 9
select select "00"
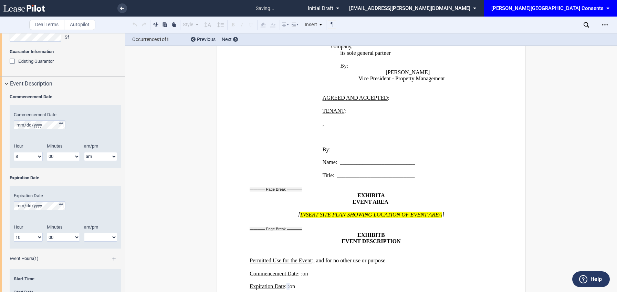
click at [47, 232] on select "00 05 10 15 20 25 30 35 40 45 50 55" at bounding box center [63, 236] width 33 height 9
click at [90, 235] on select "am pm" at bounding box center [100, 236] width 33 height 9
select select "pm"
click at [84, 232] on select "am pm" at bounding box center [100, 236] width 33 height 9
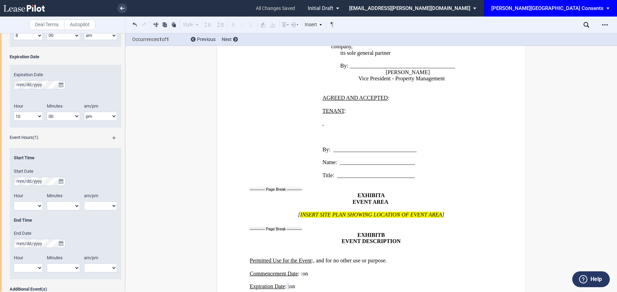
scroll to position [412, 0]
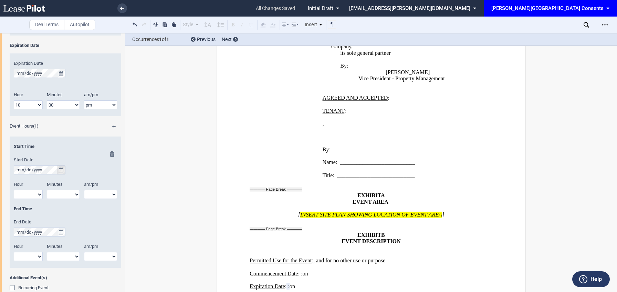
click at [63, 170] on icon "true" at bounding box center [61, 169] width 4 height 5
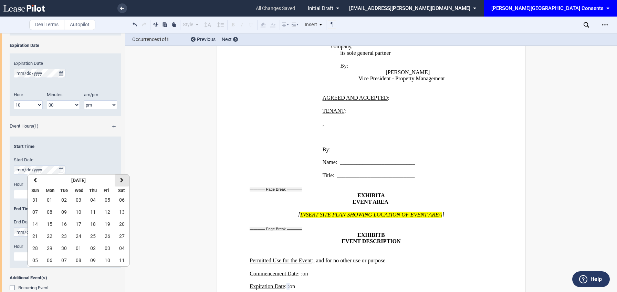
click at [119, 178] on button "next" at bounding box center [122, 180] width 14 height 12
click at [118, 208] on button "11" at bounding box center [122, 212] width 14 height 12
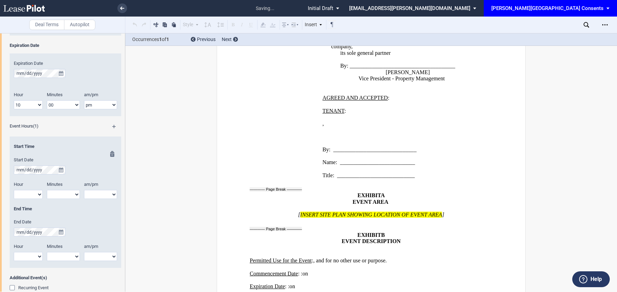
click at [32, 193] on select "1 2 3 4 5 6 7 8 9 10 11 12" at bounding box center [28, 194] width 29 height 9
select select "11"
click at [14, 190] on select "1 2 3 4 5 6 7 8 9 10 11 12" at bounding box center [28, 194] width 29 height 9
click at [62, 192] on select "00 05 10 15 20 25 30 35 40 45 50 55" at bounding box center [63, 194] width 33 height 9
select select "00"
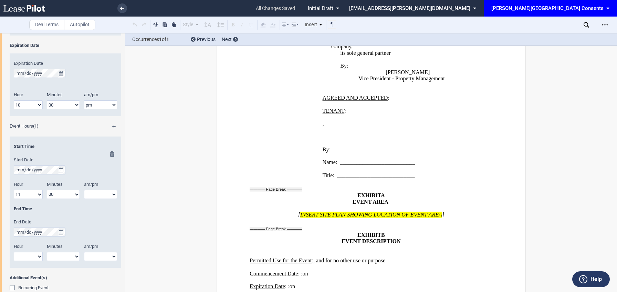
click at [47, 190] on select "00 05 10 15 20 25 30 35 40 45 50 55" at bounding box center [63, 194] width 33 height 9
click at [88, 195] on select "am pm" at bounding box center [100, 194] width 33 height 9
select select "am"
click at [84, 190] on select "am pm" at bounding box center [100, 194] width 33 height 9
click at [25, 259] on select "1 2 3 4 5 6 7 8 9 10 11 12" at bounding box center [28, 256] width 29 height 9
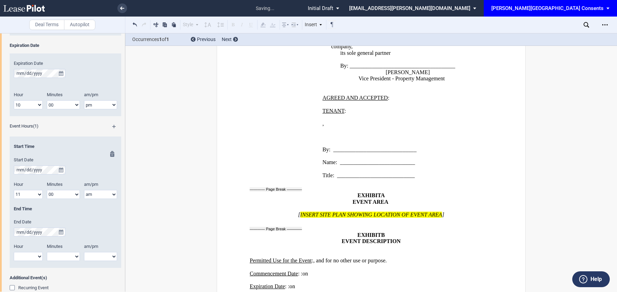
select select "3"
click at [14, 252] on select "1 2 3 4 5 6 7 8 9 10 11 12" at bounding box center [28, 256] width 29 height 9
click at [59, 253] on select "00 05 10 15 20 25 30 35 40 45 50 55" at bounding box center [63, 256] width 33 height 9
click at [47, 252] on select "00 05 10 15 20 25 30 35 40 45 50 55" at bounding box center [63, 256] width 33 height 9
click at [59, 257] on select "00 05 10 15 20 25 30 35 40 45 50 55" at bounding box center [63, 256] width 33 height 9
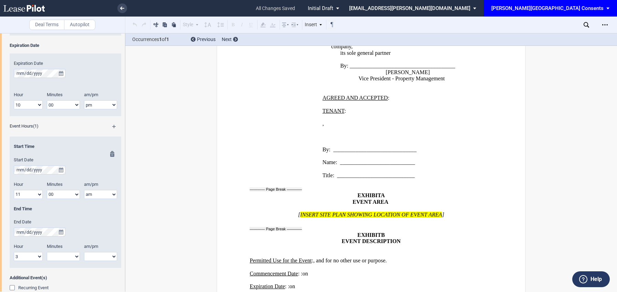
select select "00"
click at [47, 252] on select "00 05 10 15 20 25 30 35 40 45 50 55" at bounding box center [63, 256] width 33 height 9
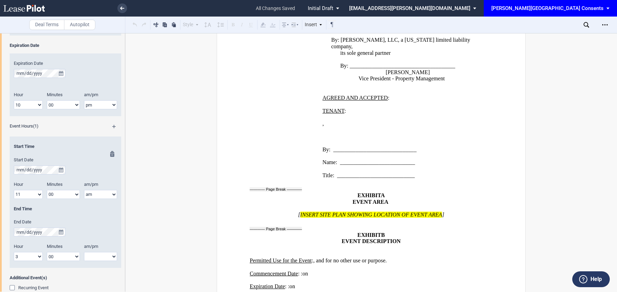
click at [91, 256] on select "am pm" at bounding box center [100, 256] width 33 height 9
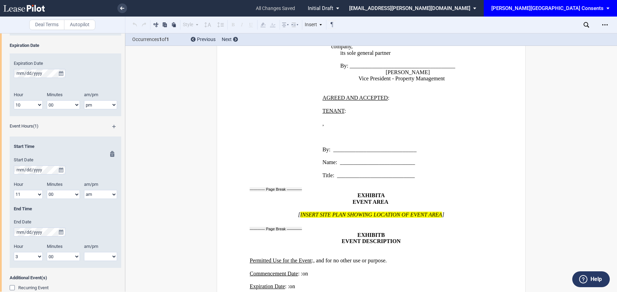
select select "pm"
click at [84, 252] on select "am pm" at bounding box center [100, 256] width 33 height 9
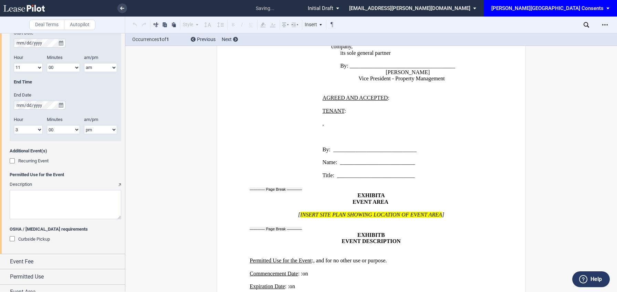
scroll to position [547, 0]
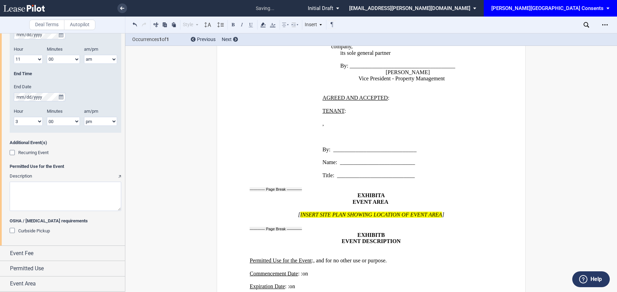
click at [33, 193] on textarea "Description" at bounding box center [66, 195] width 112 height 29
type textarea "to have a booth at Dogtoberfest"
click at [18, 267] on span "Permitted Use" at bounding box center [27, 268] width 34 height 8
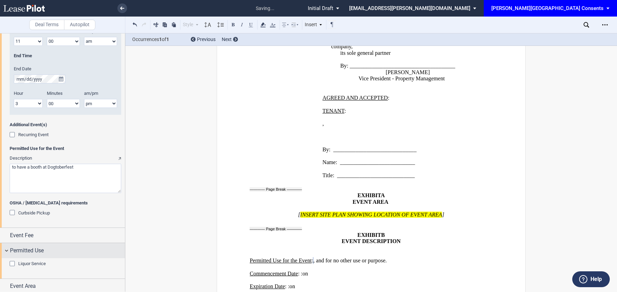
scroll to position [567, 0]
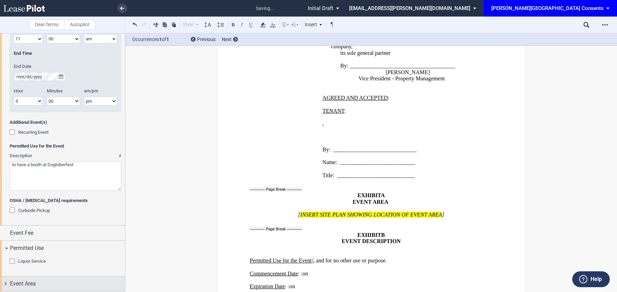
click at [17, 285] on span "Event Area" at bounding box center [23, 283] width 26 height 8
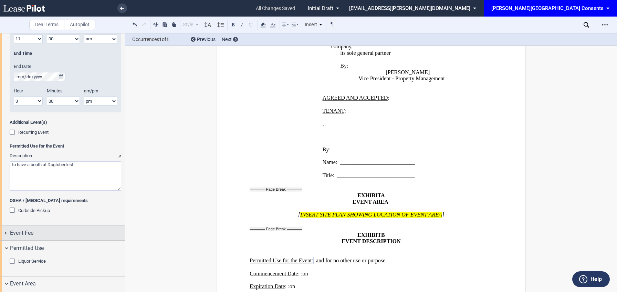
scroll to position [620, 0]
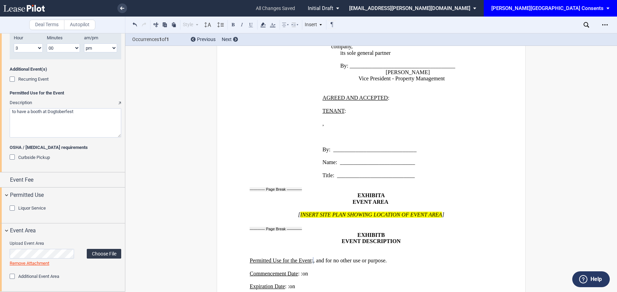
click at [97, 251] on label "Choose File" at bounding box center [104, 254] width 34 height 10
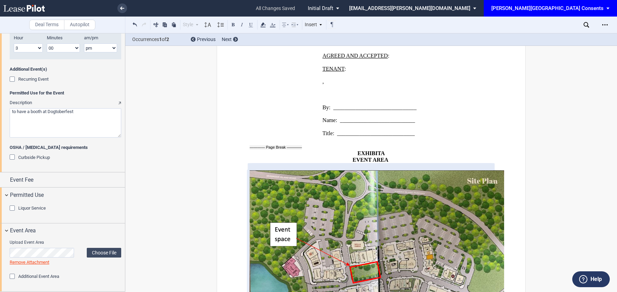
scroll to position [865, 0]
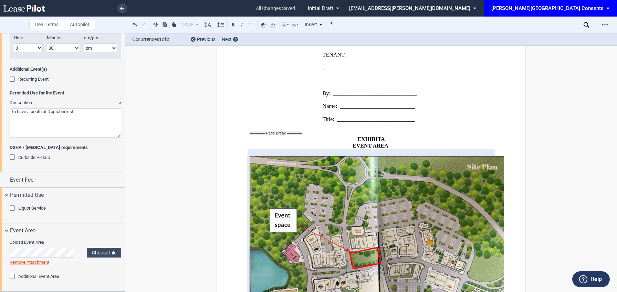
click at [42, 80] on span "Recurring Event" at bounding box center [33, 78] width 30 height 5
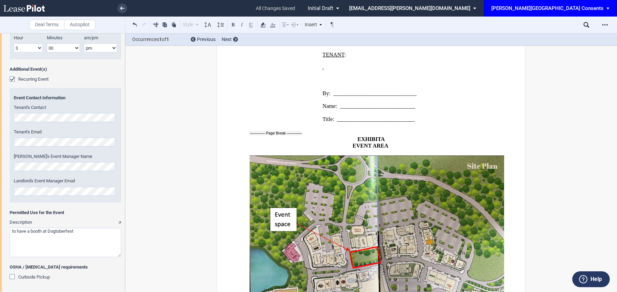
scroll to position [1024, 0]
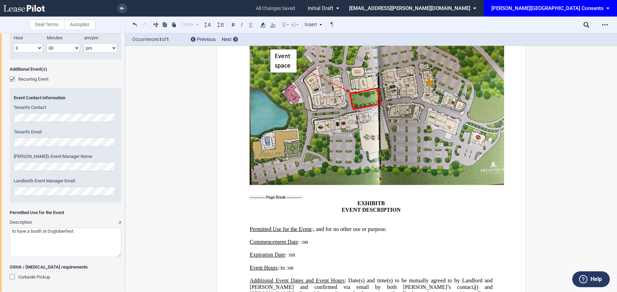
click at [0, 112] on div "Commencement Date Commencement Date Hour 1 2 3 4 5 6 7 8 9 10 11 12" at bounding box center [62, 21] width 125 height 541
click at [28, 137] on div "Tenant's Email" at bounding box center [65, 138] width 103 height 18
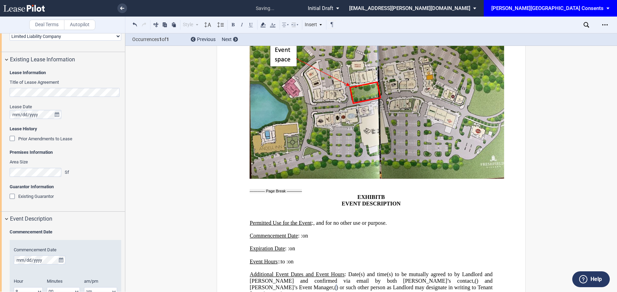
scroll to position [0, 0]
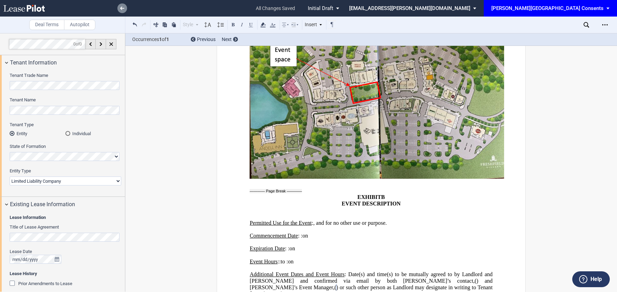
click at [122, 8] on icon at bounding box center [122, 8] width 4 height 3
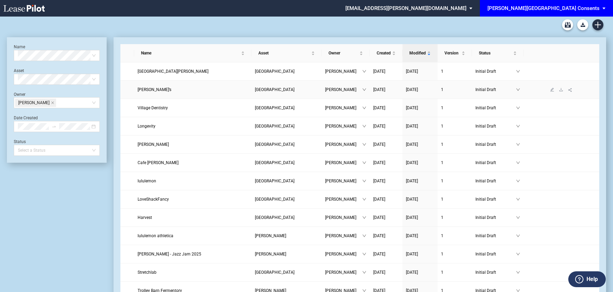
click at [145, 91] on span "[PERSON_NAME]’s" at bounding box center [155, 89] width 34 height 5
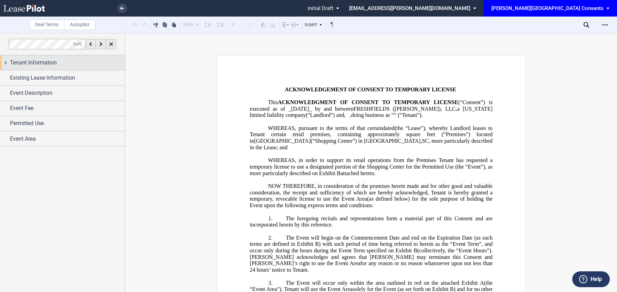
click at [40, 70] on div "Tenant Information" at bounding box center [62, 62] width 125 height 15
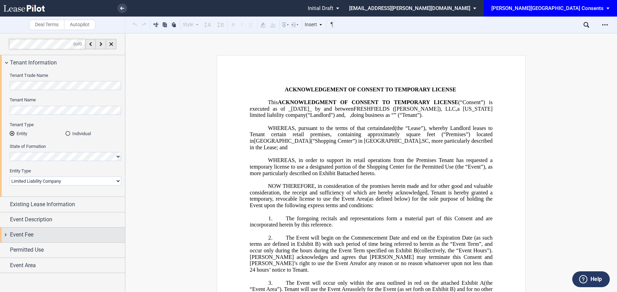
click at [38, 236] on div "Event Fee" at bounding box center [67, 234] width 115 height 8
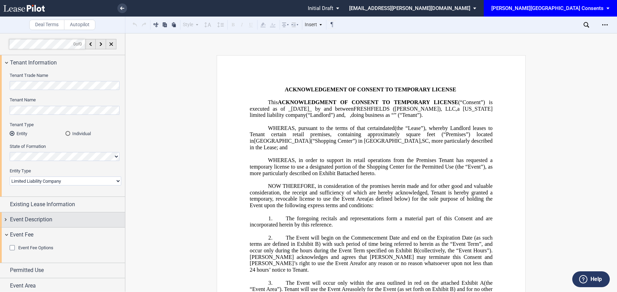
click at [37, 222] on span "Event Description" at bounding box center [31, 219] width 42 height 8
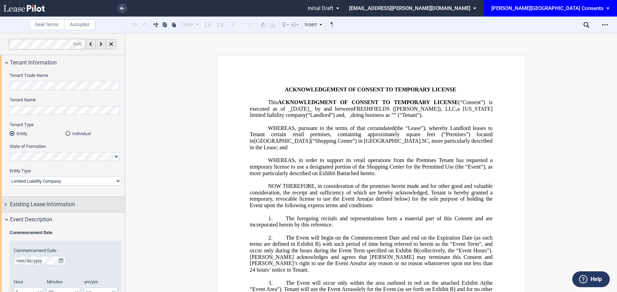
click at [44, 203] on span "Existing Lease Information" at bounding box center [42, 204] width 65 height 8
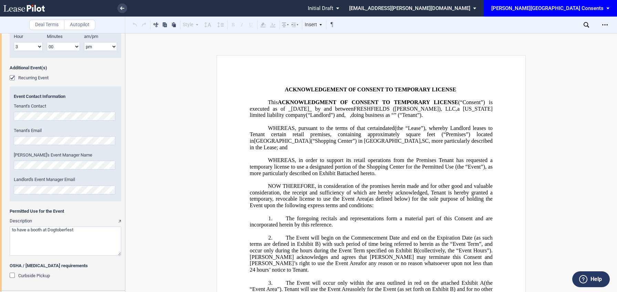
scroll to position [638, 0]
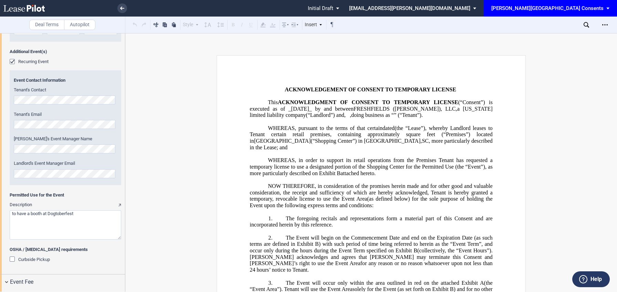
click at [0, 91] on div "Commencement Date Commencement Date Hour 1 2 3 4 5 6 7 8 9 10 11 12" at bounding box center [62, 3] width 125 height 541
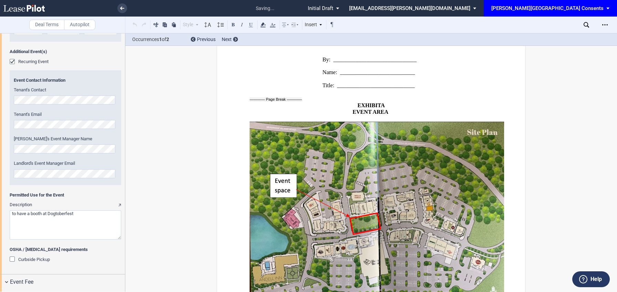
scroll to position [1030, 0]
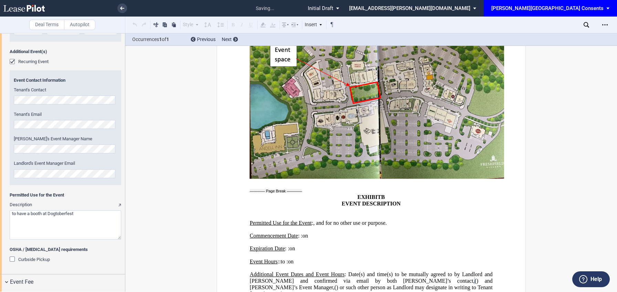
click at [9, 118] on div "Commencement Date Commencement Date Hour 1 2 3 4 5 6 7 8 9 10 11 12" at bounding box center [62, 3] width 125 height 541
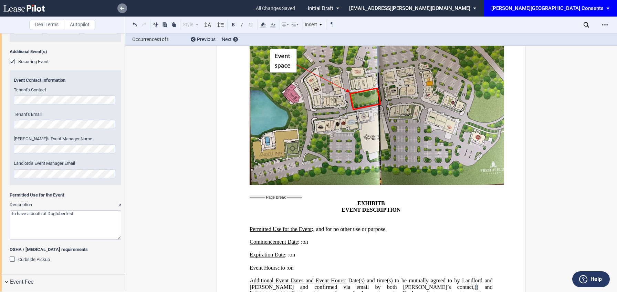
click at [123, 9] on icon at bounding box center [122, 8] width 4 height 3
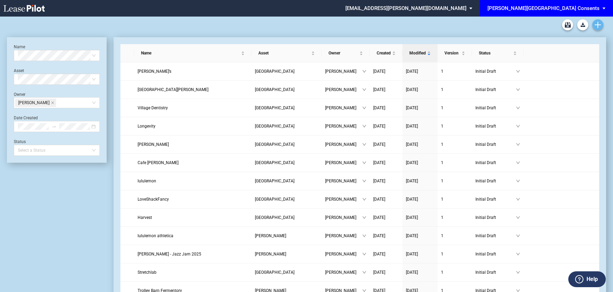
click at [601, 24] on link "Create new document" at bounding box center [598, 24] width 11 height 11
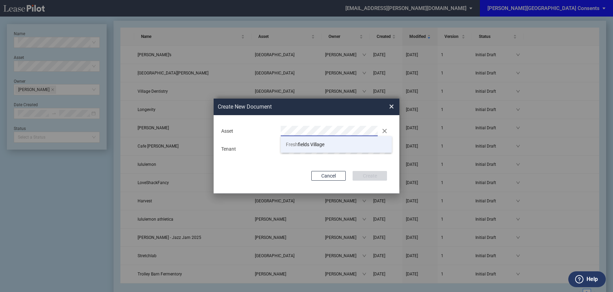
click at [324, 142] on span "[GEOGRAPHIC_DATA]" at bounding box center [305, 144] width 39 height 6
click at [331, 176] on button "Cancel" at bounding box center [329, 176] width 34 height 10
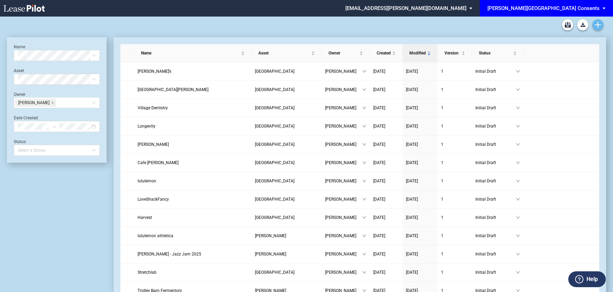
click at [599, 24] on icon "Create new document" at bounding box center [598, 25] width 6 height 6
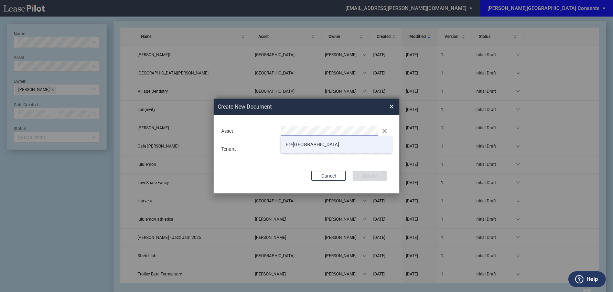
click at [309, 142] on span "Fre shfields Village" at bounding box center [312, 144] width 53 height 6
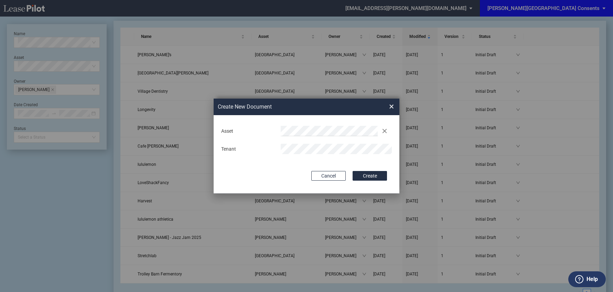
click at [353, 171] on button "Create" at bounding box center [370, 176] width 34 height 10
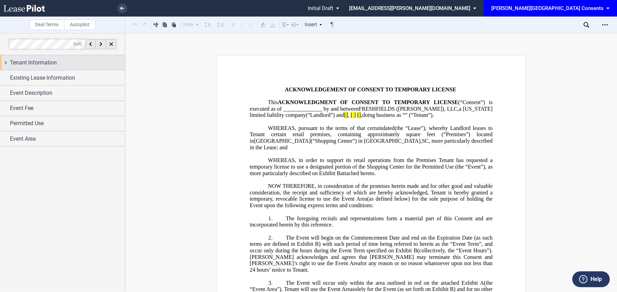
click at [66, 59] on div "Tenant Information" at bounding box center [67, 63] width 115 height 8
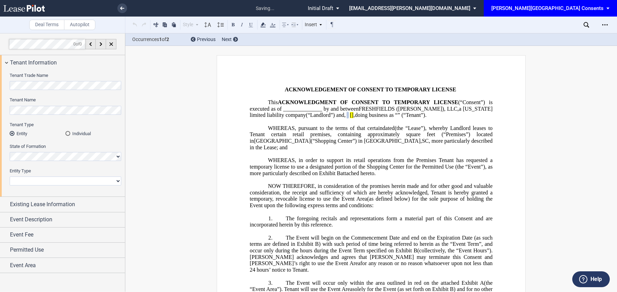
click at [41, 183] on select "Corporation Limited Liability Company General Partnership Limited Partnership N…" at bounding box center [66, 180] width 112 height 9
select select "limited liability company"
click at [10, 176] on select "Corporation Limited Liability Company General Partnership Limited Partnership N…" at bounding box center [66, 180] width 112 height 9
click at [0, 82] on div "Tenant Trade Name Tenant Name Tenant Type Entity Individual State of Formation …" at bounding box center [62, 133] width 125 height 126
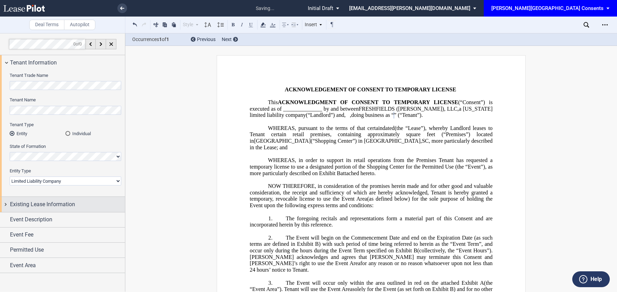
click at [36, 202] on span "Existing Lease Information" at bounding box center [42, 204] width 65 height 8
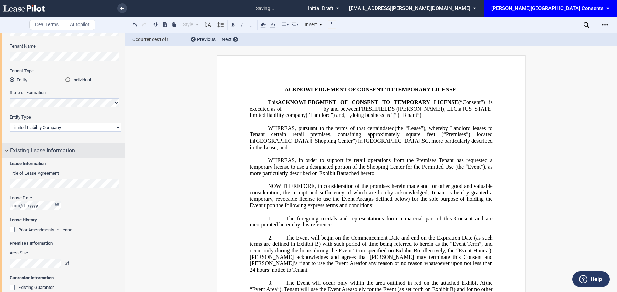
scroll to position [92, 0]
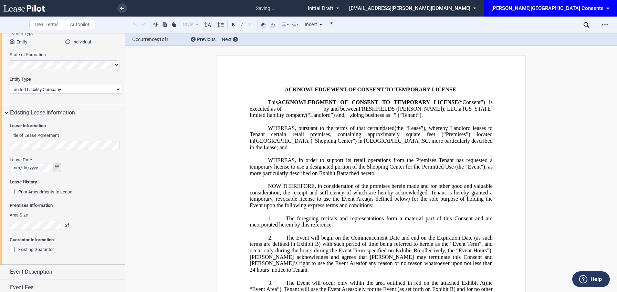
click at [57, 169] on icon "true" at bounding box center [57, 167] width 4 height 5
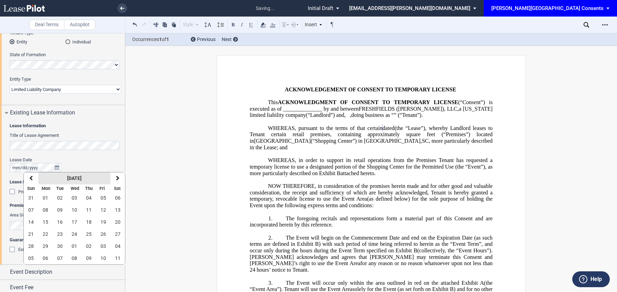
click at [96, 177] on button "September 2025" at bounding box center [74, 178] width 72 height 12
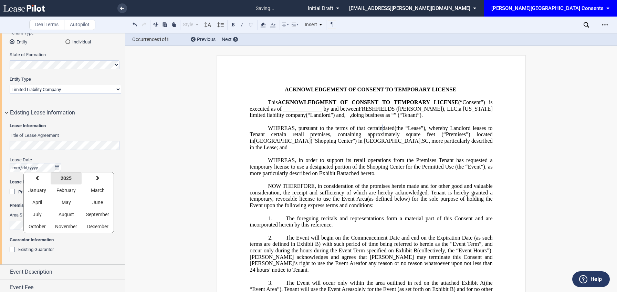
click at [68, 178] on strong "2025" at bounding box center [66, 178] width 11 height 6
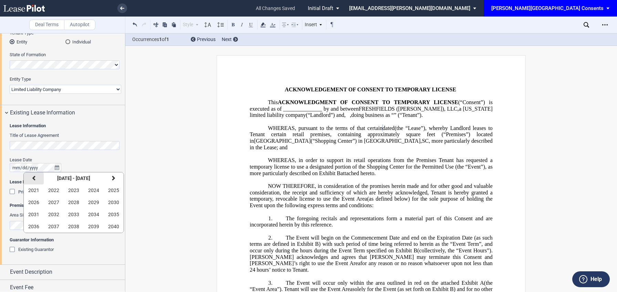
click at [34, 181] on button "previous" at bounding box center [34, 178] width 20 height 12
click at [33, 224] on span "2016" at bounding box center [33, 226] width 11 height 6
click at [96, 201] on span "June" at bounding box center [97, 202] width 11 height 6
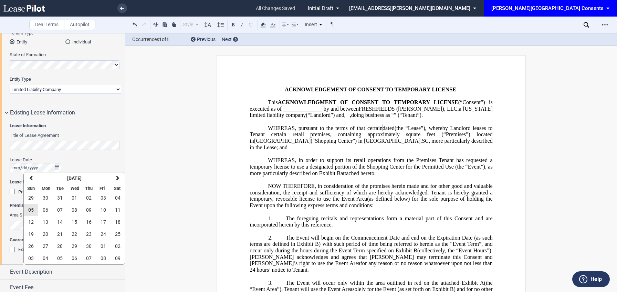
click at [33, 208] on span "05" at bounding box center [31, 210] width 6 height 6
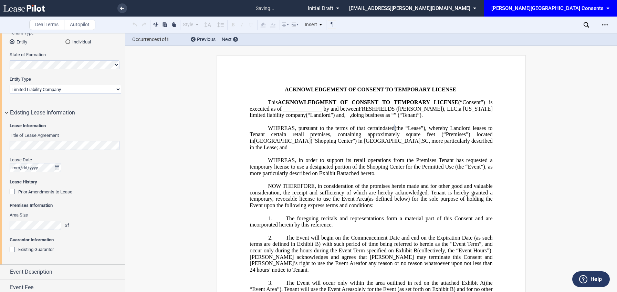
click at [85, 170] on div at bounding box center [66, 167] width 112 height 9
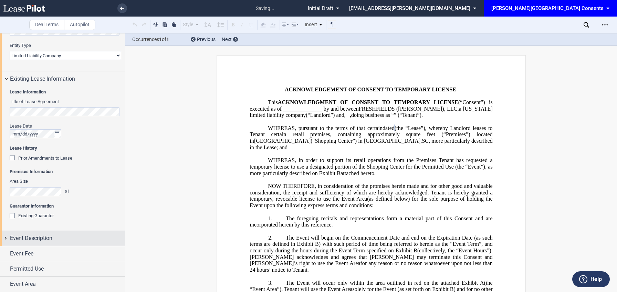
click at [28, 240] on span "Event Description" at bounding box center [31, 238] width 42 height 8
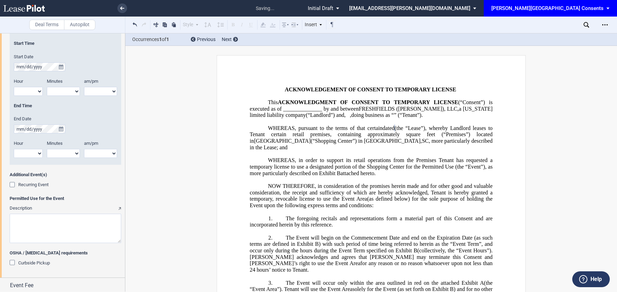
scroll to position [515, 0]
click at [28, 240] on textarea "Description" at bounding box center [66, 227] width 112 height 29
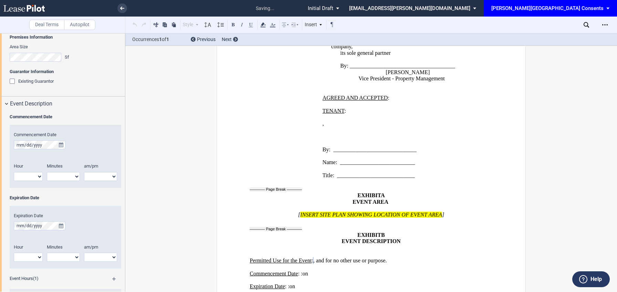
scroll to position [252, 0]
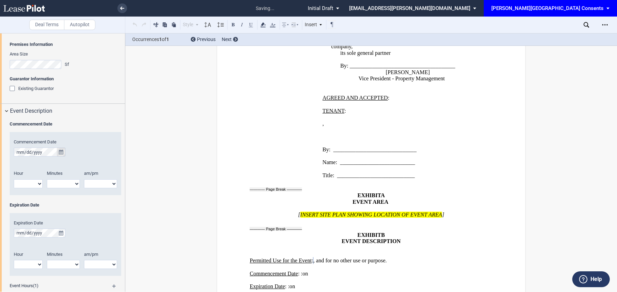
type textarea "to have a booth at Dogtoberfest"
click at [63, 153] on icon "true" at bounding box center [61, 151] width 4 height 5
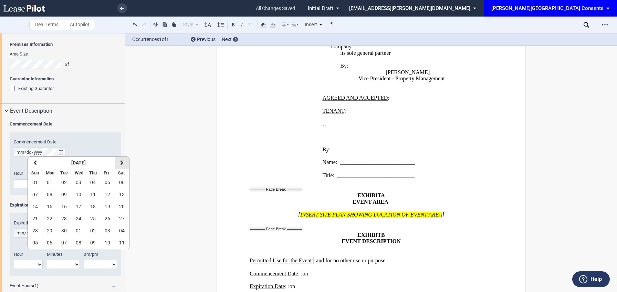
click at [127, 162] on button "next" at bounding box center [122, 163] width 14 height 12
click at [38, 161] on button "previous" at bounding box center [35, 163] width 14 height 12
click at [119, 164] on button "next" at bounding box center [122, 163] width 14 height 12
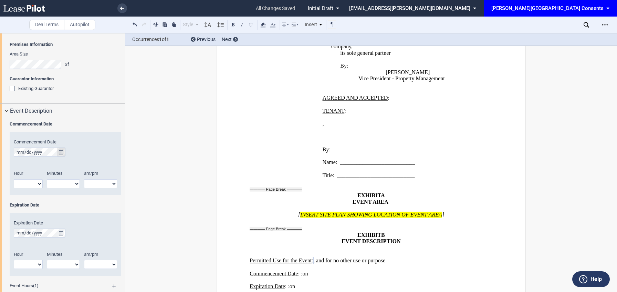
click at [60, 148] on button "true" at bounding box center [61, 151] width 9 height 9
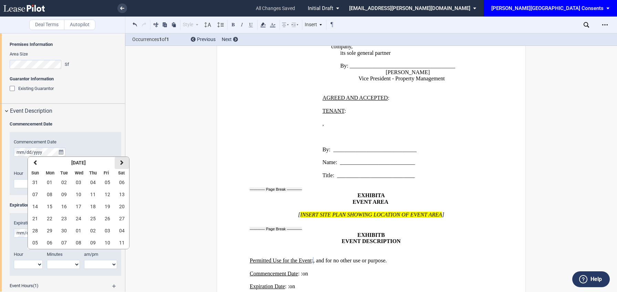
click at [122, 164] on icon "button" at bounding box center [121, 163] width 3 height 6
click at [118, 198] on button "11" at bounding box center [122, 194] width 14 height 12
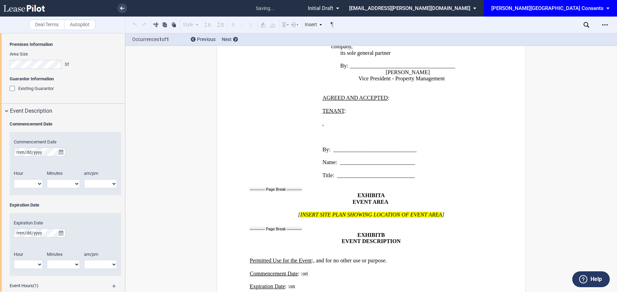
click at [30, 183] on select "1 2 3 4 5 6 7 8 9 10 11 12" at bounding box center [28, 183] width 29 height 9
click at [14, 179] on select "1 2 3 4 5 6 7 8 9 10 11 12" at bounding box center [28, 183] width 29 height 9
click at [33, 181] on select "1 2 3 4 5 6 7 8 9 10 11 12" at bounding box center [28, 183] width 29 height 9
select select "9"
click at [14, 179] on select "1 2 3 4 5 6 7 8 9 10 11 12" at bounding box center [28, 183] width 29 height 9
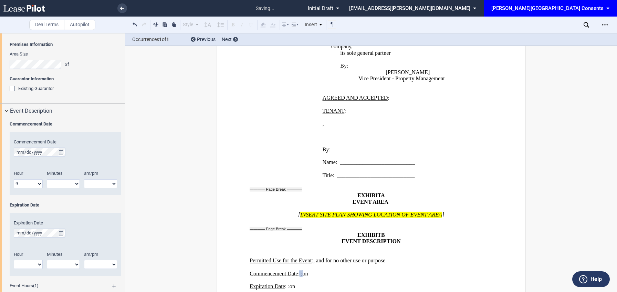
click at [67, 183] on select "00 05 10 15 20 25 30 35 40 45 50 55" at bounding box center [63, 183] width 33 height 9
select select "00"
click at [47, 179] on select "00 05 10 15 20 25 30 35 40 45 50 55" at bounding box center [63, 183] width 33 height 9
click at [89, 183] on select "am pm" at bounding box center [100, 183] width 33 height 9
select select "am"
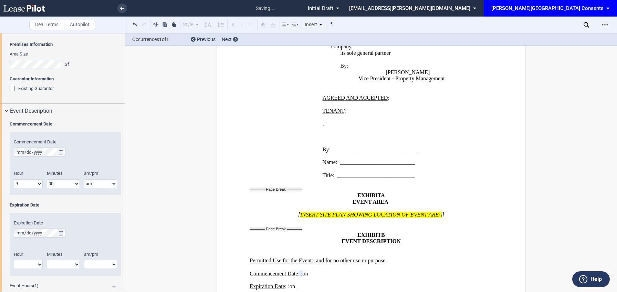
click at [84, 179] on select "am pm" at bounding box center [100, 183] width 33 height 9
click at [62, 230] on button "true" at bounding box center [61, 232] width 9 height 9
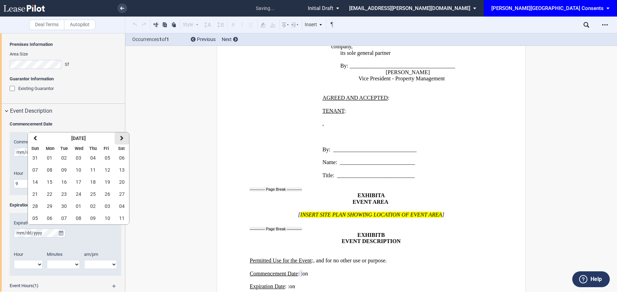
click at [123, 138] on icon "button" at bounding box center [121, 138] width 3 height 6
click at [122, 143] on button "next" at bounding box center [122, 138] width 14 height 12
click at [77, 209] on button "31" at bounding box center [78, 206] width 14 height 12
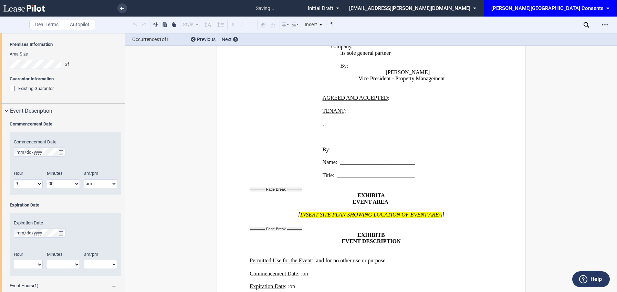
click at [33, 266] on select "1 2 3 4 5 6 7 8 9 10 11 12" at bounding box center [28, 264] width 29 height 9
select select "10"
click at [14, 260] on select "1 2 3 4 5 6 7 8 9 10 11 12" at bounding box center [28, 264] width 29 height 9
click at [63, 261] on select "00 05 10 15 20 25 30 35 40 45 50 55" at bounding box center [63, 264] width 33 height 9
select select "00"
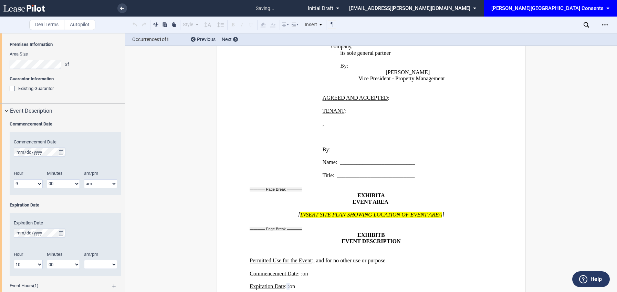
click at [47, 260] on select "00 05 10 15 20 25 30 35 40 45 50 55" at bounding box center [63, 264] width 33 height 9
click at [90, 263] on select "am pm" at bounding box center [100, 264] width 33 height 9
select select "pm"
click at [84, 260] on select "am pm" at bounding box center [100, 264] width 33 height 9
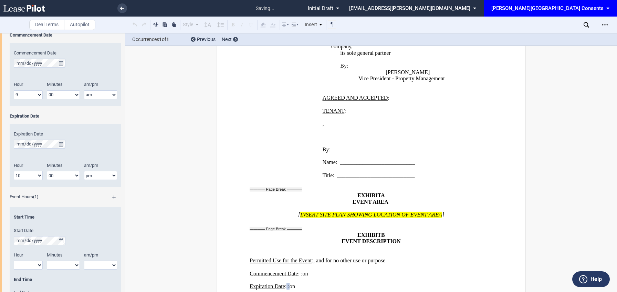
scroll to position [402, 0]
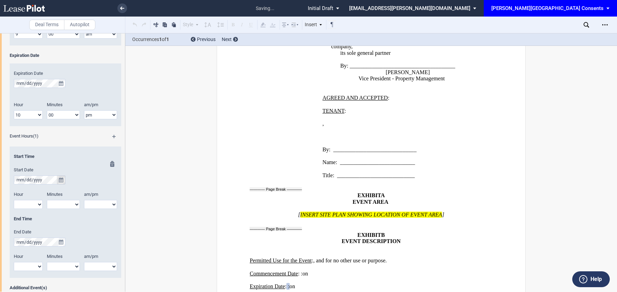
click at [59, 180] on icon "true" at bounding box center [61, 179] width 4 height 5
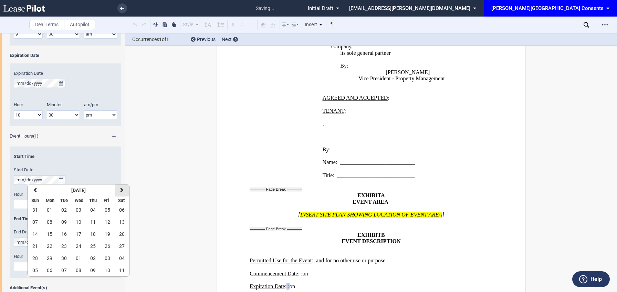
click at [118, 190] on button "next" at bounding box center [122, 190] width 14 height 12
click at [123, 220] on span "11" at bounding box center [122, 222] width 6 height 6
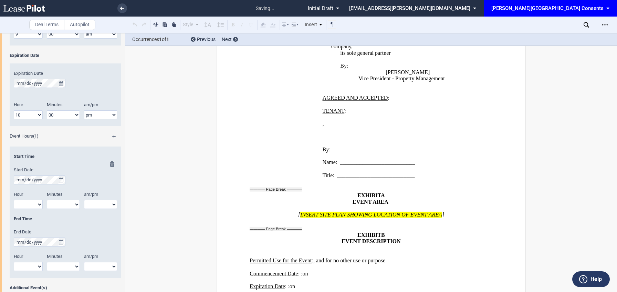
click at [34, 205] on select "1 2 3 4 5 6 7 8 9 10 11 12" at bounding box center [28, 204] width 29 height 9
click at [14, 200] on select "1 2 3 4 5 6 7 8 9 10 11 12" at bounding box center [28, 204] width 29 height 9
click at [32, 204] on select "1 2 3 4 5 6 7 8 9 10 11 12" at bounding box center [28, 204] width 29 height 9
click at [14, 200] on select "1 2 3 4 5 6 7 8 9 10 11 12" at bounding box center [28, 204] width 29 height 9
click at [33, 201] on select "1 2 3 4 5 6 7 8 9 10 11 12" at bounding box center [28, 204] width 29 height 9
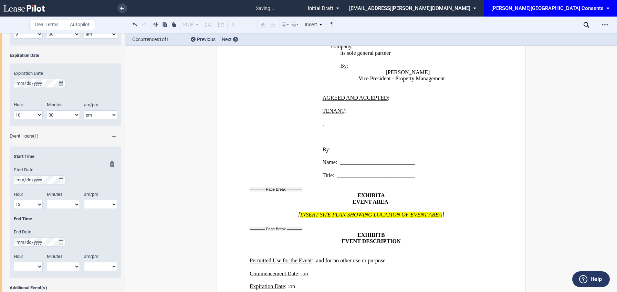
click at [14, 200] on select "1 2 3 4 5 6 7 8 9 10 11 12" at bounding box center [28, 204] width 29 height 9
click at [33, 206] on select "1 2 3 4 5 6 7 8 9 10 11 12" at bounding box center [28, 204] width 29 height 9
select select "11"
click at [14, 200] on select "1 2 3 4 5 6 7 8 9 10 11 12" at bounding box center [28, 204] width 29 height 9
click at [63, 202] on select "00 05 10 15 20 25 30 35 40 45 50 55" at bounding box center [63, 204] width 33 height 9
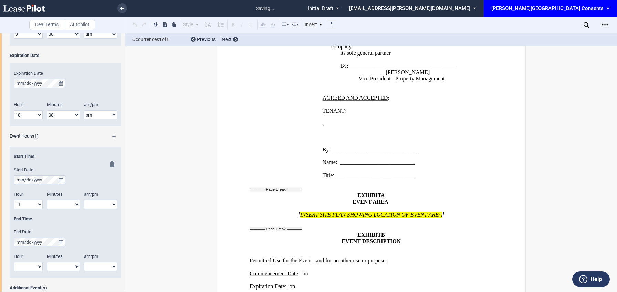
select select "00"
click at [47, 200] on select "00 05 10 15 20 25 30 35 40 45 50 55" at bounding box center [63, 204] width 33 height 9
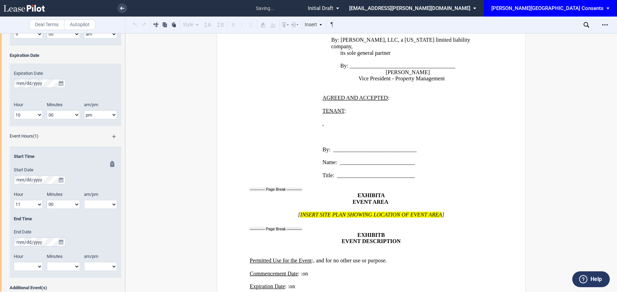
click at [90, 205] on select "am pm" at bounding box center [100, 204] width 33 height 9
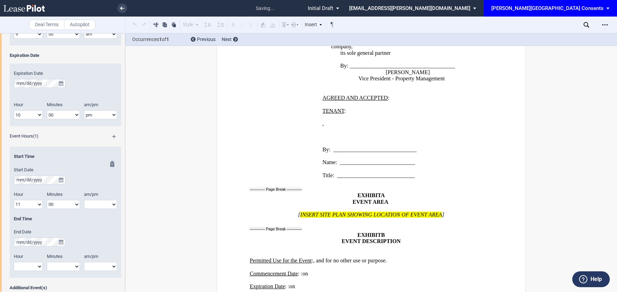
select select "am"
click at [84, 200] on select "am pm" at bounding box center [100, 204] width 33 height 9
click at [35, 265] on select "1 2 3 4 5 6 7 8 9 10 11 12" at bounding box center [28, 266] width 29 height 9
select select "3"
click at [14, 262] on select "1 2 3 4 5 6 7 8 9 10 11 12" at bounding box center [28, 266] width 29 height 9
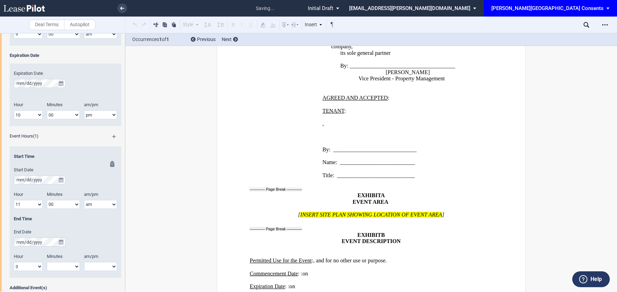
click at [60, 267] on select "00 05 10 15 20 25 30 35 40 45 50 55" at bounding box center [63, 266] width 33 height 9
select select "00"
click at [47, 262] on select "00 05 10 15 20 25 30 35 40 45 50 55" at bounding box center [63, 266] width 33 height 9
click at [89, 265] on select "am pm" at bounding box center [100, 266] width 33 height 9
select select "pm"
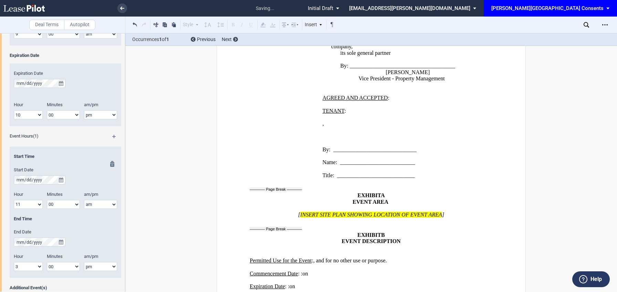
click at [84, 262] on select "am pm" at bounding box center [100, 266] width 33 height 9
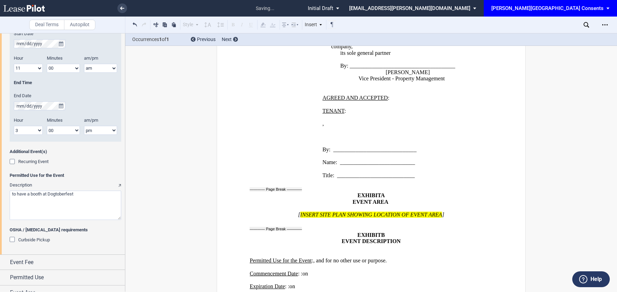
scroll to position [547, 0]
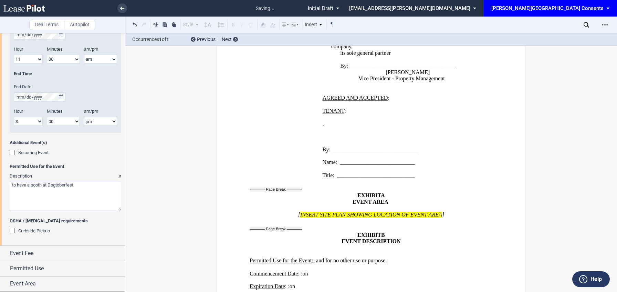
click at [41, 154] on span "Recurring Event" at bounding box center [33, 152] width 30 height 5
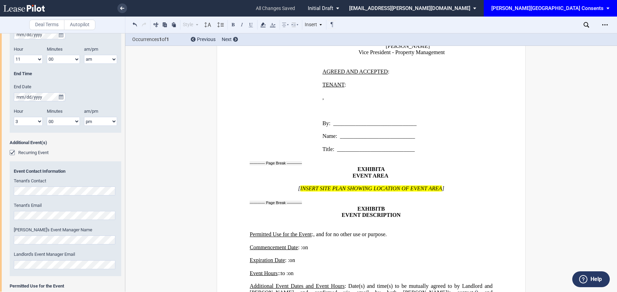
scroll to position [840, 0]
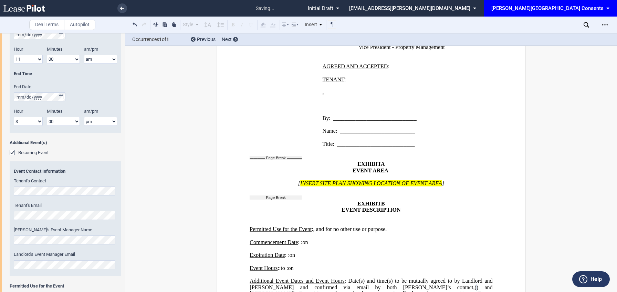
click at [0, 217] on div "Commencement Date Commencement Date Hour 1 2 3 4 5 6 7 8 9 10 11 12" at bounding box center [62, 94] width 125 height 541
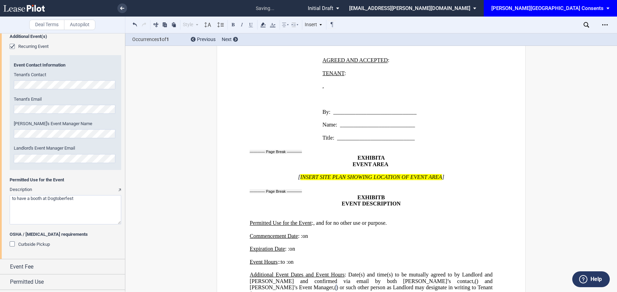
scroll to position [666, 0]
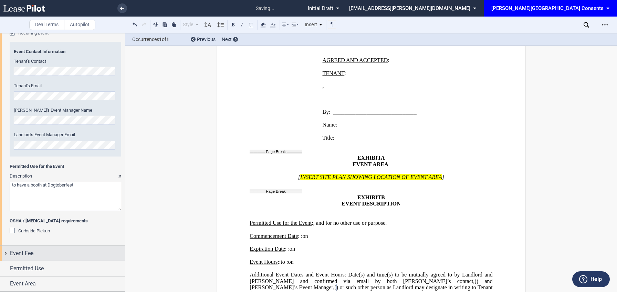
click at [23, 255] on span "Event Fee" at bounding box center [21, 253] width 23 height 8
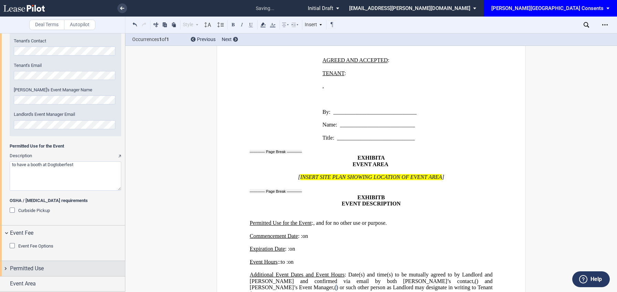
click at [24, 268] on span "Permitted Use" at bounding box center [27, 268] width 34 height 8
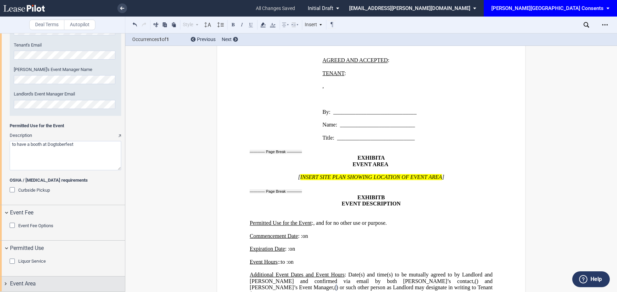
click at [22, 283] on span "Event Area" at bounding box center [23, 283] width 26 height 8
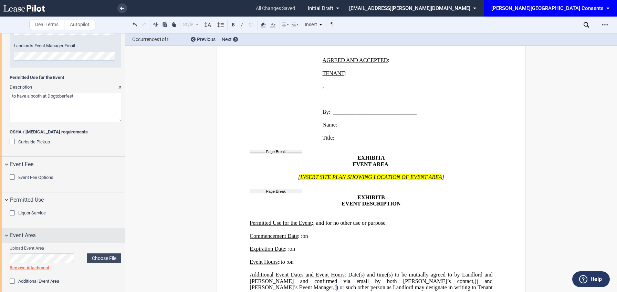
scroll to position [760, 0]
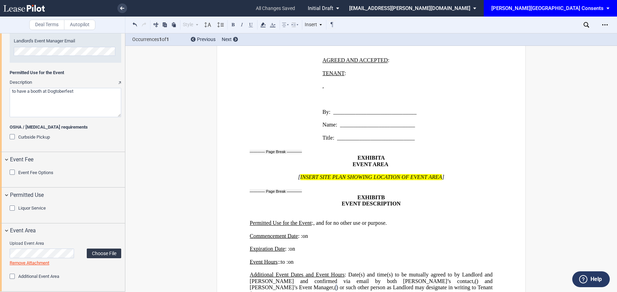
click at [93, 255] on label "Choose File" at bounding box center [104, 253] width 34 height 10
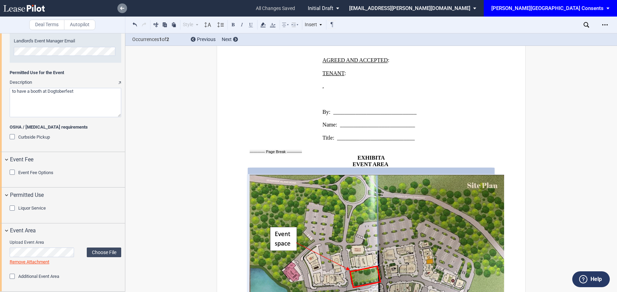
click at [123, 9] on icon at bounding box center [122, 8] width 4 height 3
